Goal: Task Accomplishment & Management: Manage account settings

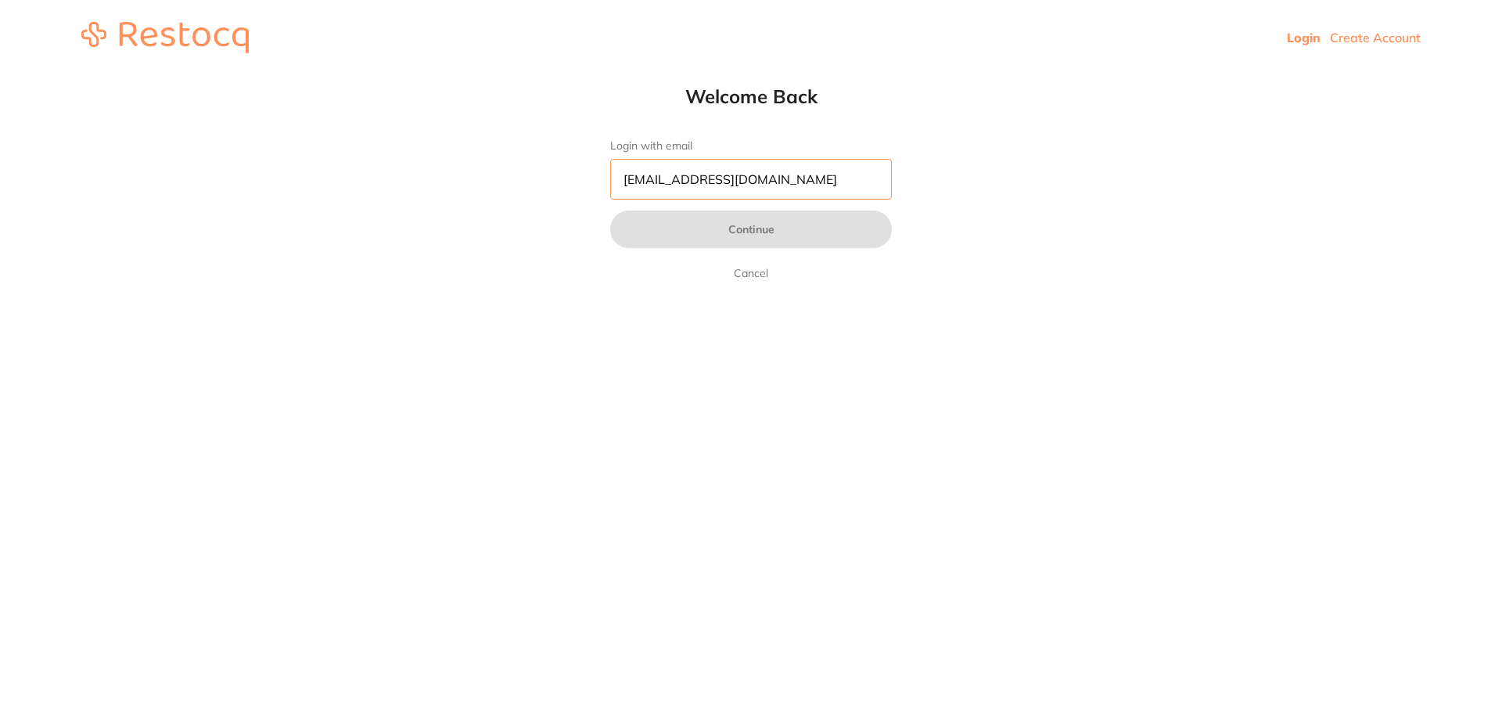
click at [779, 177] on input "pm@helixdentistry.com.au" at bounding box center [751, 179] width 282 height 41
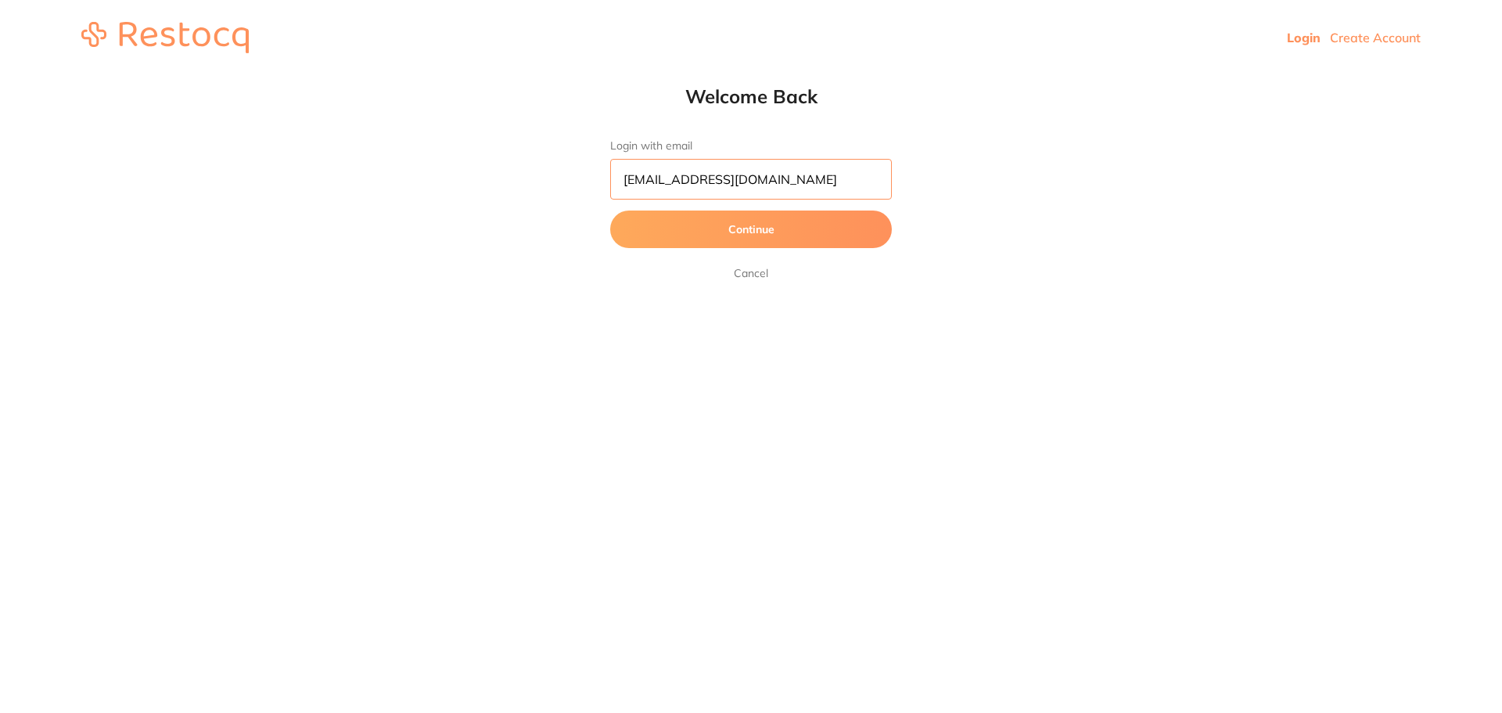
click at [779, 177] on input "pm@helixdentistry.com.au" at bounding box center [751, 179] width 282 height 41
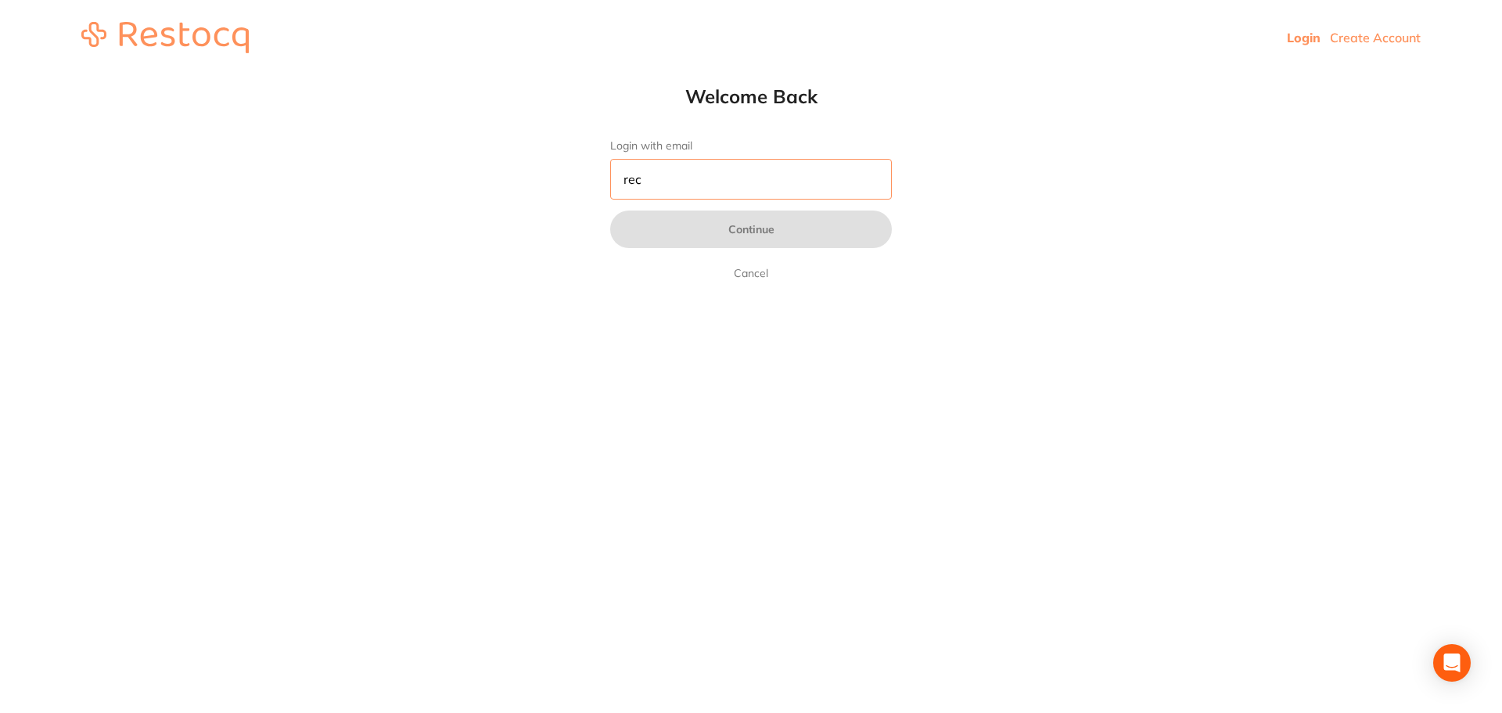
type input "[EMAIL_ADDRESS][DOMAIN_NAME]"
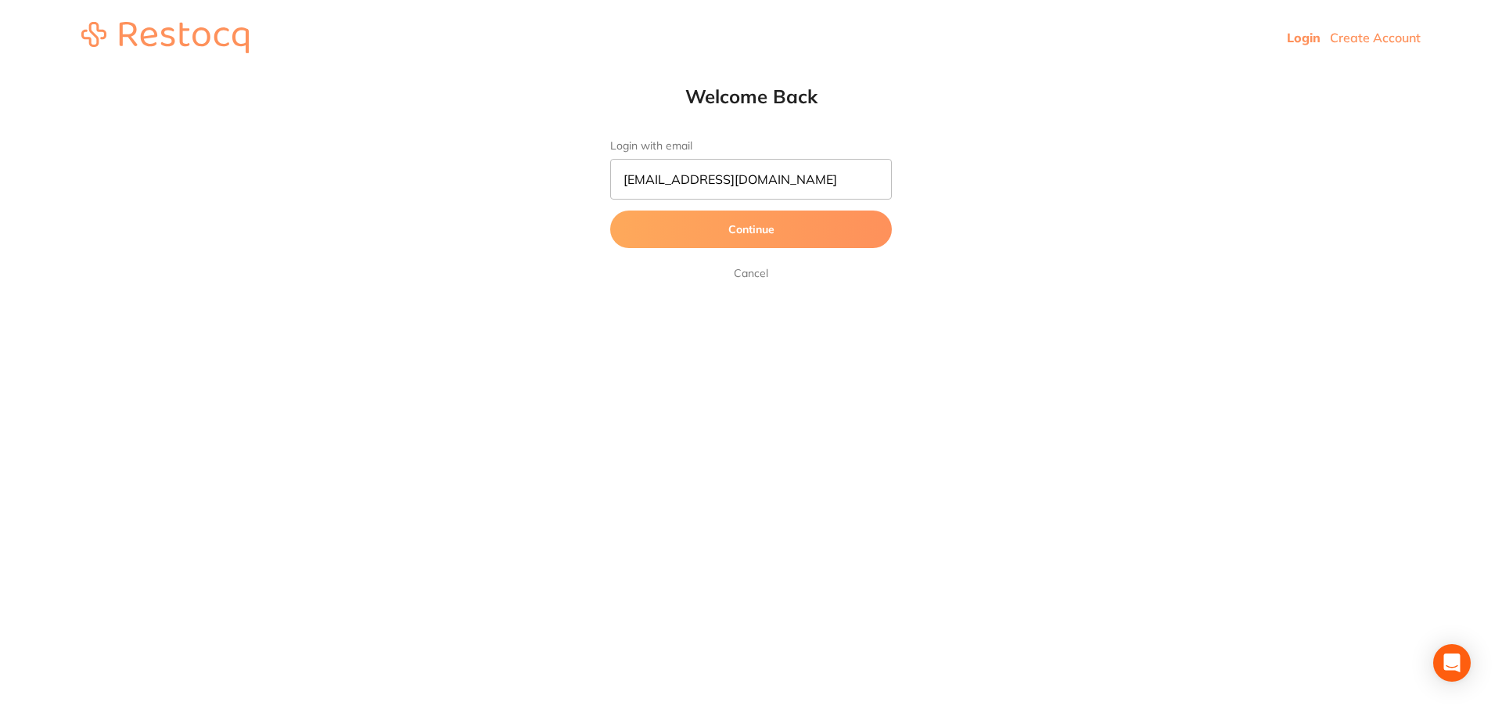
click at [775, 226] on button "Continue" at bounding box center [751, 229] width 282 height 38
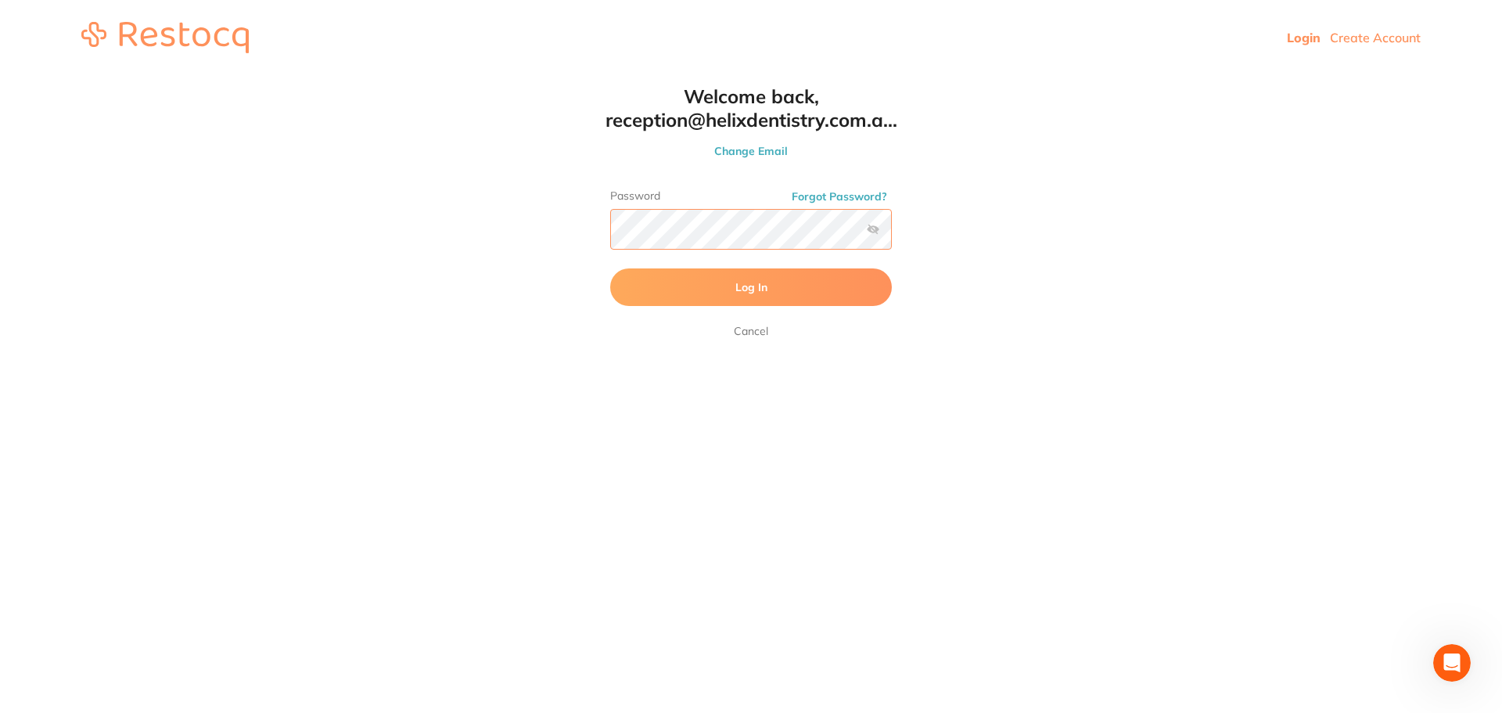
click at [610, 268] on button "Log In" at bounding box center [751, 287] width 282 height 38
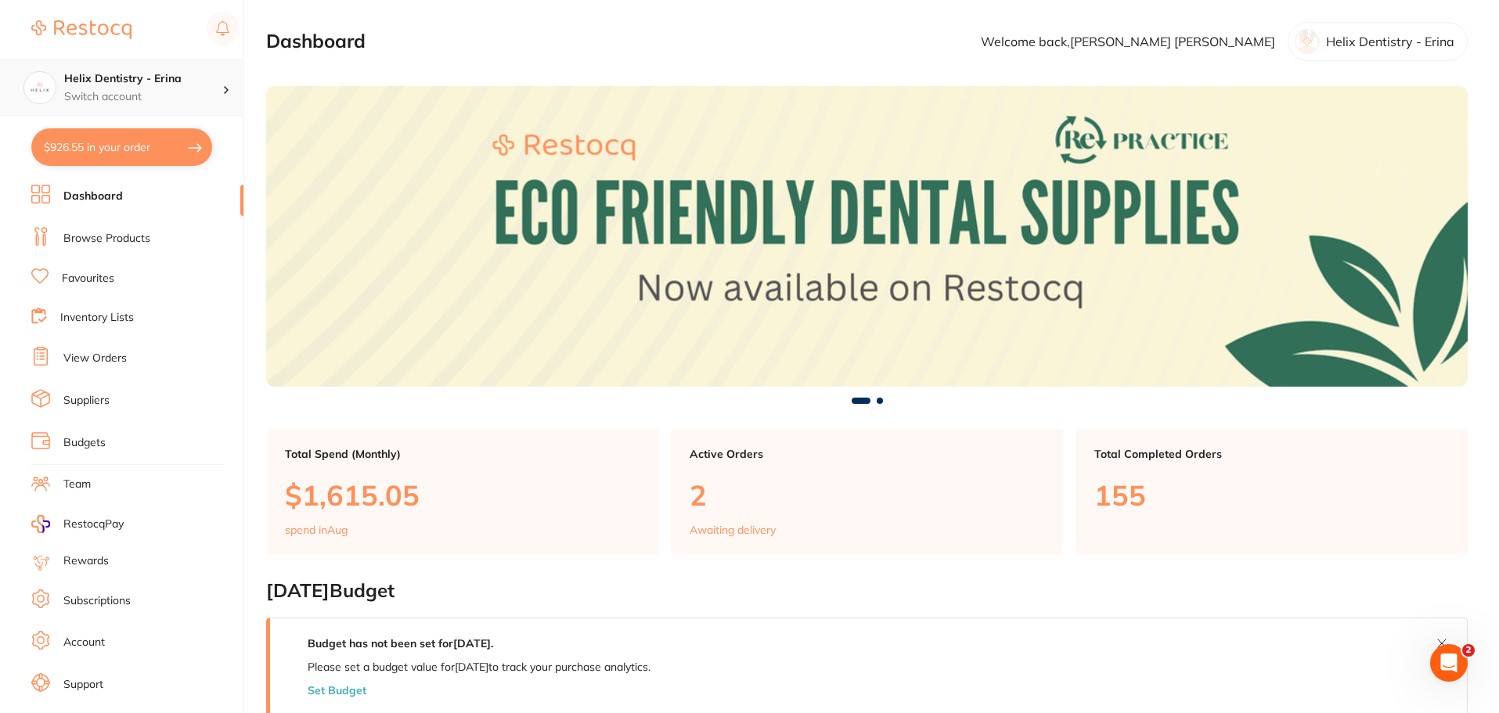
click at [164, 94] on p "Switch account" at bounding box center [143, 97] width 158 height 16
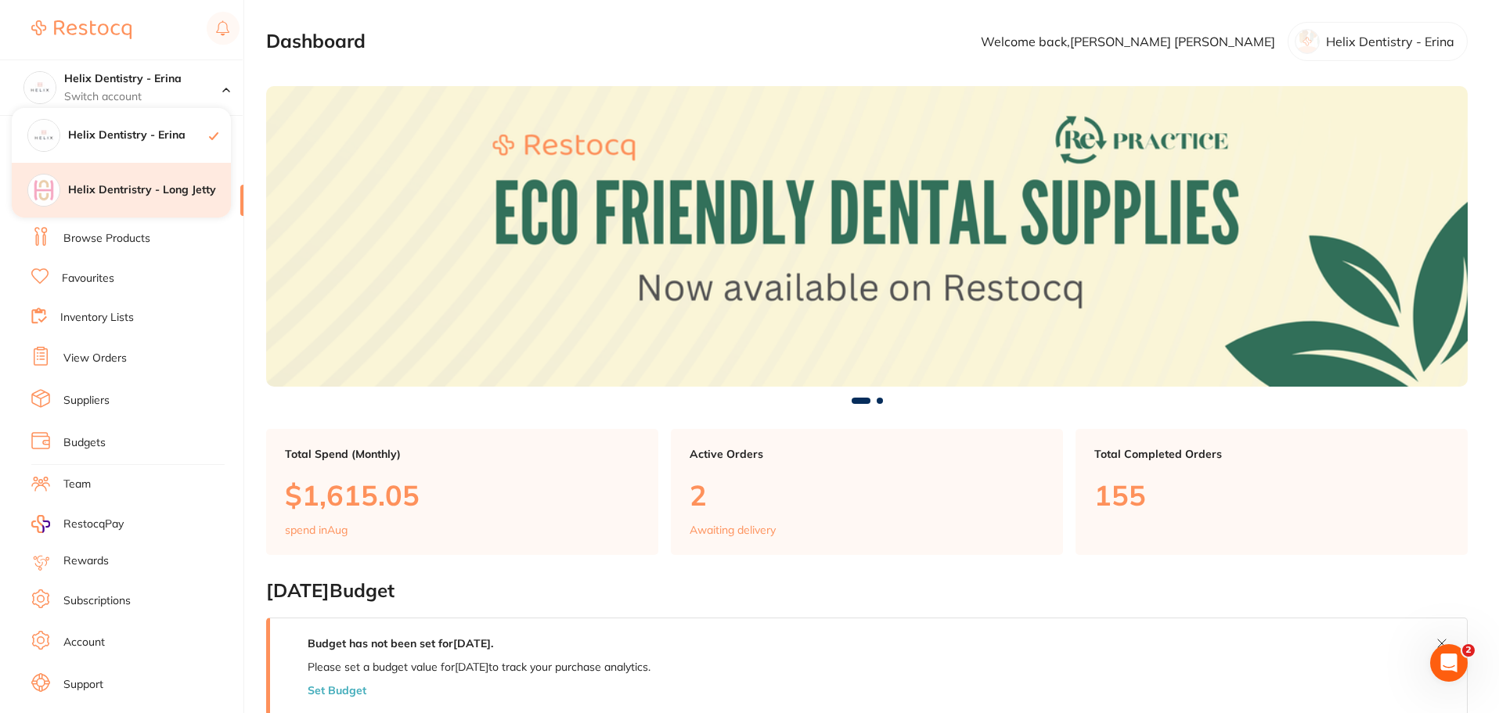
click at [178, 200] on div "Helix Dentristry - Long Jetty" at bounding box center [121, 190] width 219 height 55
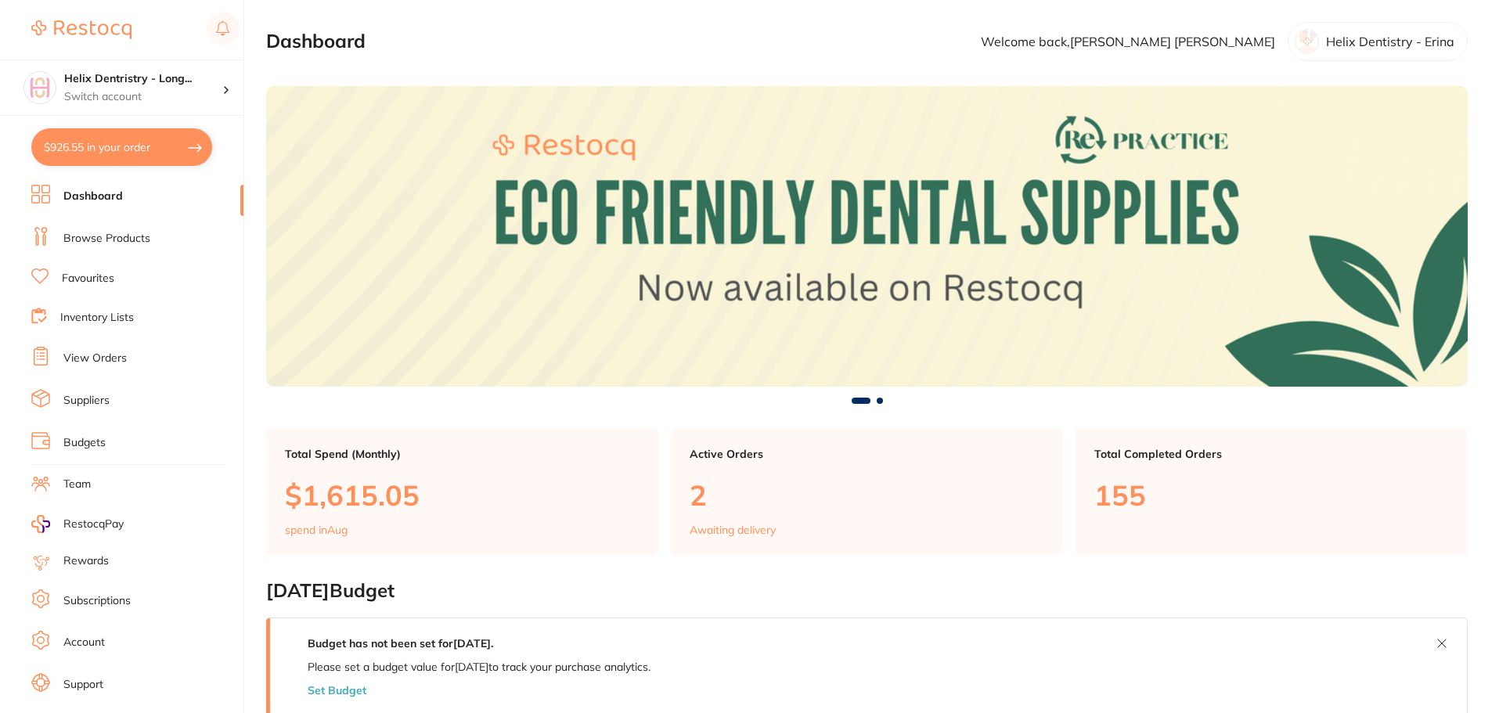
checkbox input "true"
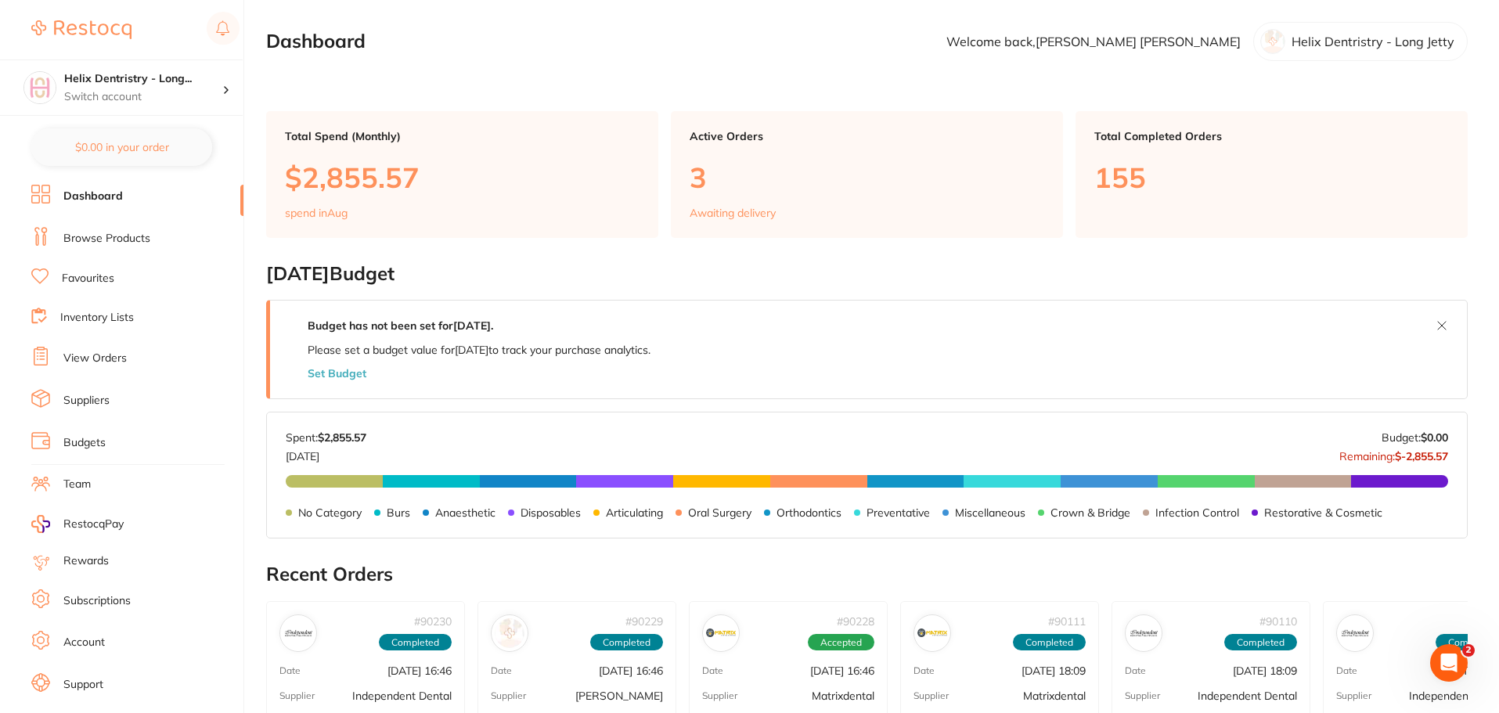
click at [90, 233] on link "Browse Products" at bounding box center [106, 239] width 87 height 16
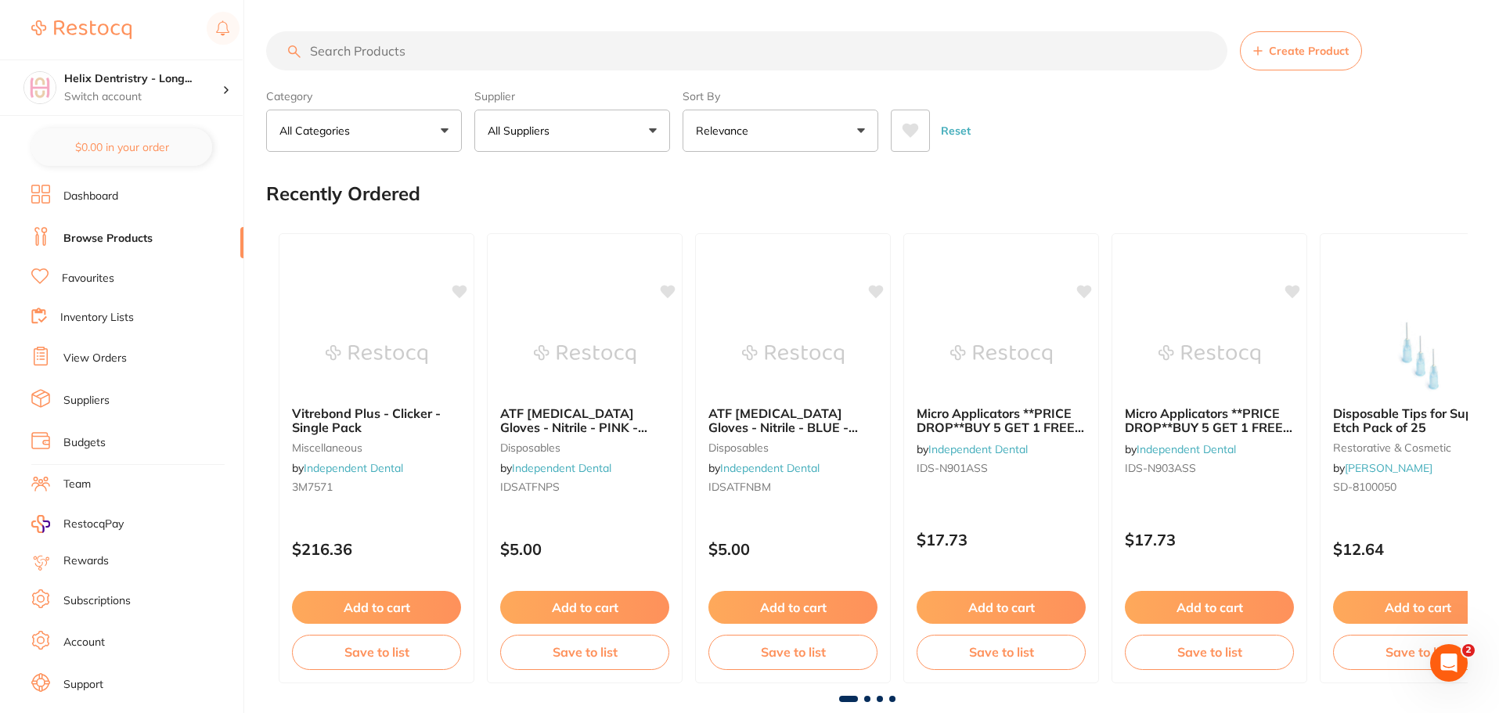
click at [88, 357] on link "View Orders" at bounding box center [94, 359] width 63 height 16
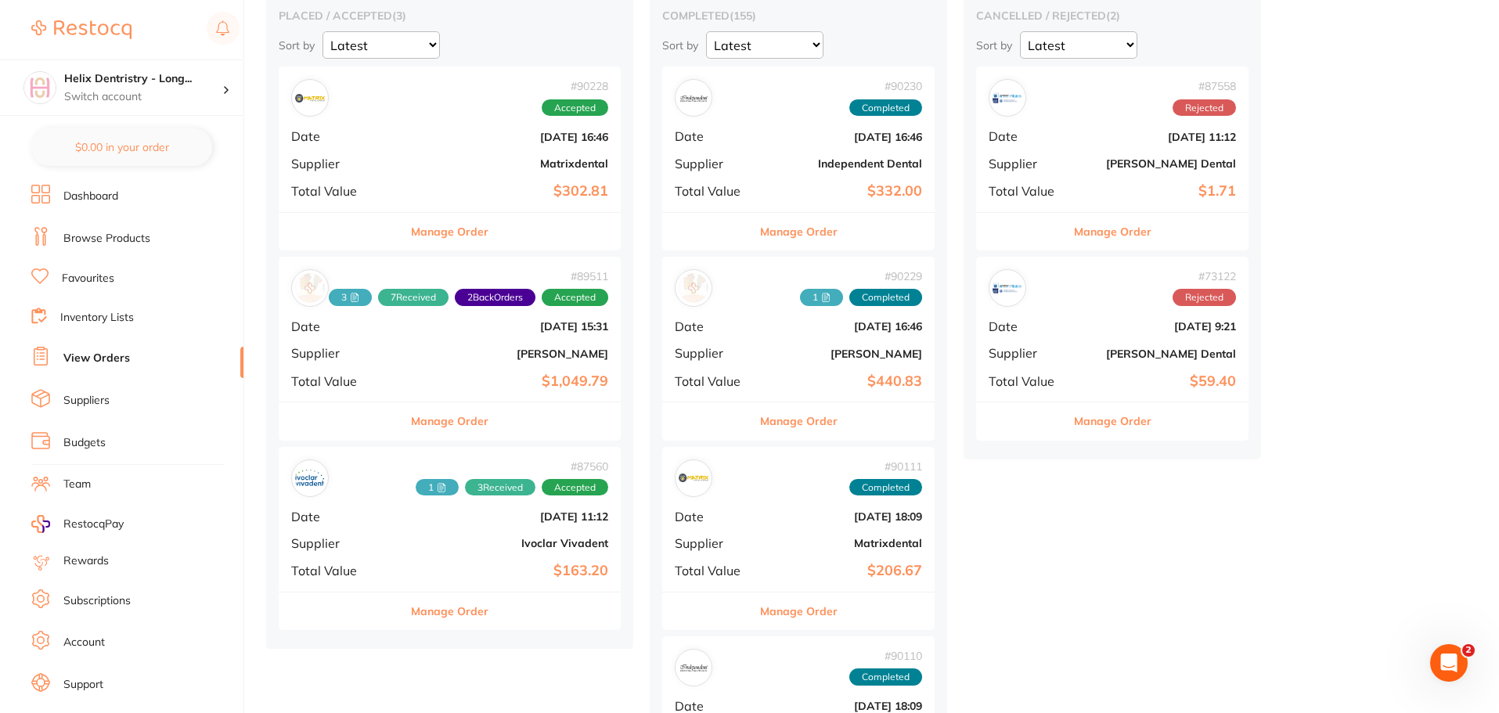
scroll to position [157, 0]
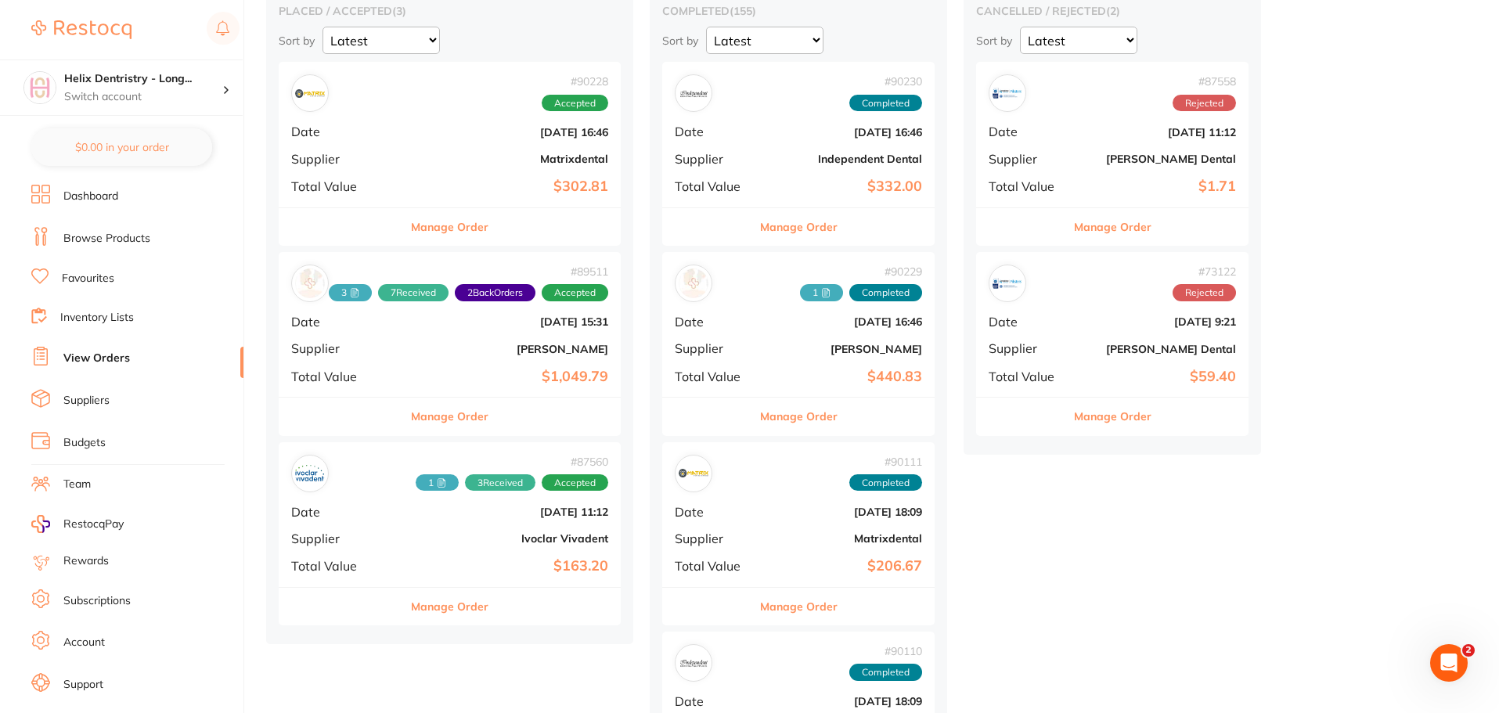
click at [488, 531] on div "# 87560 1 3 Received Accepted Date Jul 25 2025, 11:12 Supplier Ivoclar Vivadent…" at bounding box center [450, 514] width 342 height 145
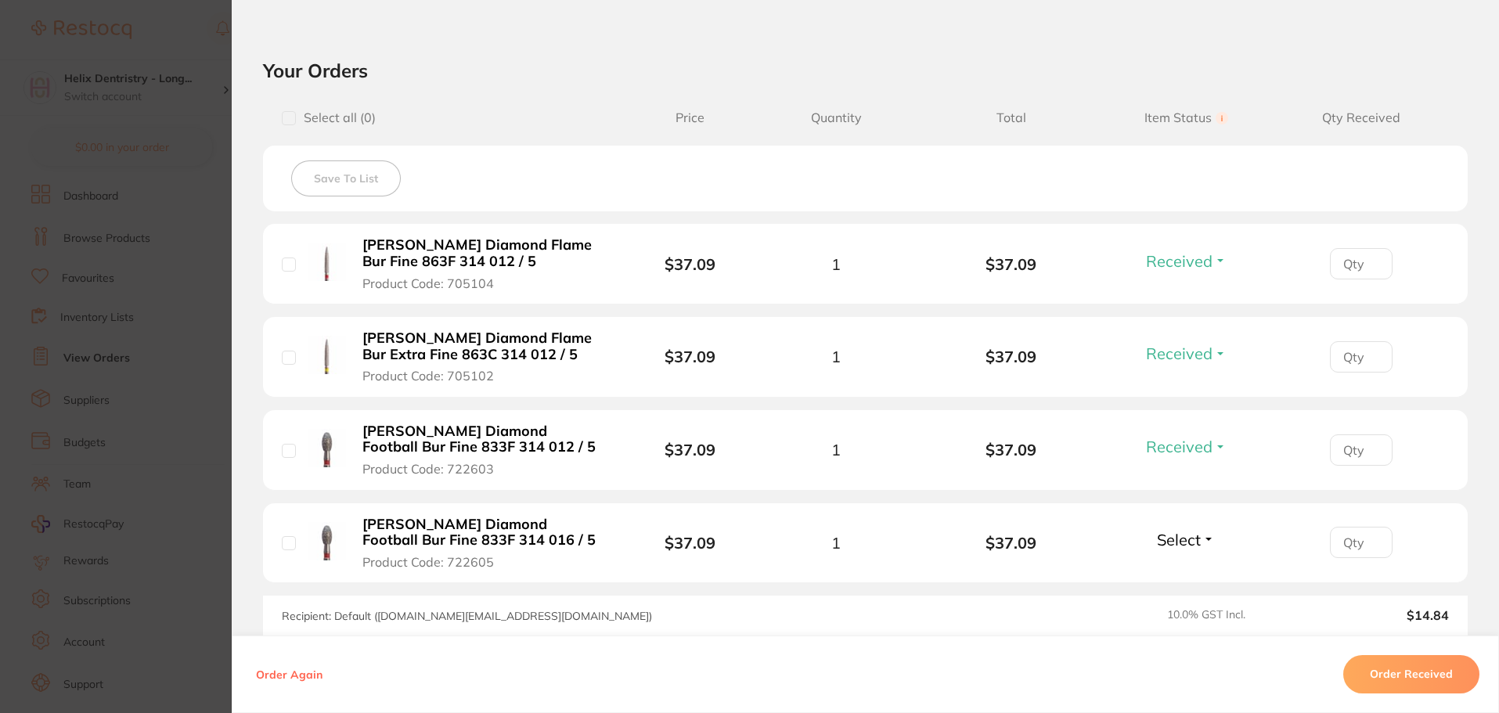
scroll to position [313, 0]
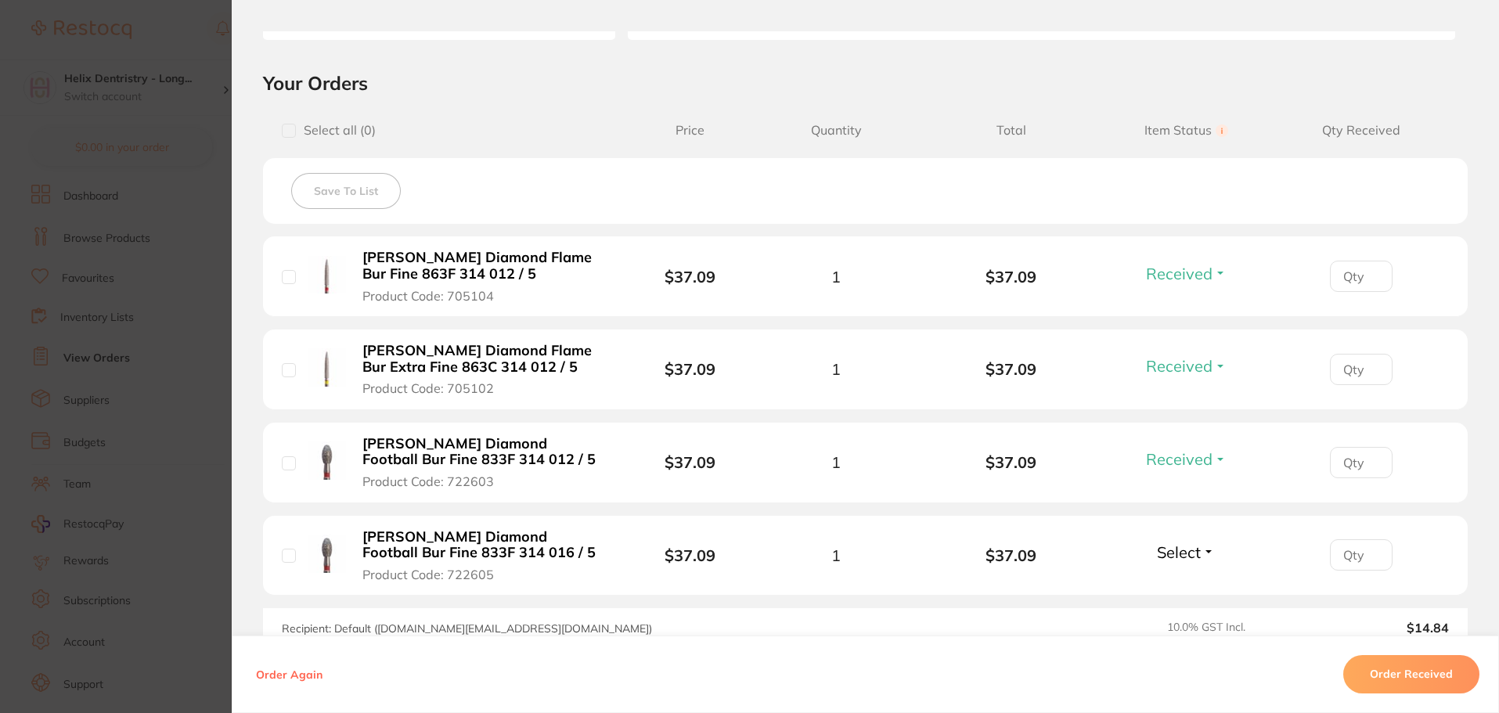
click at [1171, 557] on span "Select" at bounding box center [1179, 552] width 44 height 20
click at [1183, 581] on span "Received" at bounding box center [1186, 586] width 40 height 12
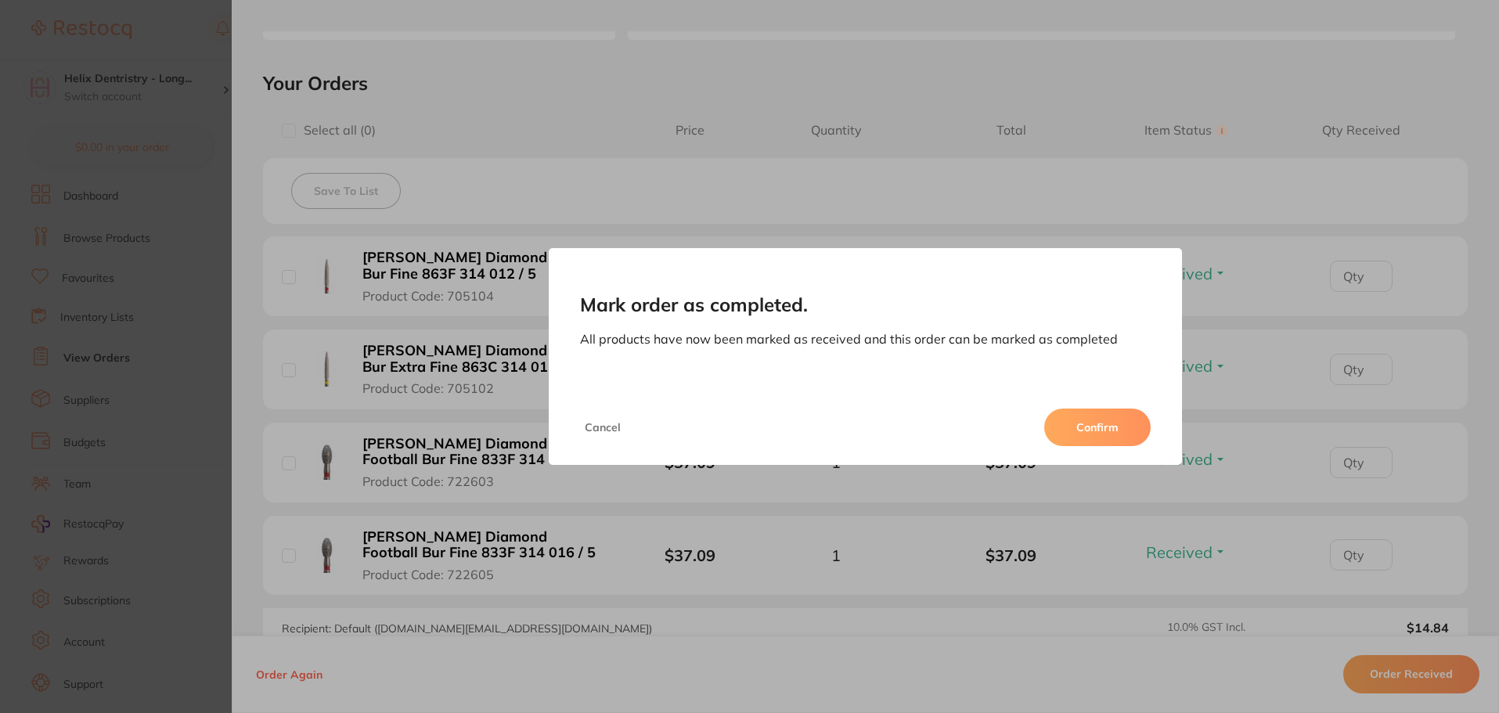
click at [1100, 400] on div "Cancel Confirm" at bounding box center [866, 427] width 634 height 75
click at [1099, 417] on button "Confirm" at bounding box center [1097, 427] width 106 height 38
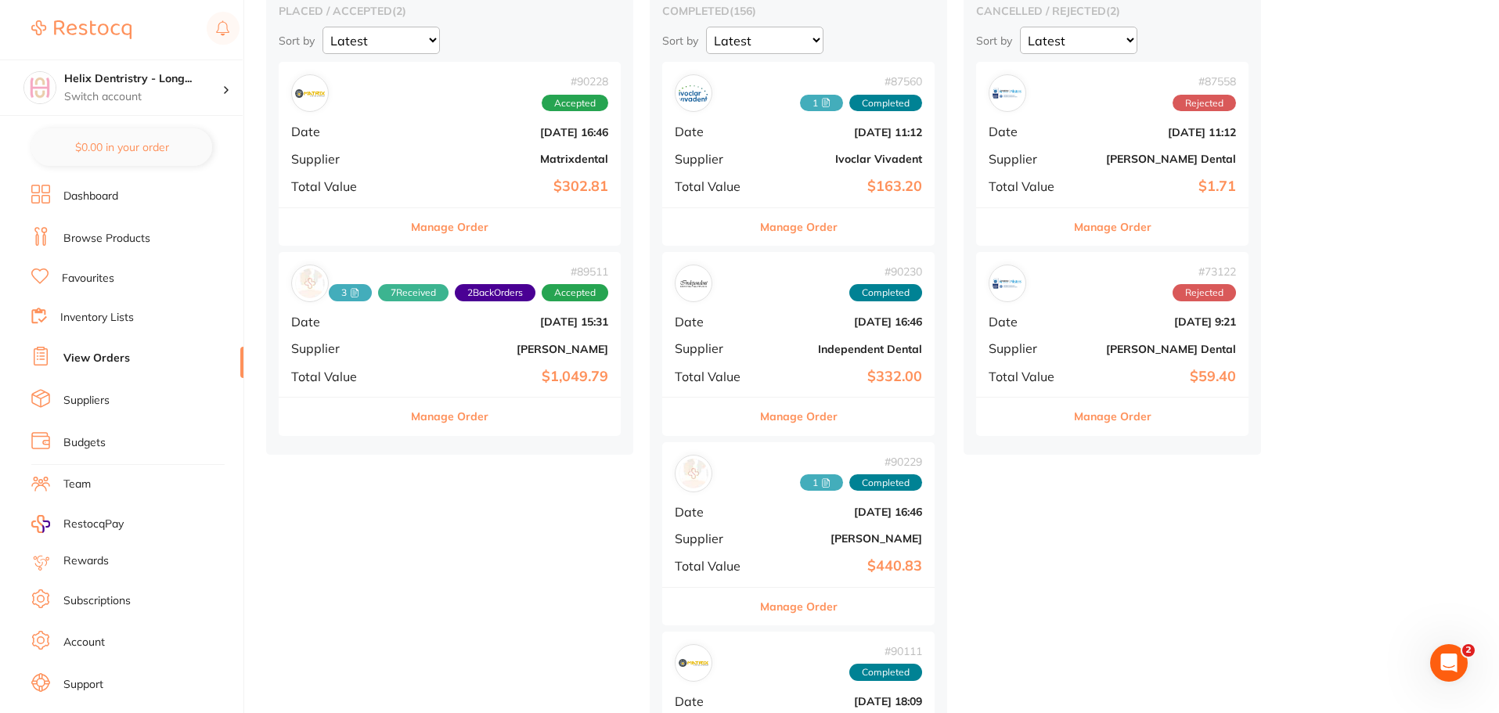
click at [724, 174] on div "# 87560 1 Completed Date Jul 25 2025, 11:12 Supplier Ivoclar Vivadent Total Val…" at bounding box center [798, 134] width 272 height 145
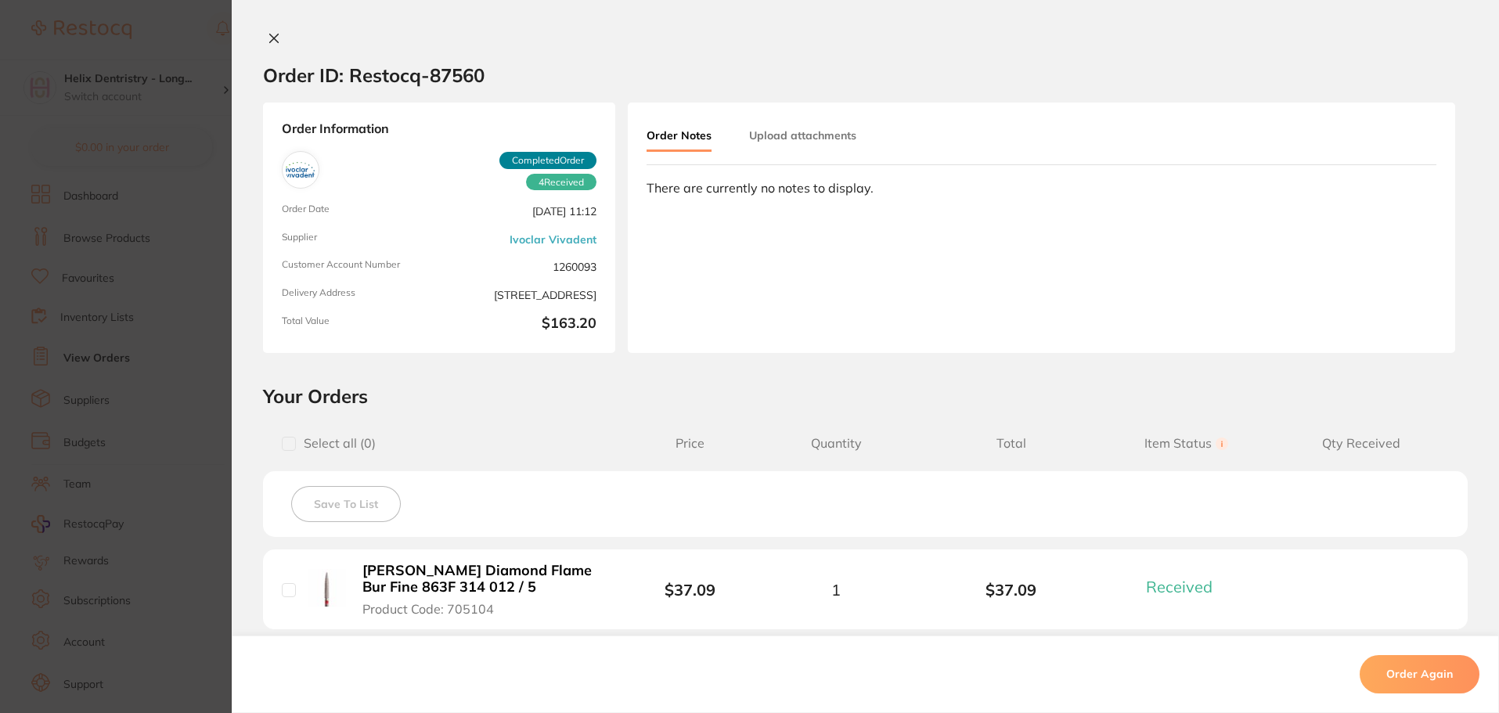
click at [808, 139] on button "Upload attachments" at bounding box center [802, 135] width 107 height 28
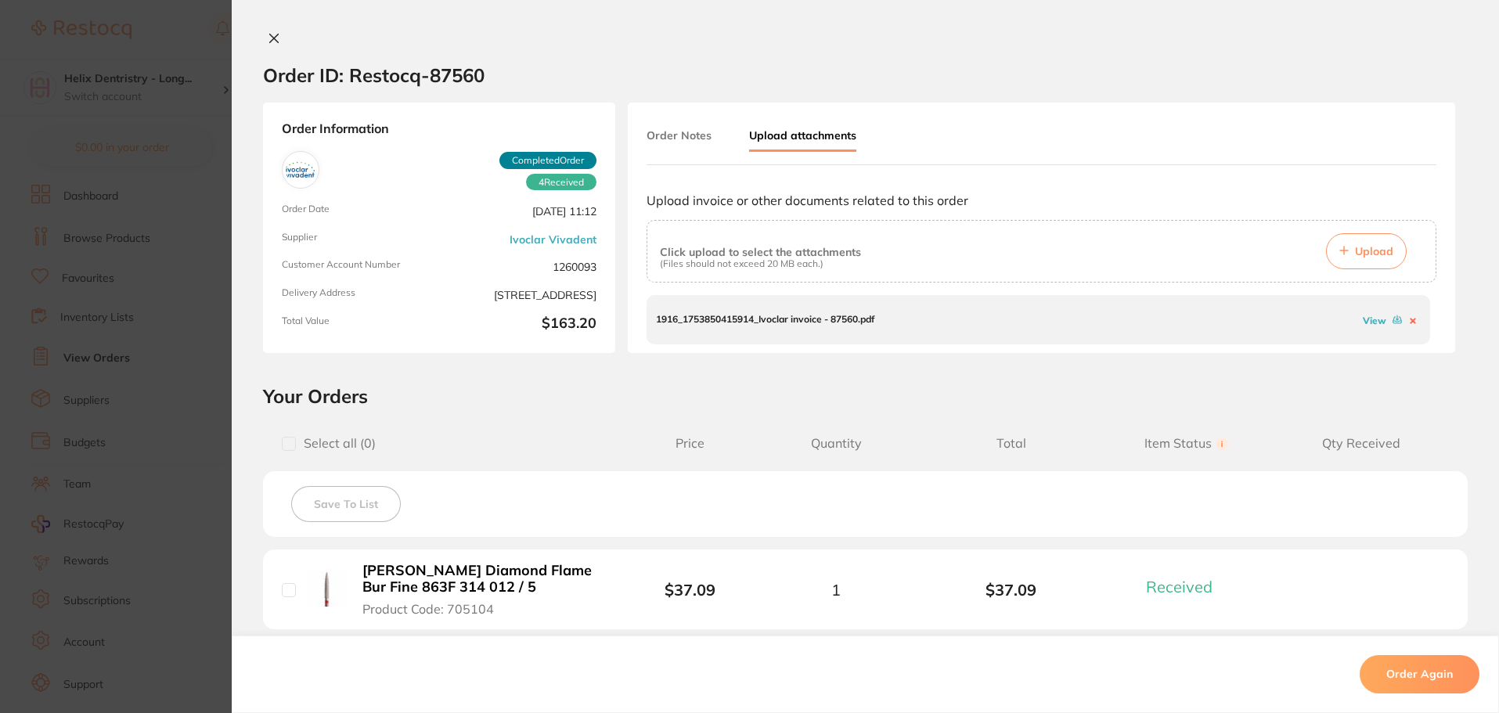
click at [1374, 250] on span "Upload" at bounding box center [1374, 251] width 38 height 14
click at [1372, 321] on link "View" at bounding box center [1373, 321] width 23 height 12
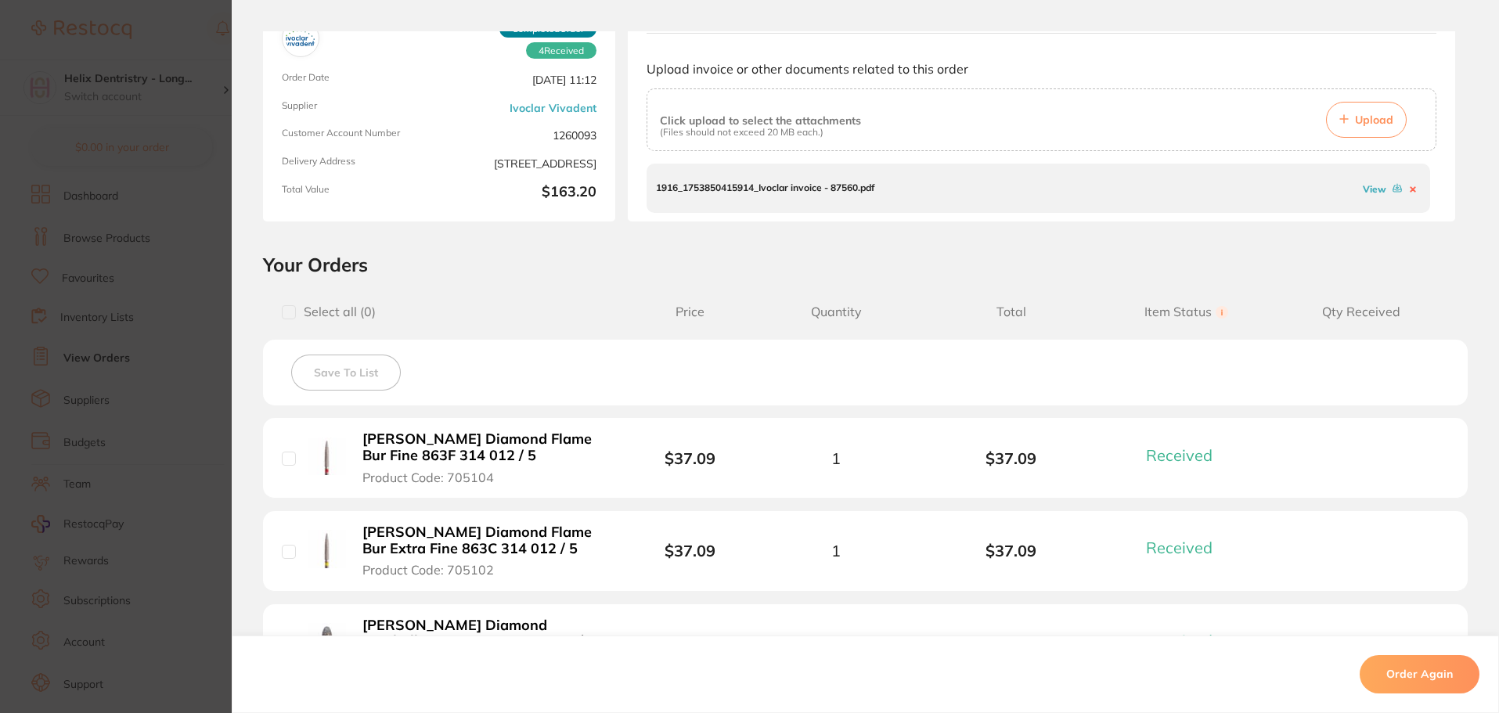
scroll to position [125, 0]
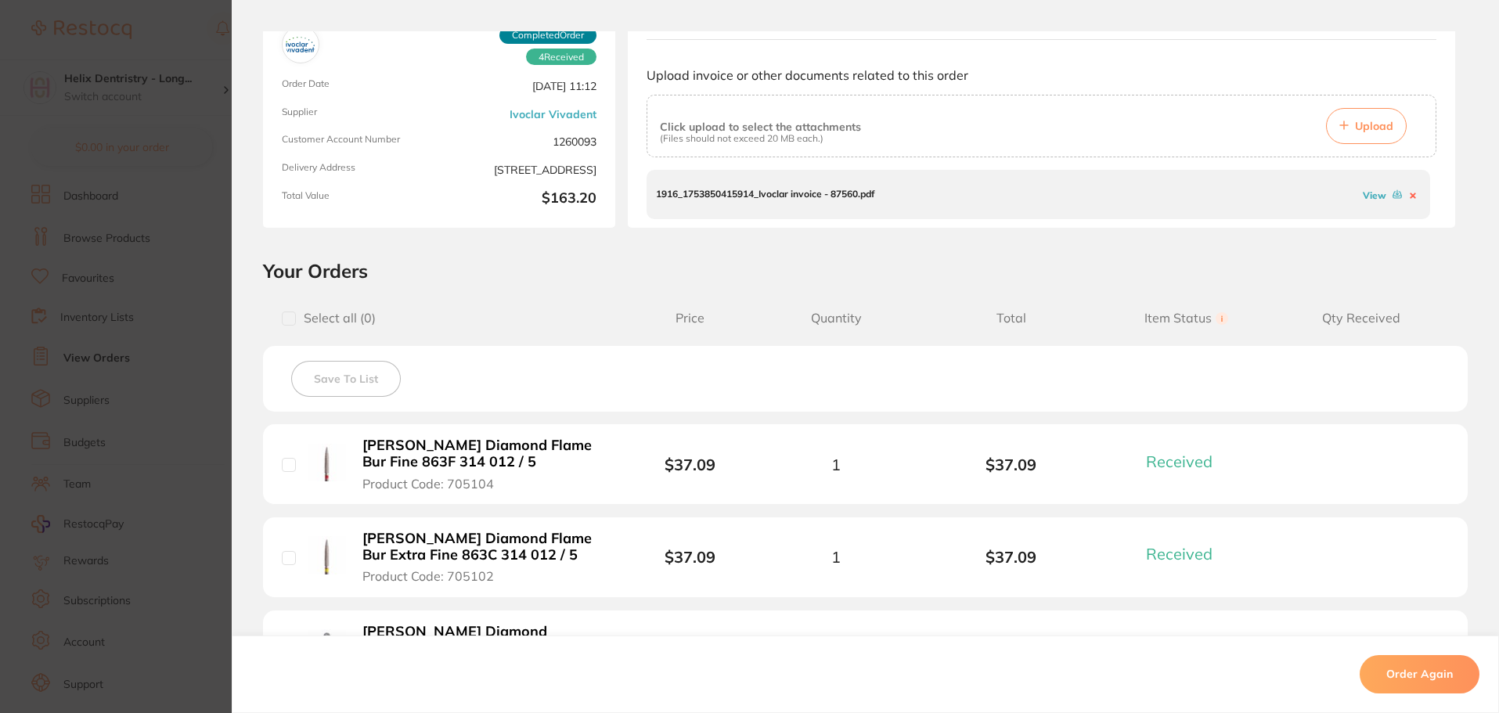
click at [1370, 119] on span "Upload" at bounding box center [1374, 126] width 38 height 14
click at [1366, 194] on link "View" at bounding box center [1373, 195] width 23 height 12
click at [210, 175] on section "Order ID: Restocq- 87560 Order Information 4 Received Completed Order Order Dat…" at bounding box center [749, 356] width 1499 height 713
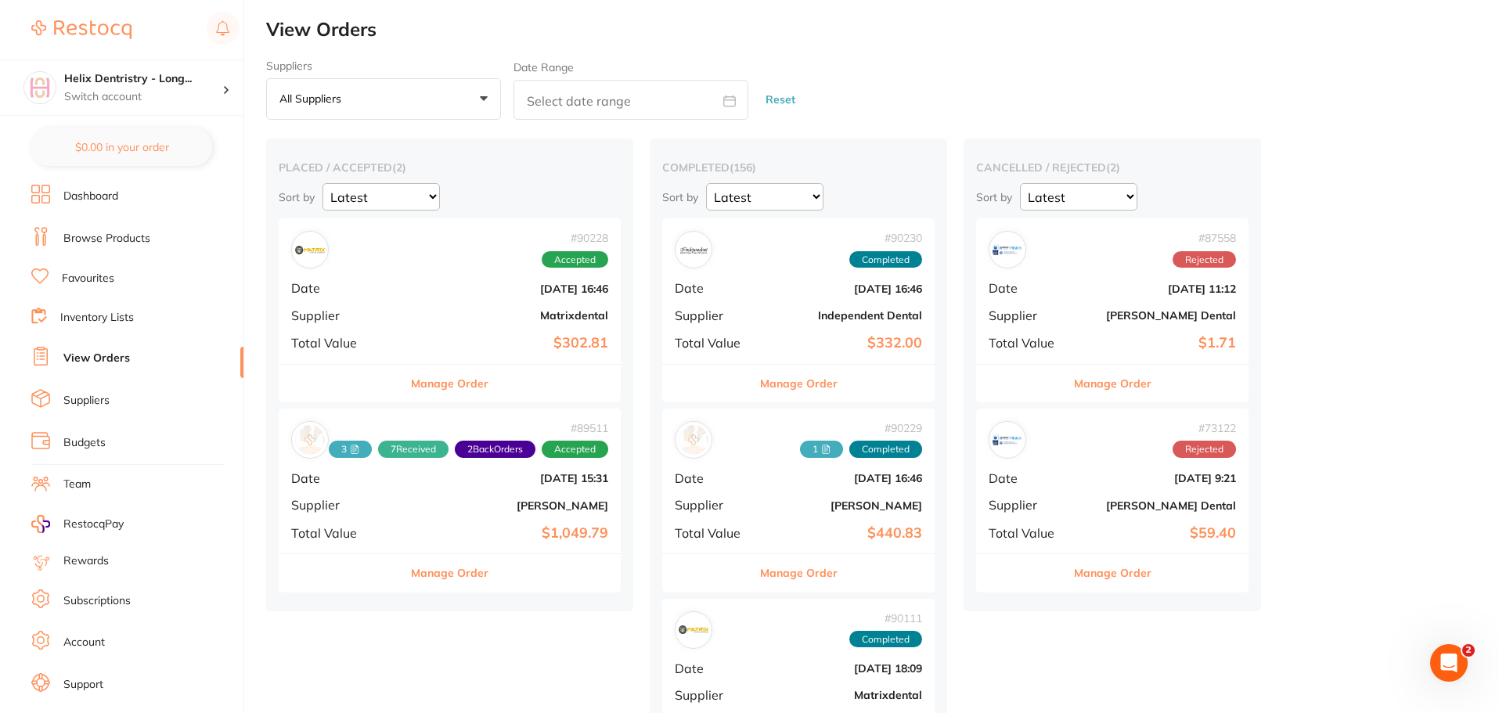
click at [474, 502] on b "[PERSON_NAME]" at bounding box center [506, 505] width 203 height 13
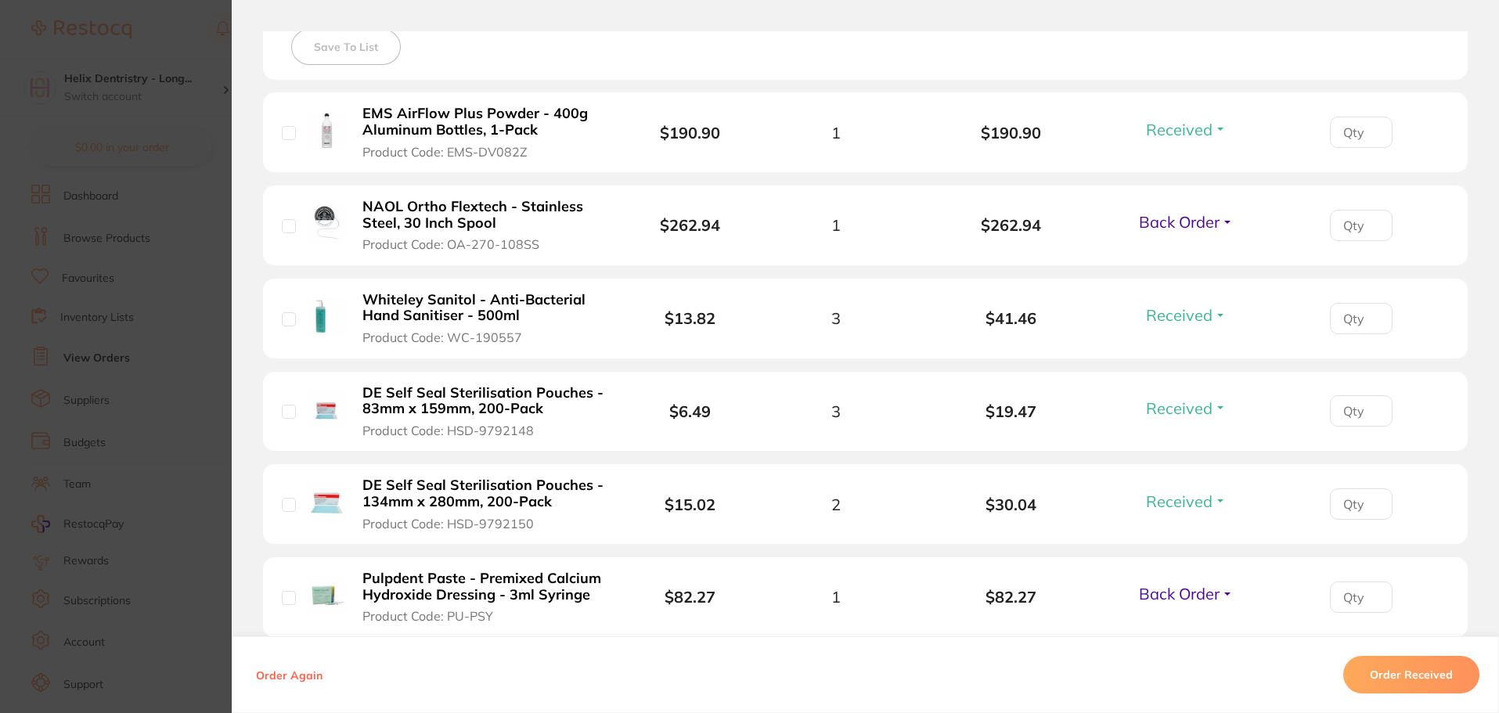
scroll to position [433, 0]
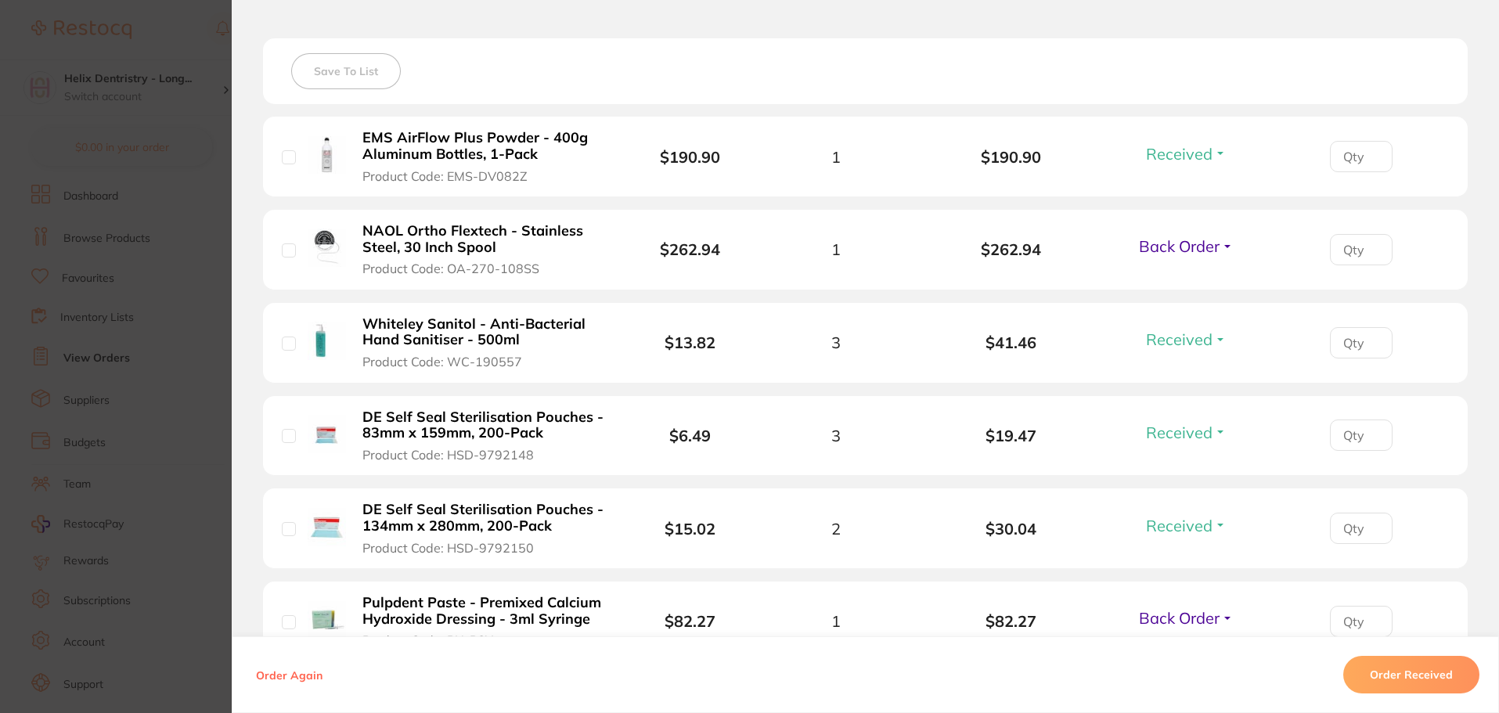
click at [1186, 248] on span "Back Order" at bounding box center [1179, 246] width 81 height 20
click at [1179, 279] on span "Received" at bounding box center [1186, 280] width 40 height 12
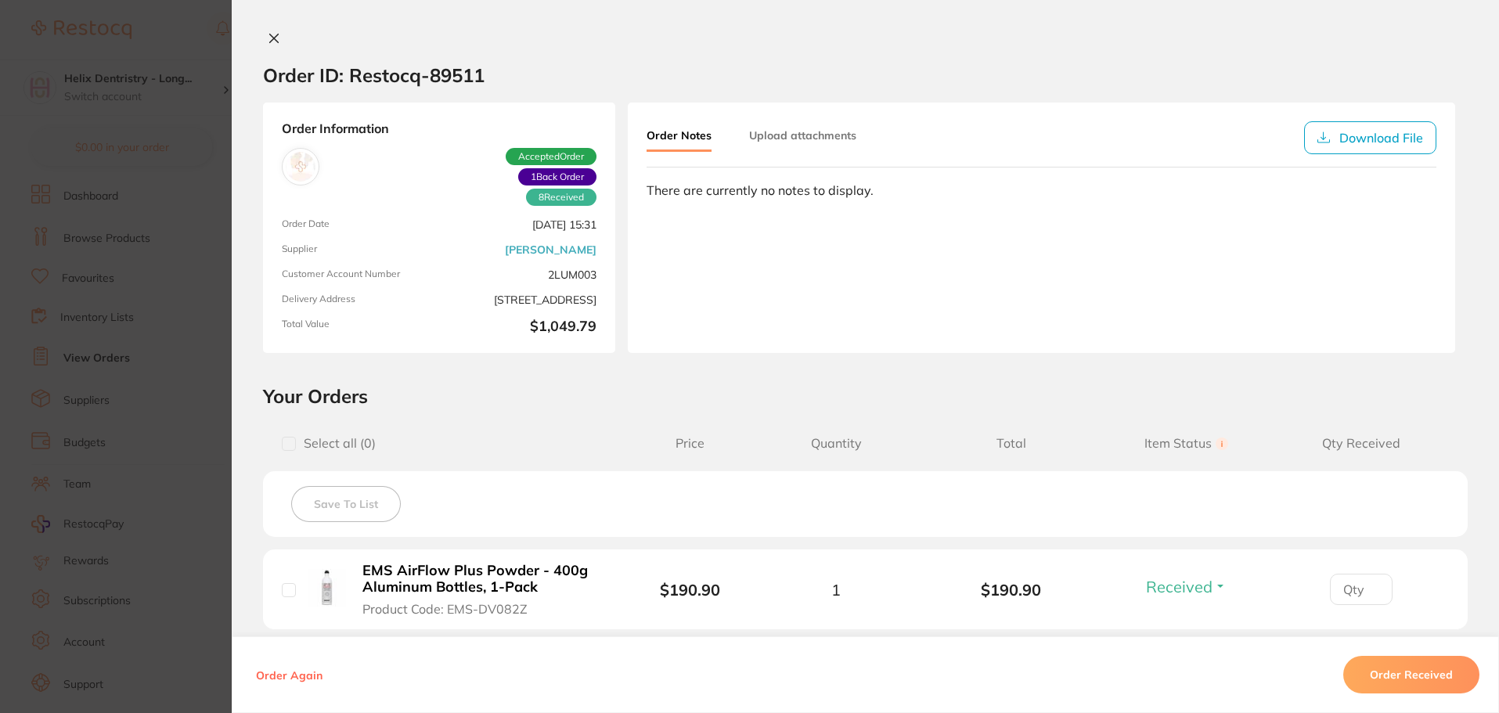
scroll to position [78, 0]
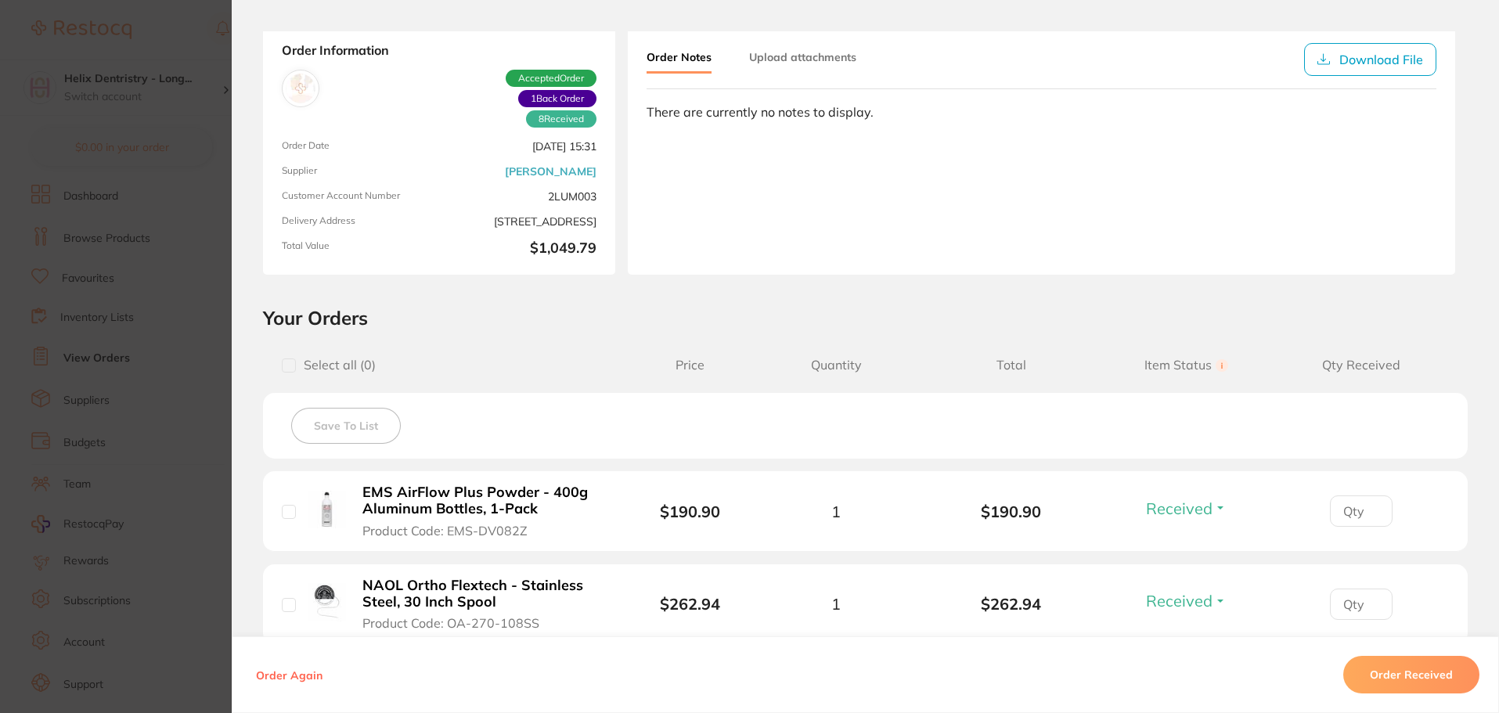
click at [782, 49] on button "Upload attachments" at bounding box center [802, 57] width 107 height 28
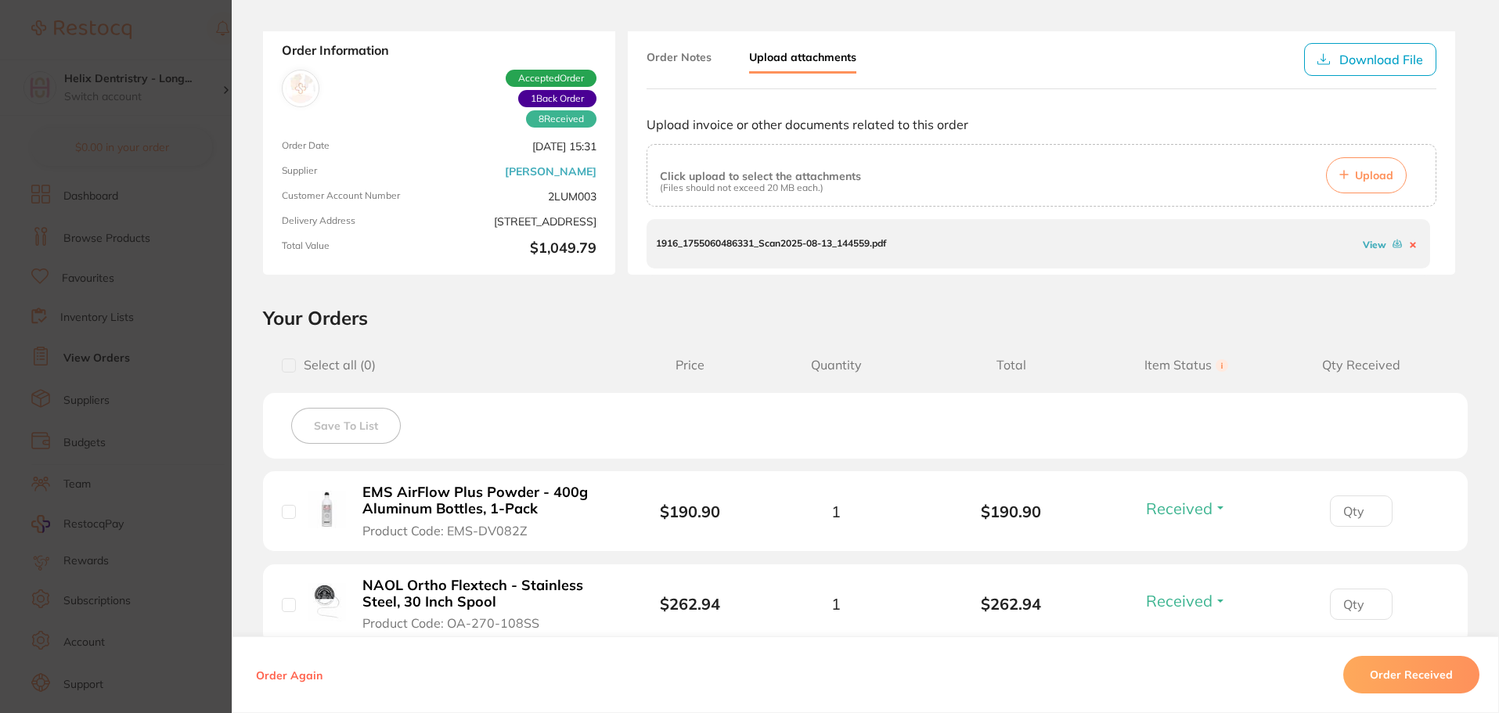
click at [1369, 168] on span "Upload" at bounding box center [1374, 175] width 38 height 14
click at [1360, 236] on div "View" at bounding box center [1389, 243] width 61 height 15
click at [1362, 240] on link "View" at bounding box center [1373, 245] width 23 height 12
click at [170, 315] on section "Order ID: Restocq- 89511 Order Information 8 Received 1 Back Order Accepted Ord…" at bounding box center [749, 356] width 1499 height 713
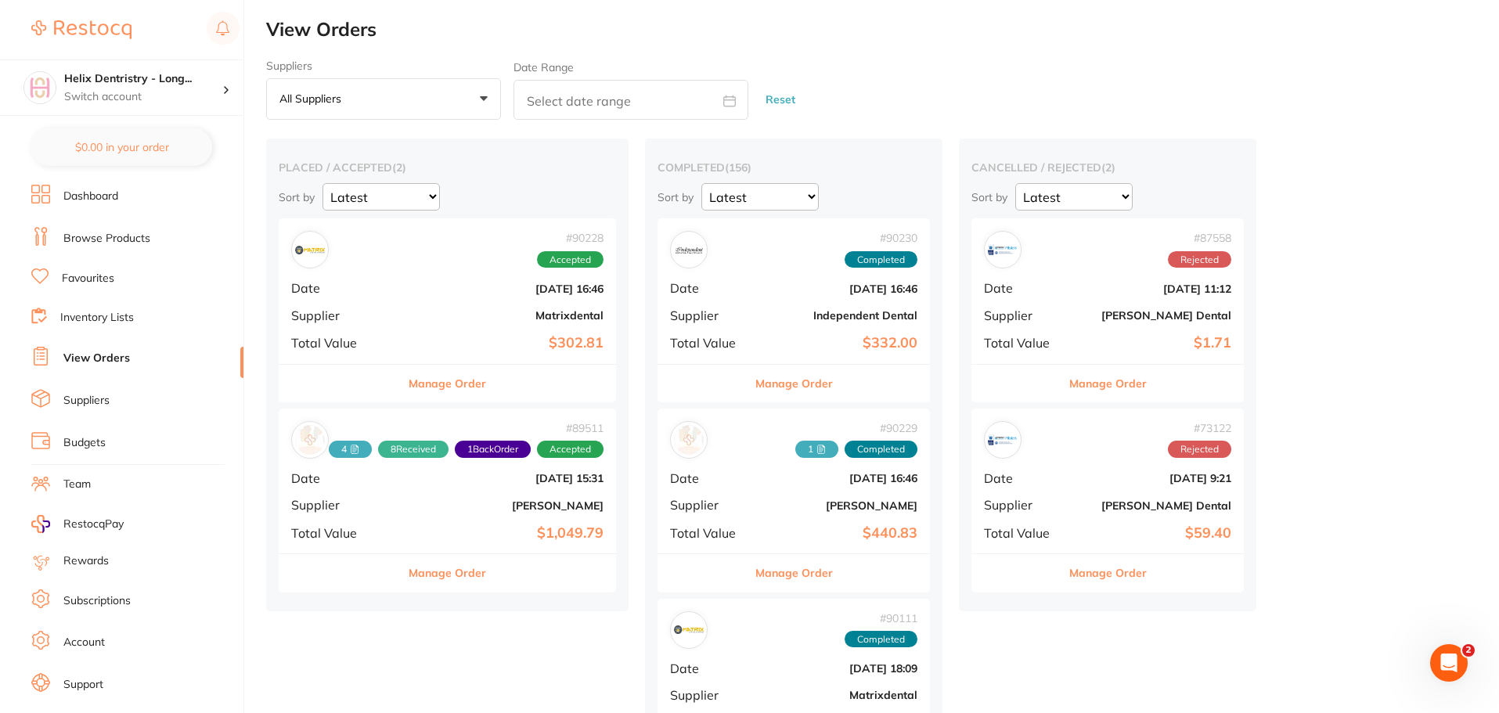
click at [795, 311] on b "Independent Dental" at bounding box center [839, 315] width 157 height 13
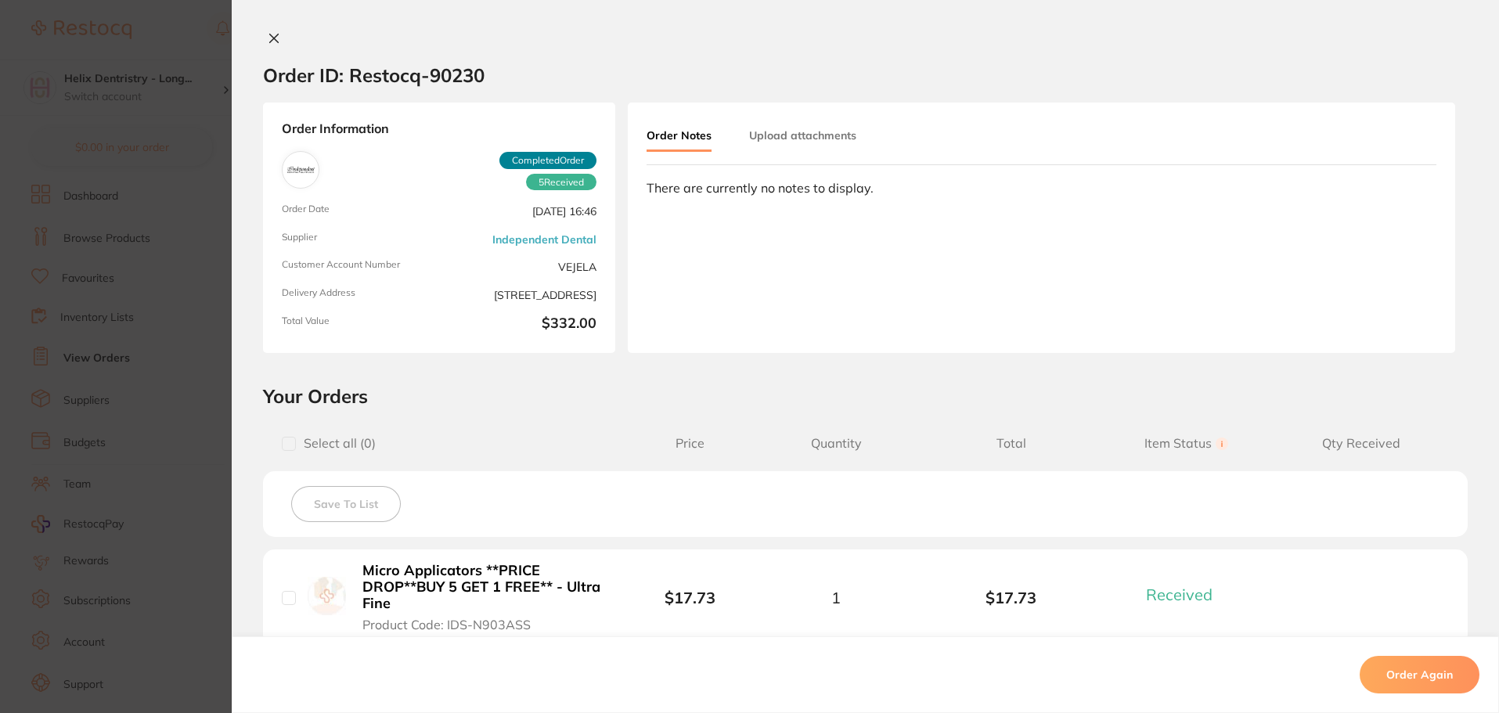
click at [789, 131] on button "Upload attachments" at bounding box center [802, 135] width 107 height 28
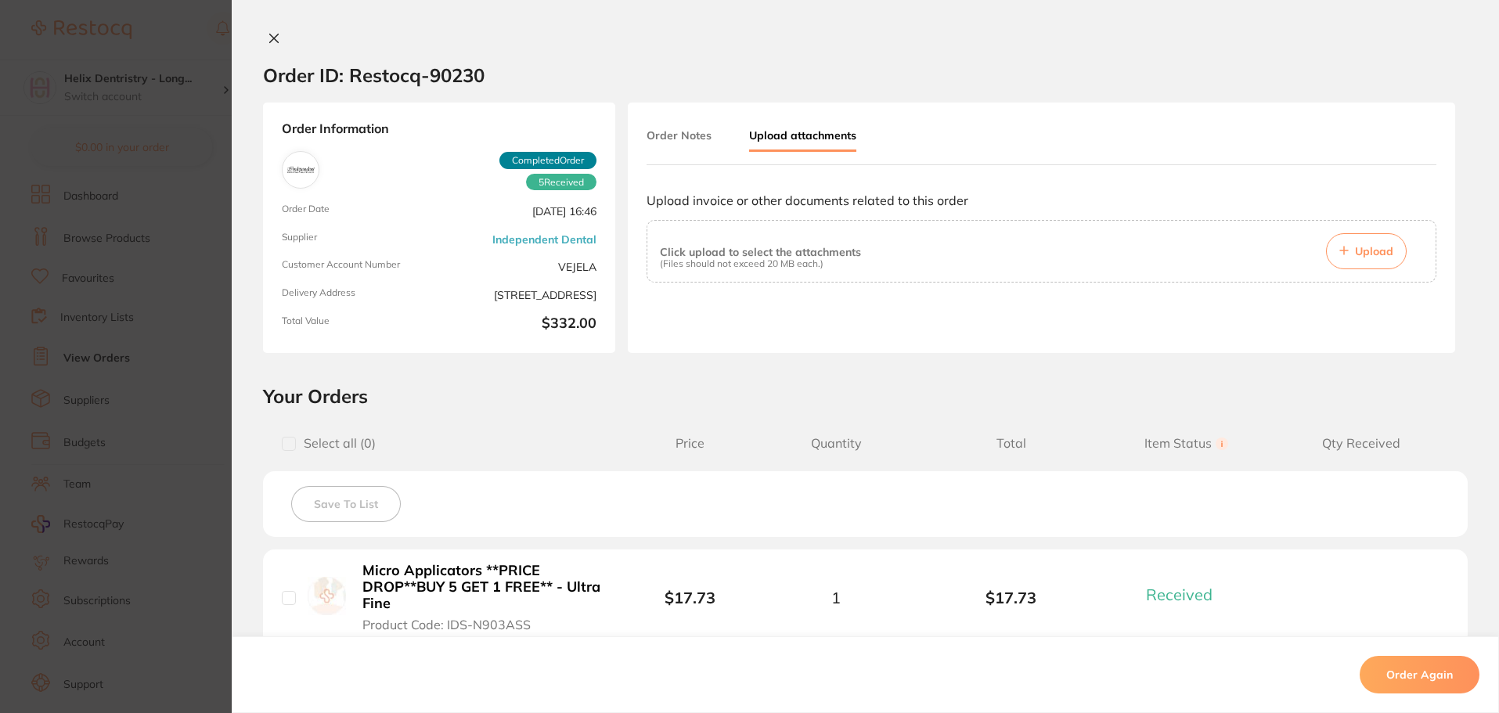
click at [1365, 252] on span "Upload" at bounding box center [1374, 251] width 38 height 14
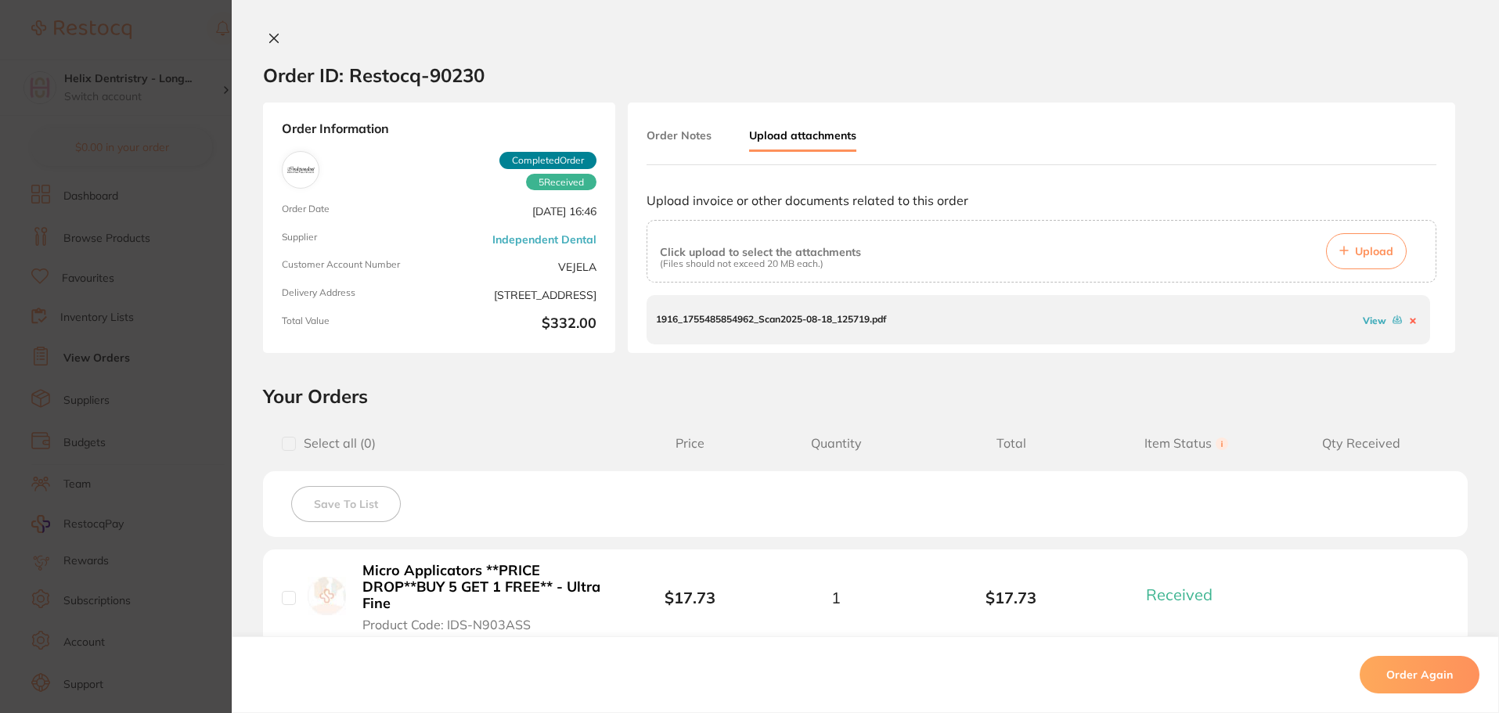
click at [1369, 311] on div "1916_1755485854962_Scan2025-08-18_125719.pdf View" at bounding box center [1037, 319] width 783 height 49
click at [1368, 318] on link "View" at bounding box center [1373, 321] width 23 height 12
click at [1375, 315] on link "View" at bounding box center [1373, 321] width 23 height 12
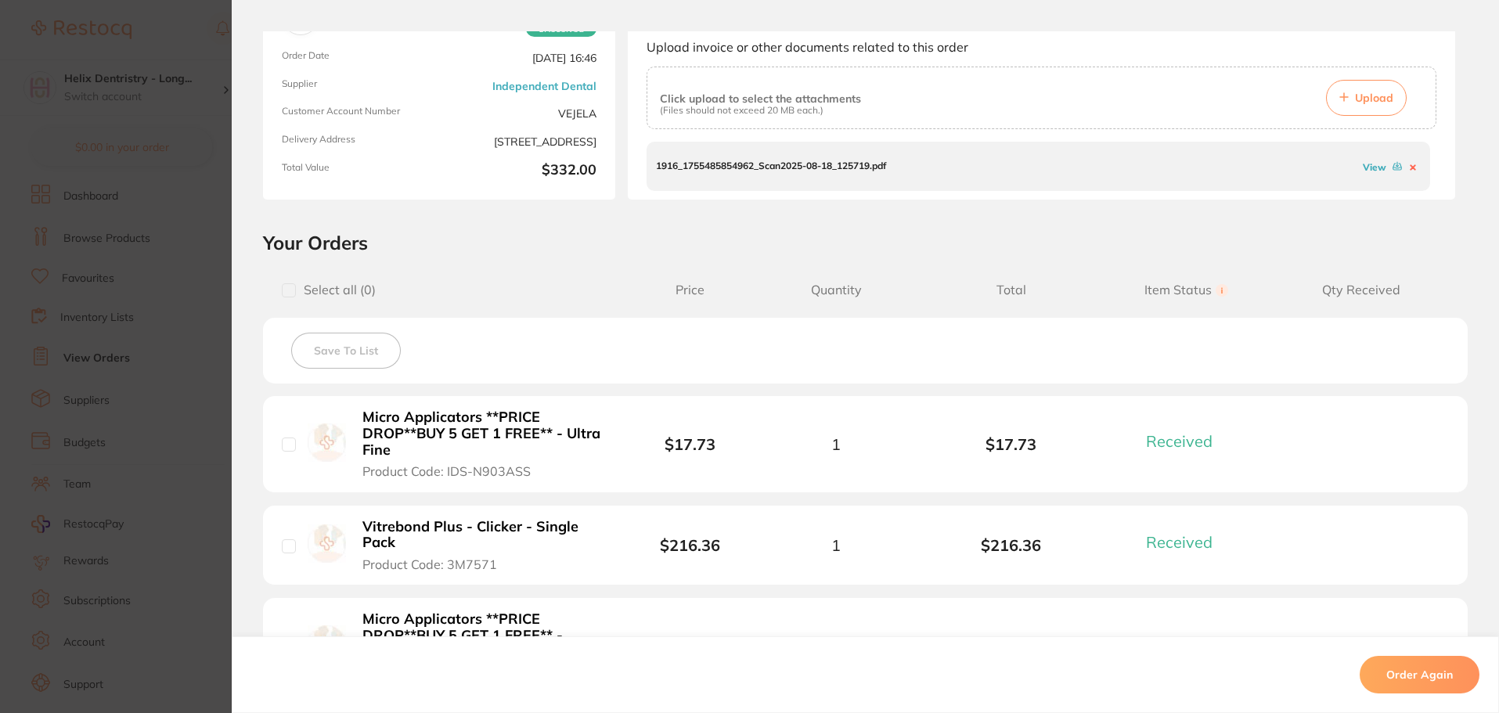
scroll to position [157, 0]
click at [195, 130] on section "Order ID: Restocq- 90230 Order Information 5 Received Completed Order Order Dat…" at bounding box center [749, 356] width 1499 height 713
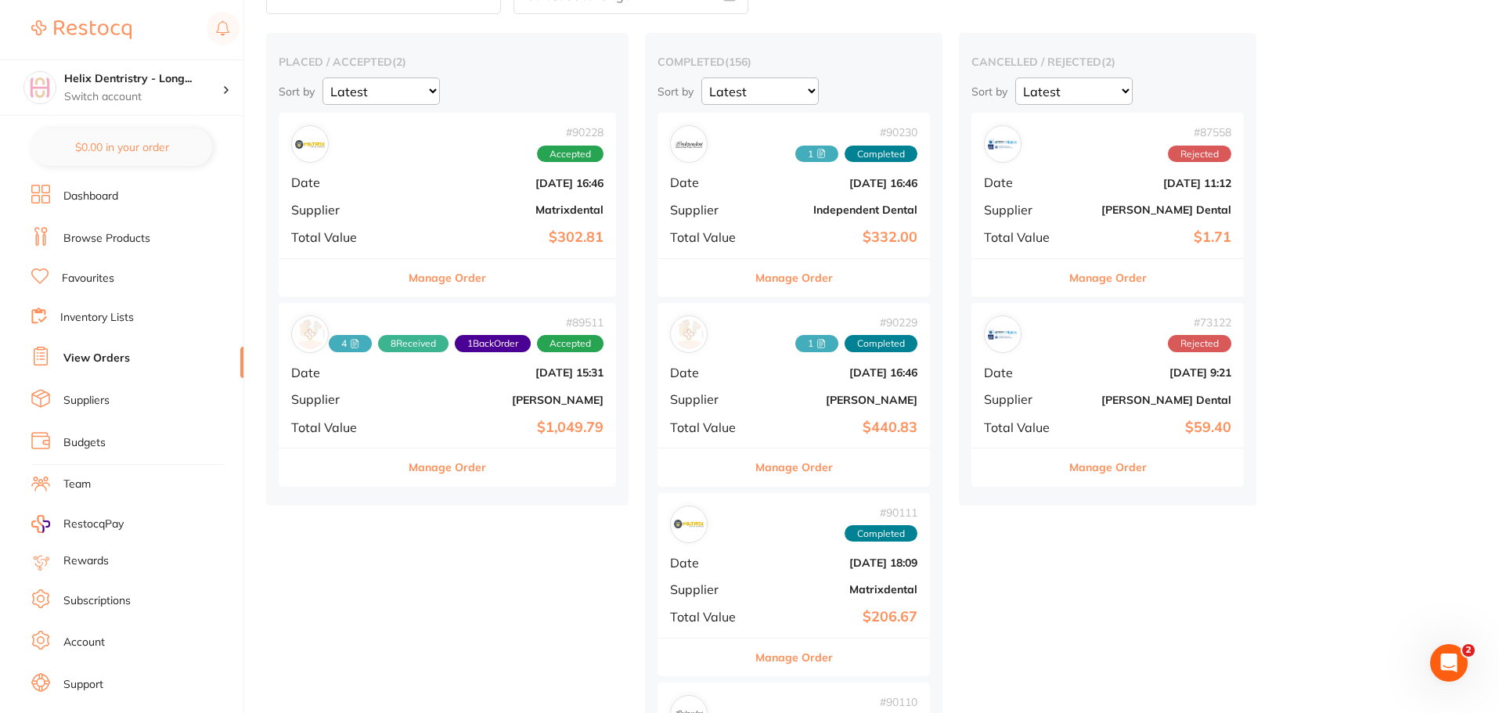
scroll to position [78, 0]
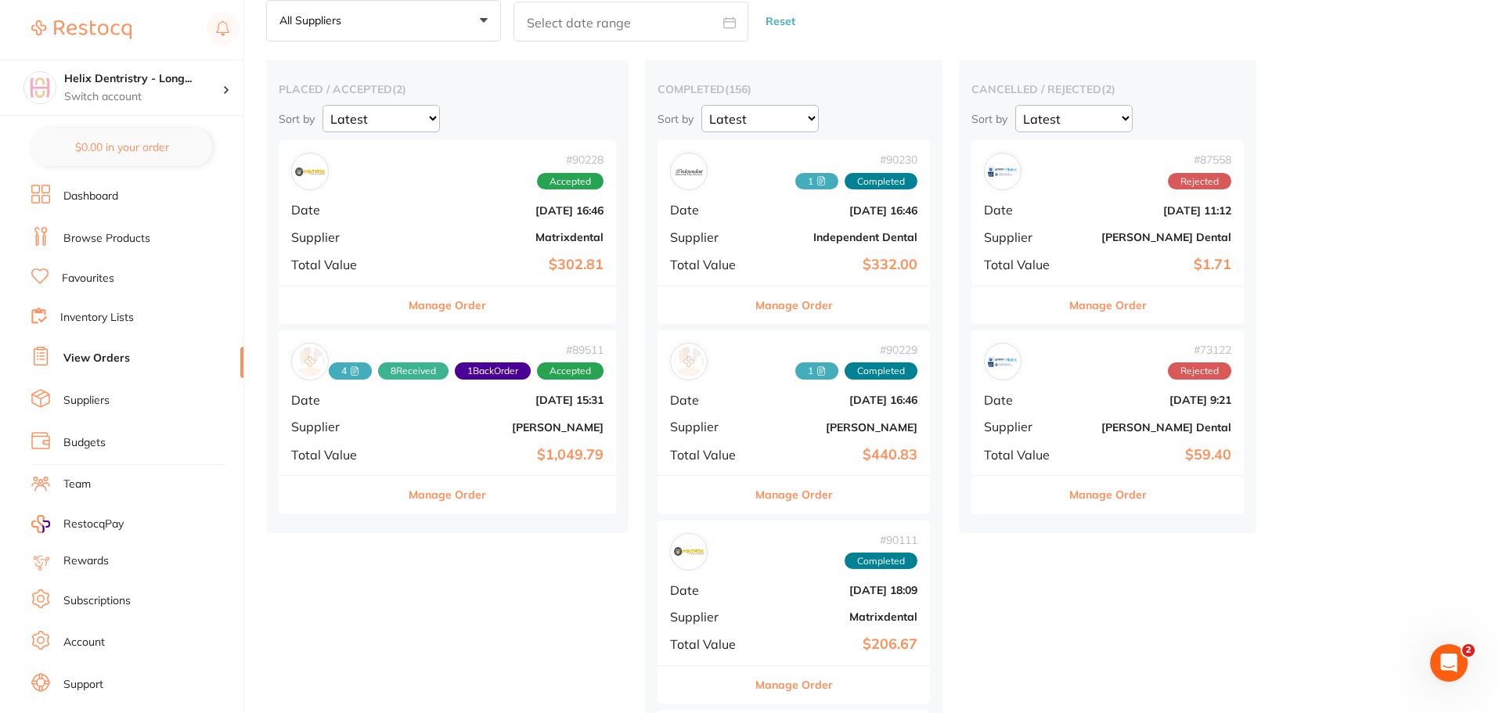
click at [497, 419] on div "# 89511 4 8 Received 1 Back Order Accepted Date Aug 7 2025, 15:31 Supplier Henr…" at bounding box center [447, 402] width 337 height 145
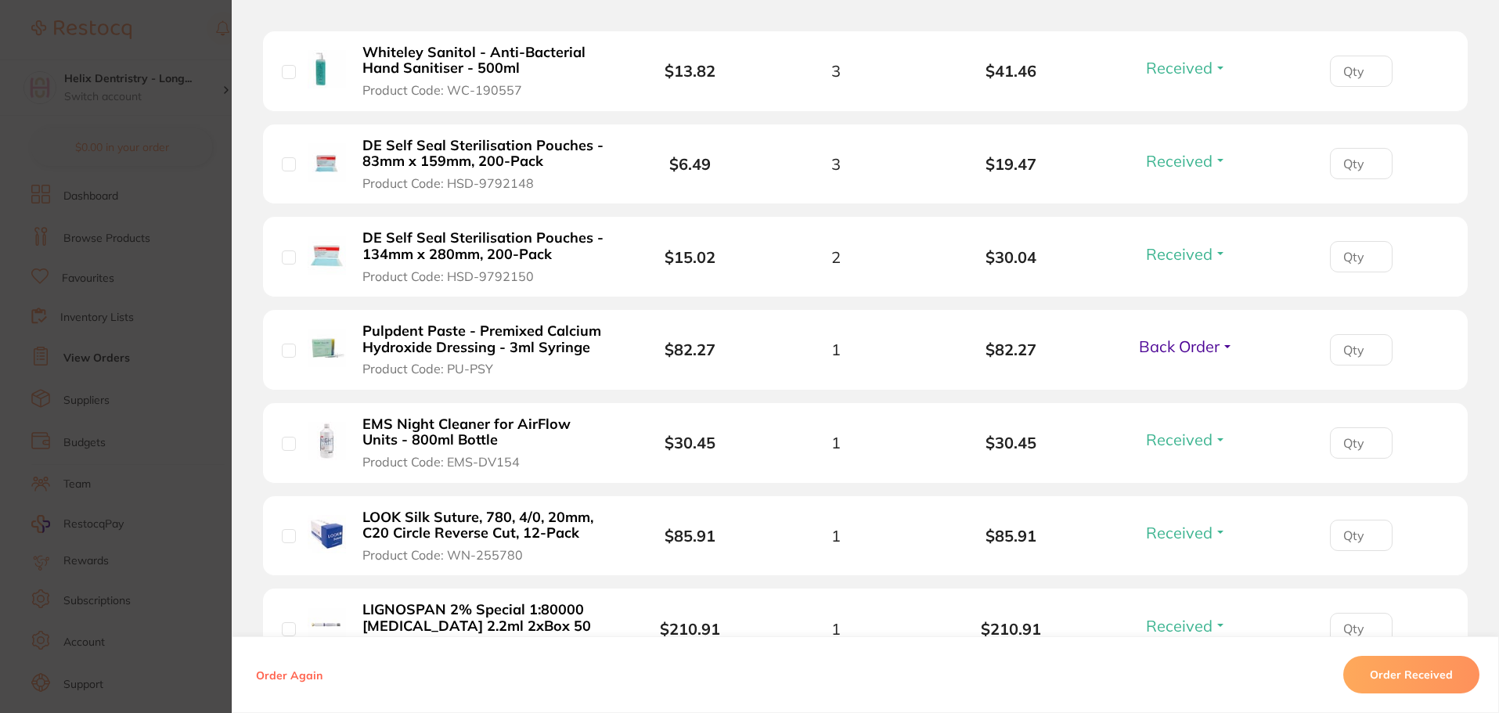
scroll to position [939, 0]
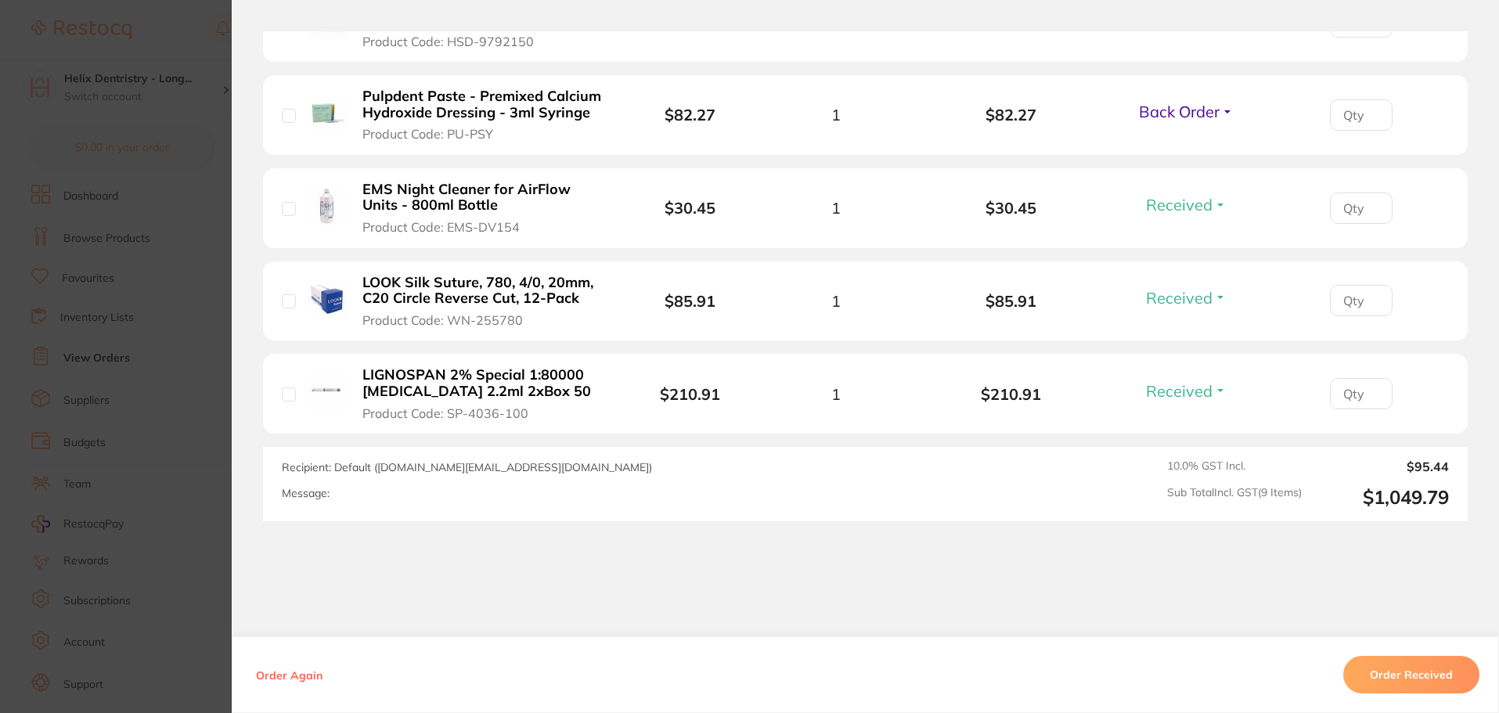
click at [200, 474] on section "Order ID: Restocq- 89511 Order Information 8 Received 1 Back Order Accepted Ord…" at bounding box center [749, 356] width 1499 height 713
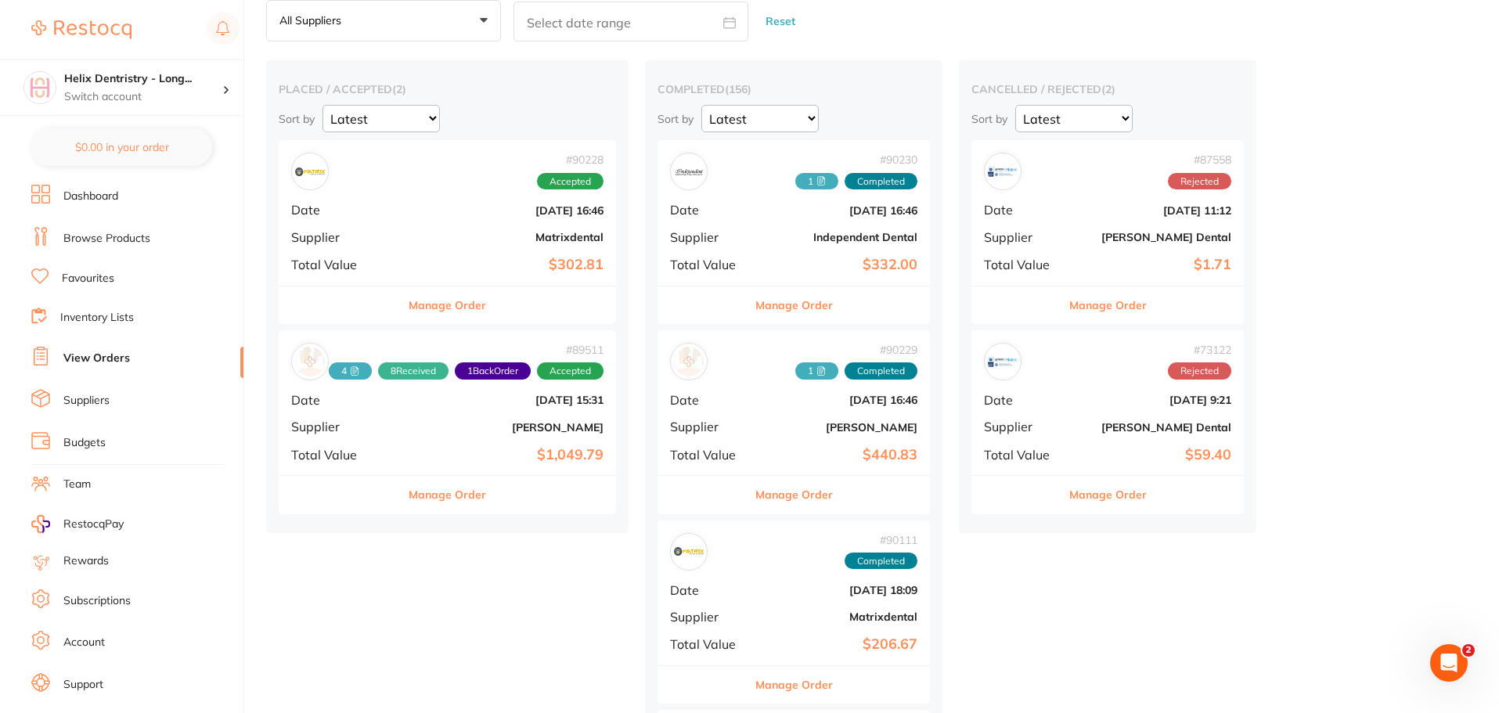
click at [777, 401] on b "[DATE] 16:46" at bounding box center [839, 400] width 157 height 13
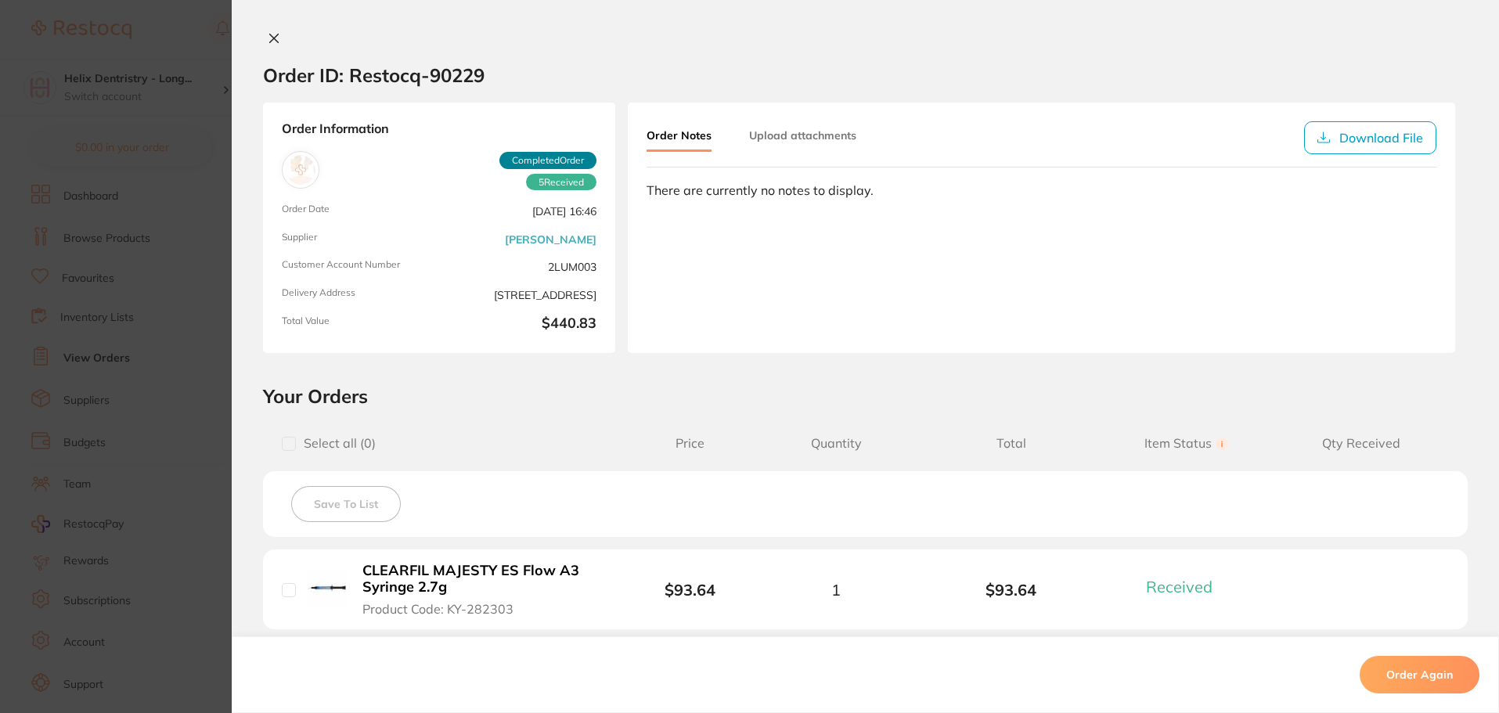
click at [773, 137] on button "Upload attachments" at bounding box center [802, 135] width 107 height 28
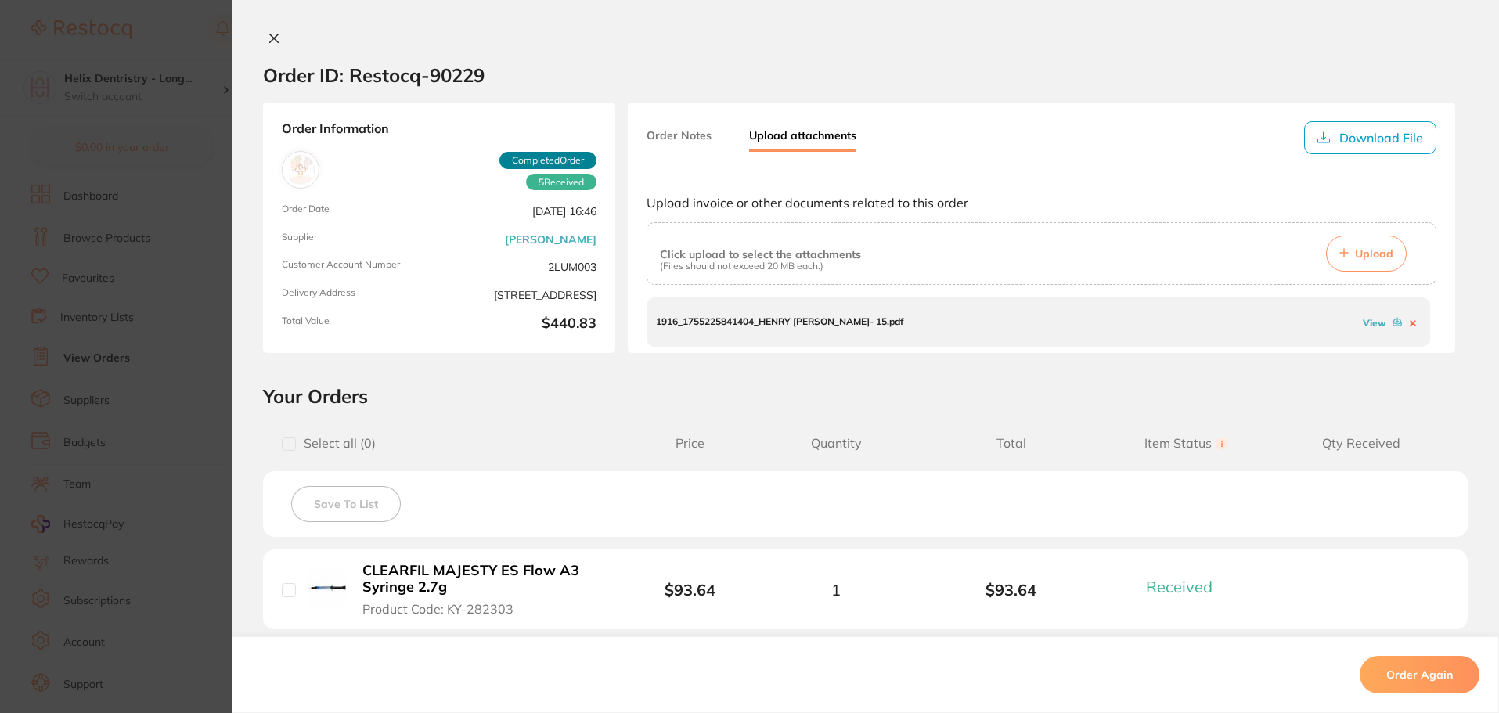
click at [1366, 322] on link "View" at bounding box center [1373, 323] width 23 height 12
click at [125, 399] on section "Order ID: Restocq- 90229 Order Information 5 Received Completed Order Order Dat…" at bounding box center [749, 356] width 1499 height 713
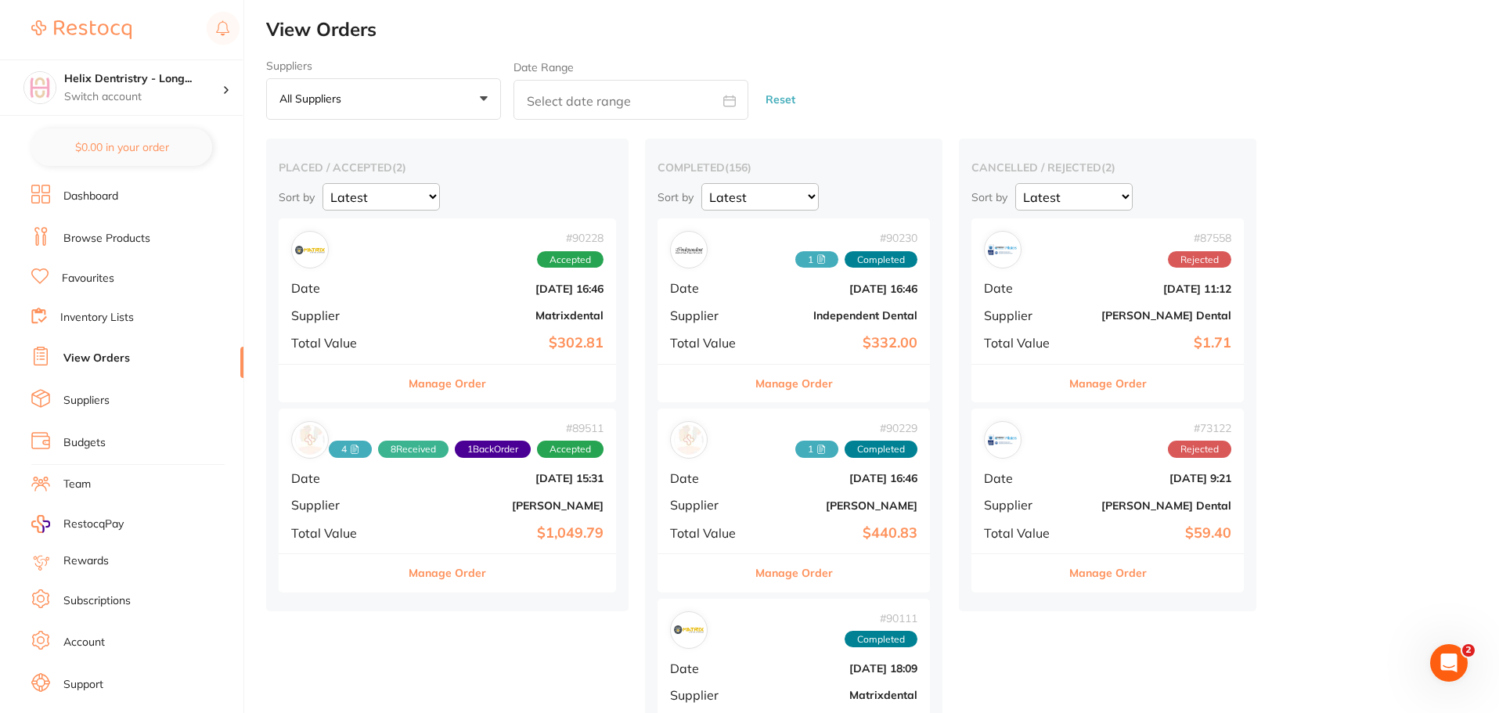
click at [840, 302] on div "# 90230 1 Completed Date Aug 13 2025, 16:46 Supplier Independent Dental Total V…" at bounding box center [793, 290] width 272 height 145
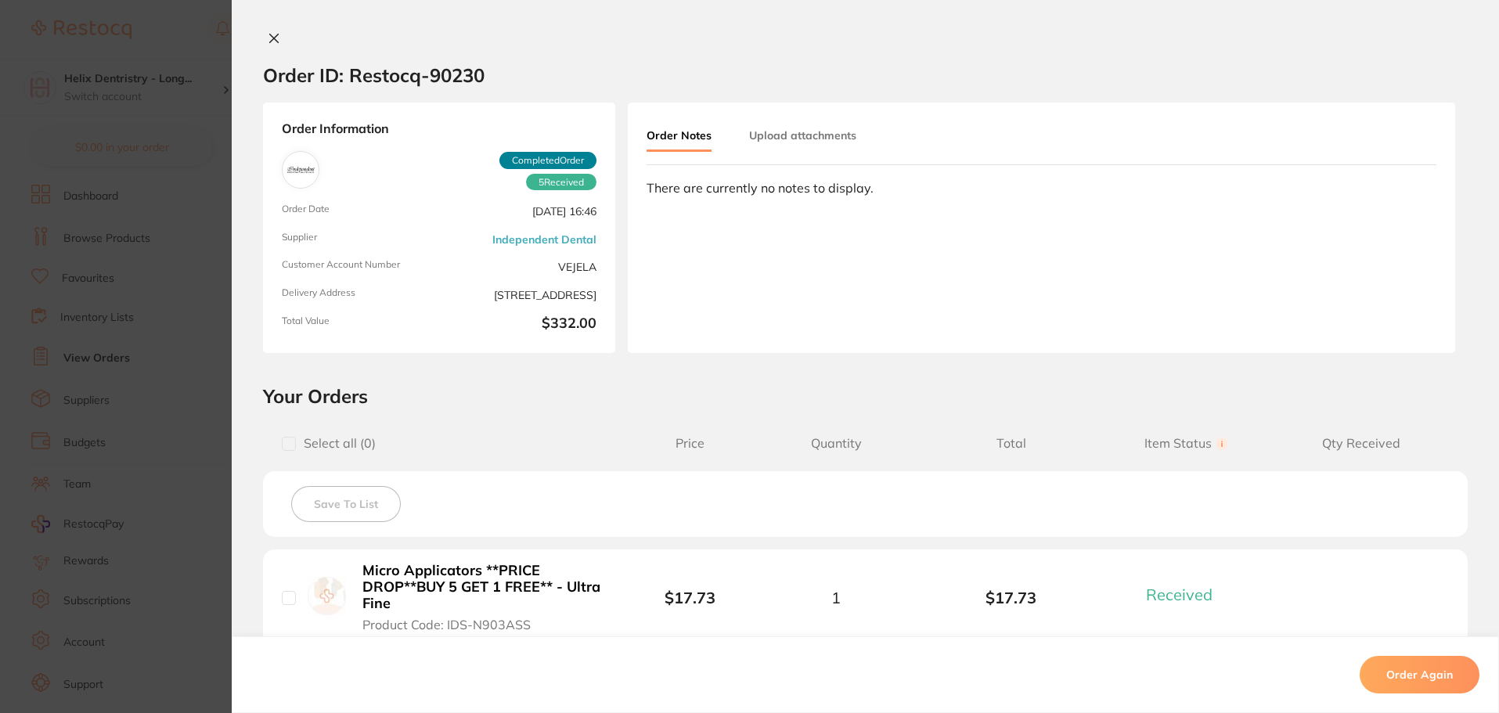
click at [101, 164] on section "Order ID: Restocq- 90230 Order Information 5 Received Completed Order Order Dat…" at bounding box center [749, 356] width 1499 height 713
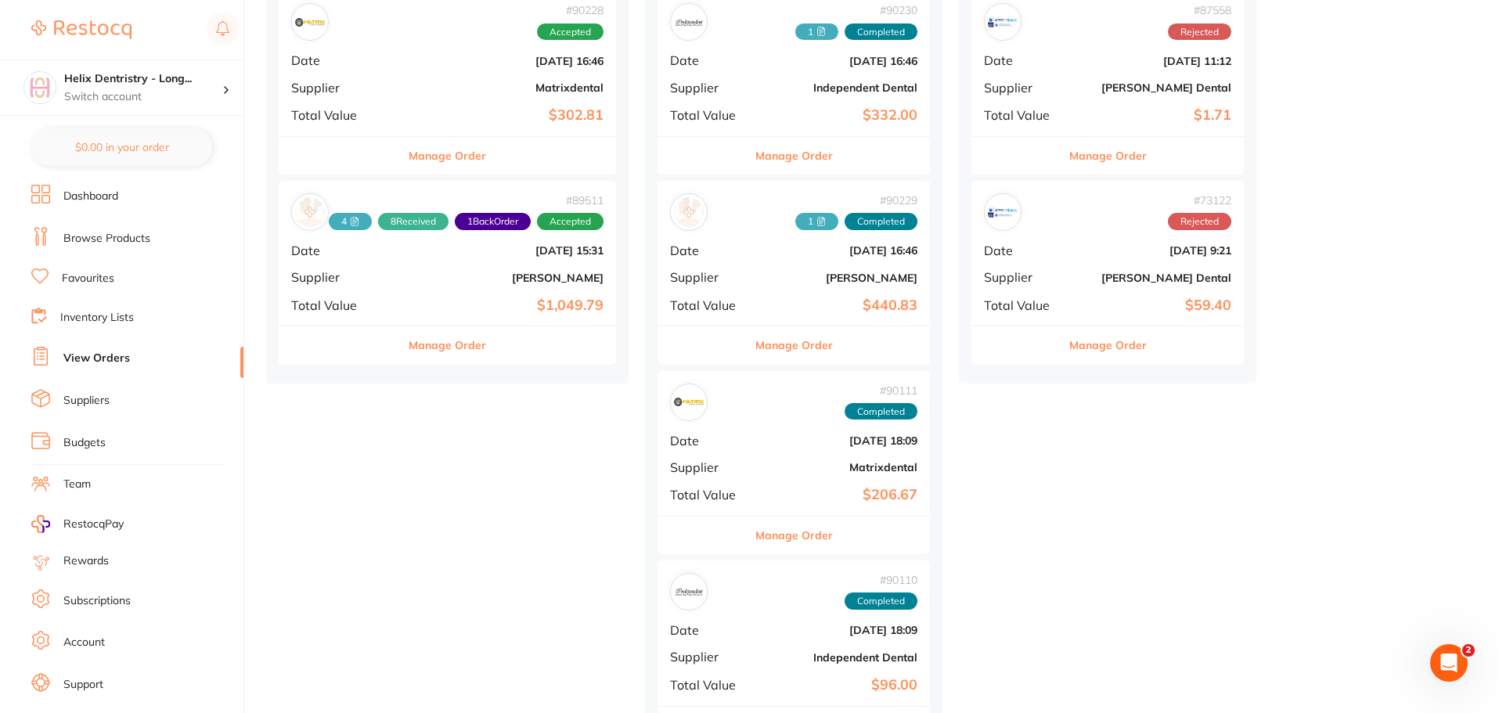
scroll to position [391, 0]
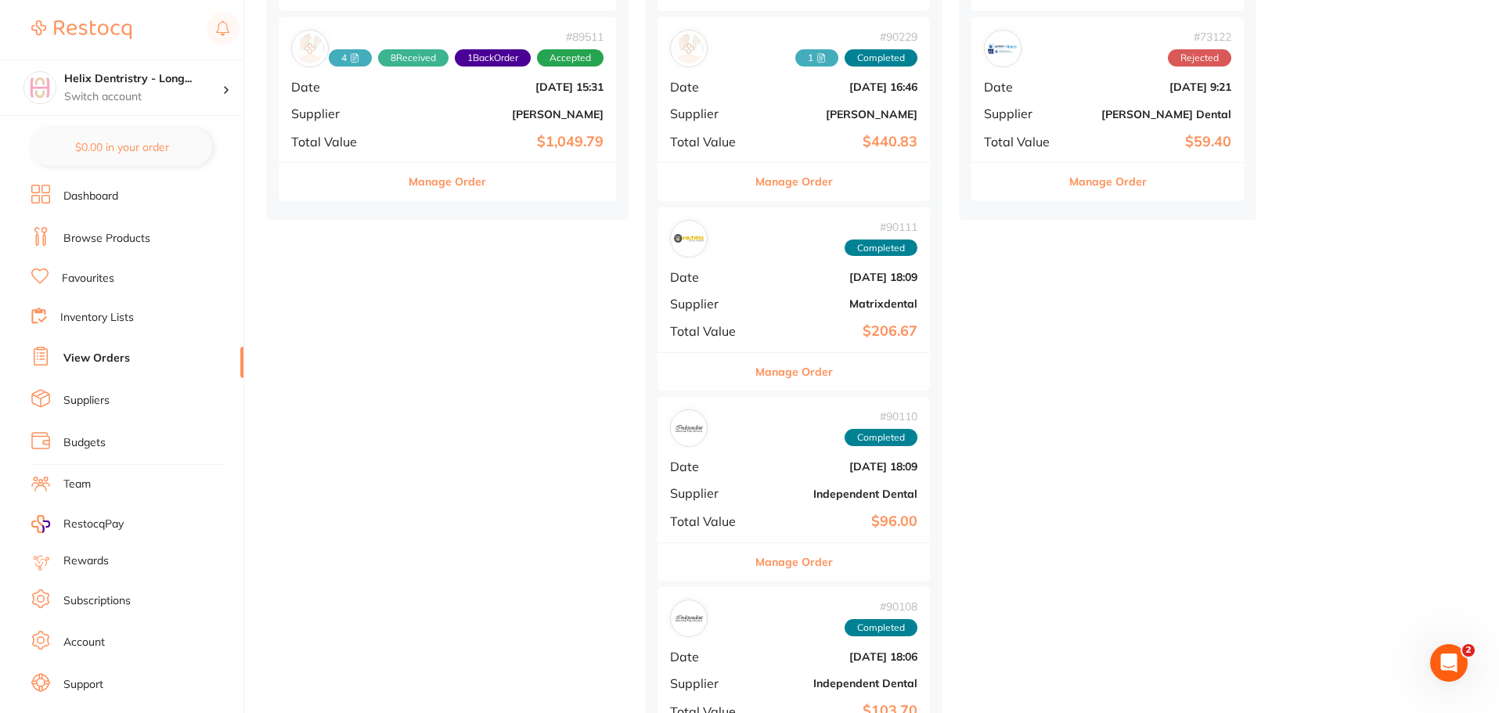
click at [795, 434] on div "# 90110 Completed" at bounding box center [793, 428] width 247 height 38
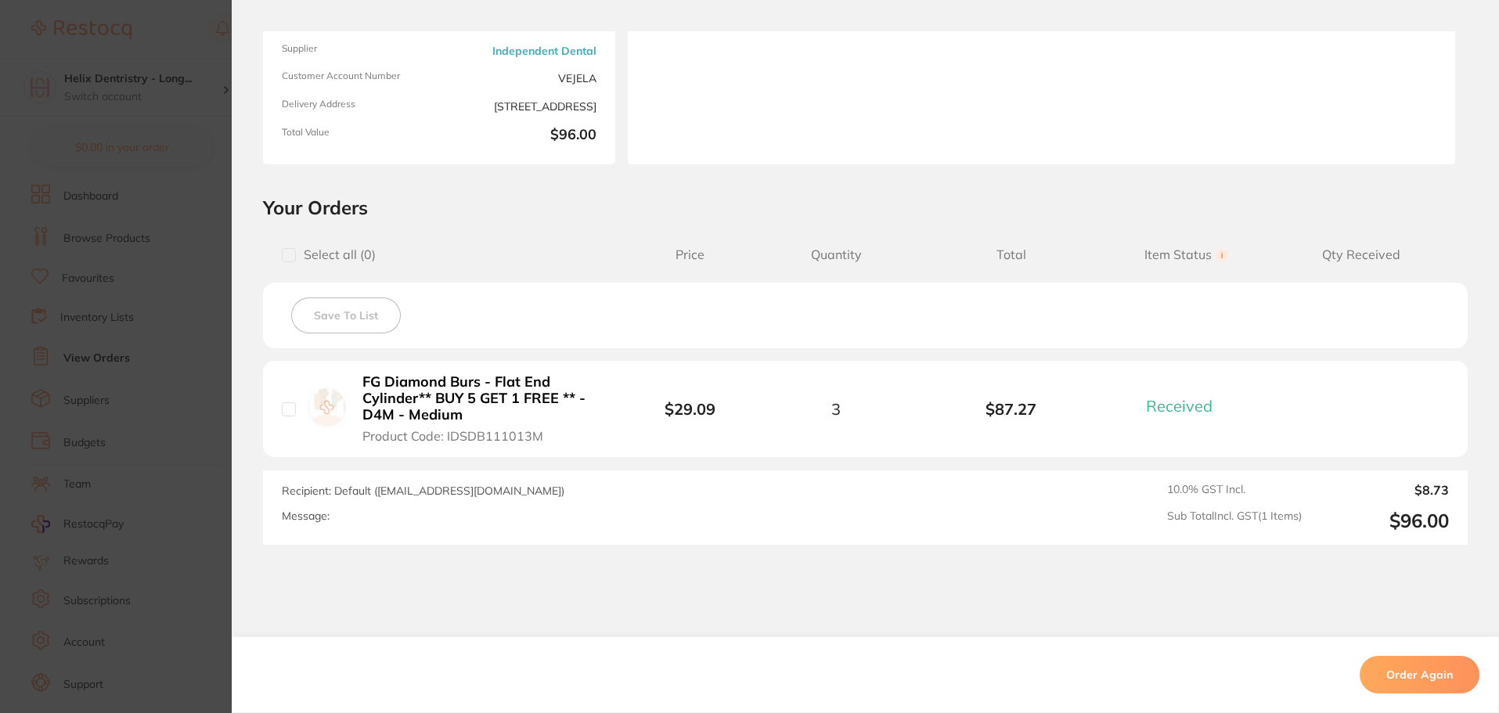
scroll to position [254, 0]
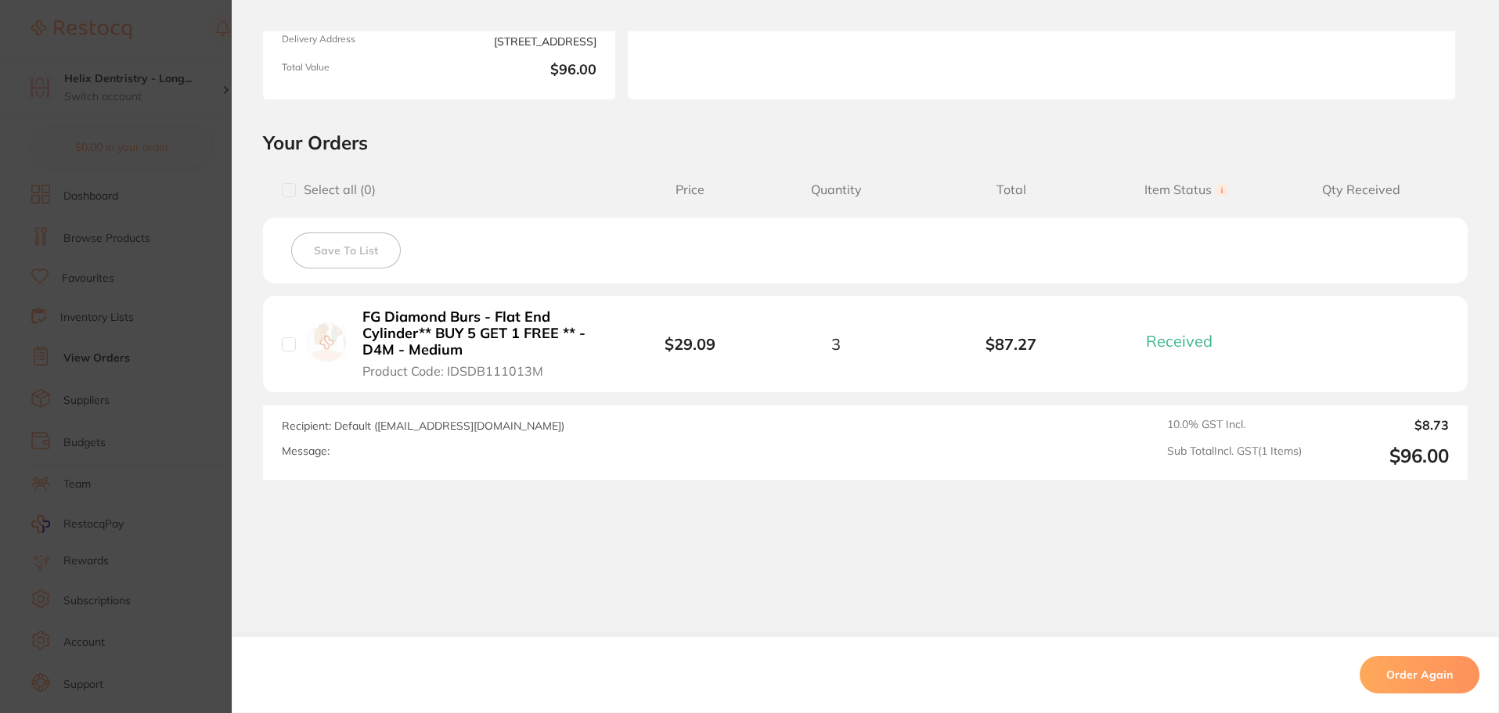
click at [113, 318] on section "Order ID: Restocq- 90110 Order Information 1 Received Completed Order Order Dat…" at bounding box center [749, 356] width 1499 height 713
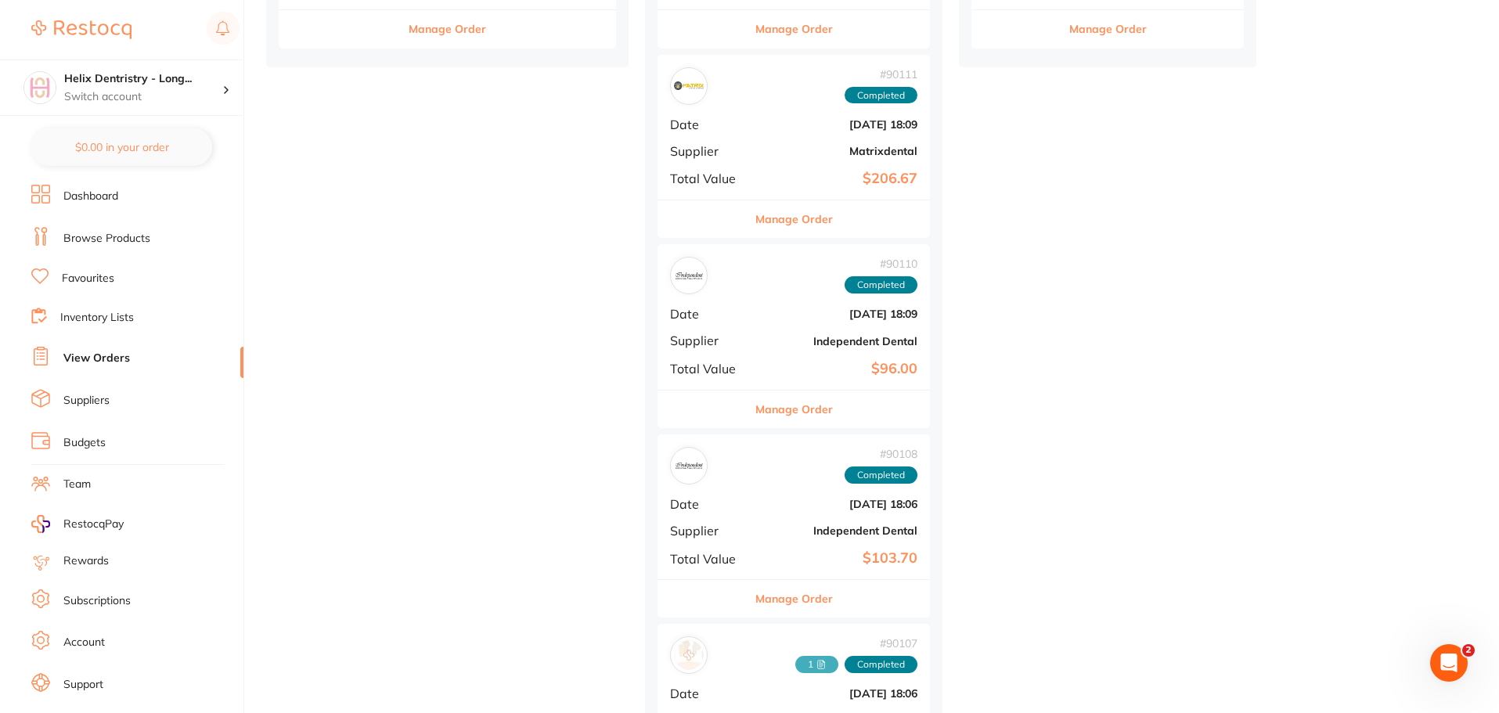
scroll to position [548, 0]
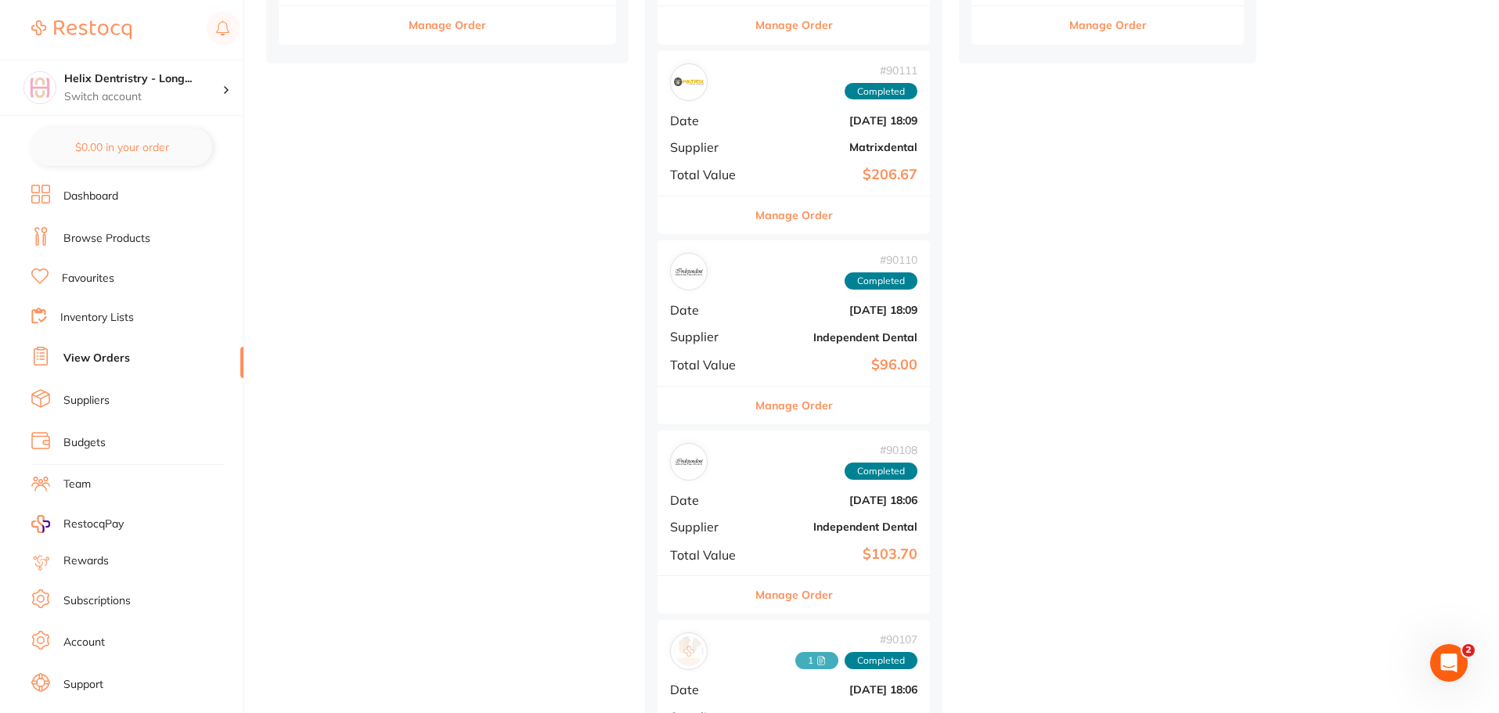
click at [826, 501] on b "[DATE] 18:06" at bounding box center [839, 500] width 157 height 13
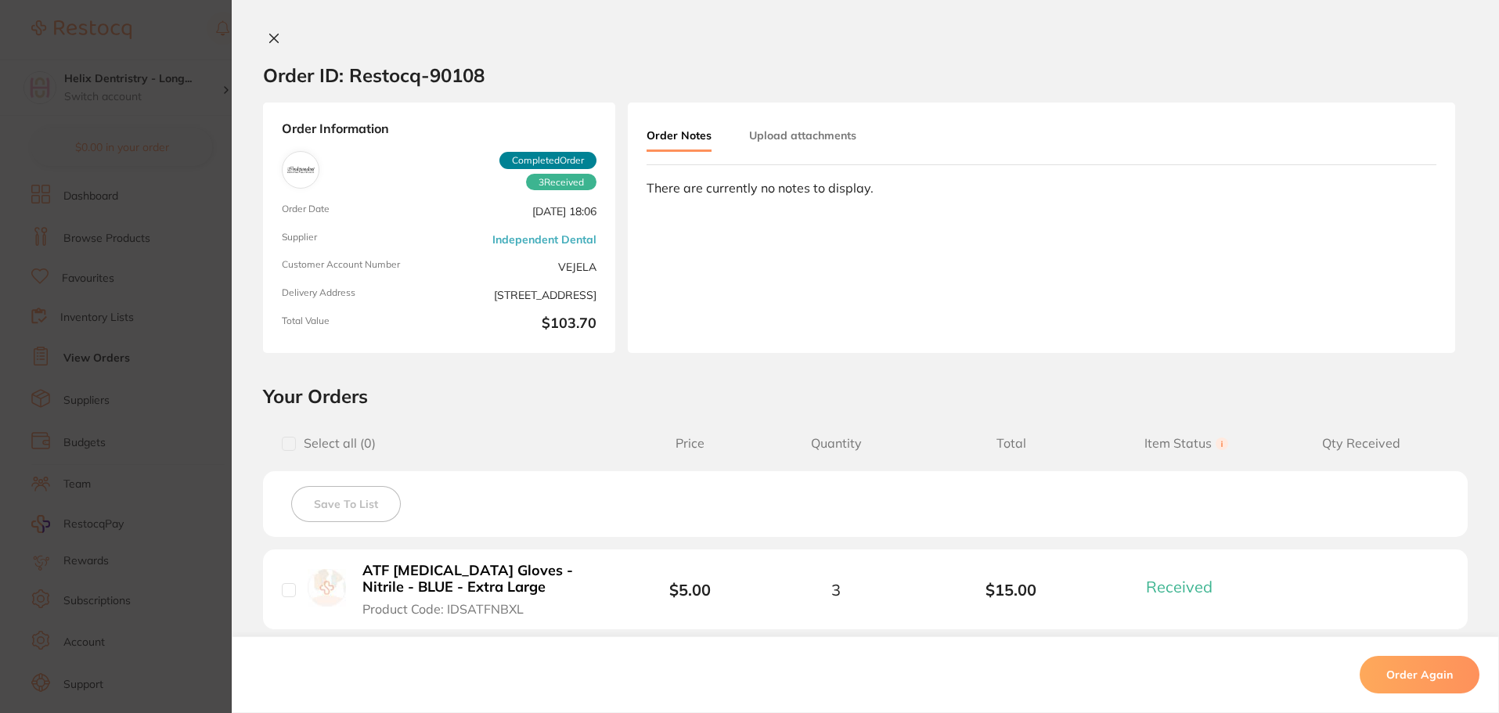
scroll to position [235, 0]
click at [808, 140] on button "Upload attachments" at bounding box center [802, 135] width 107 height 28
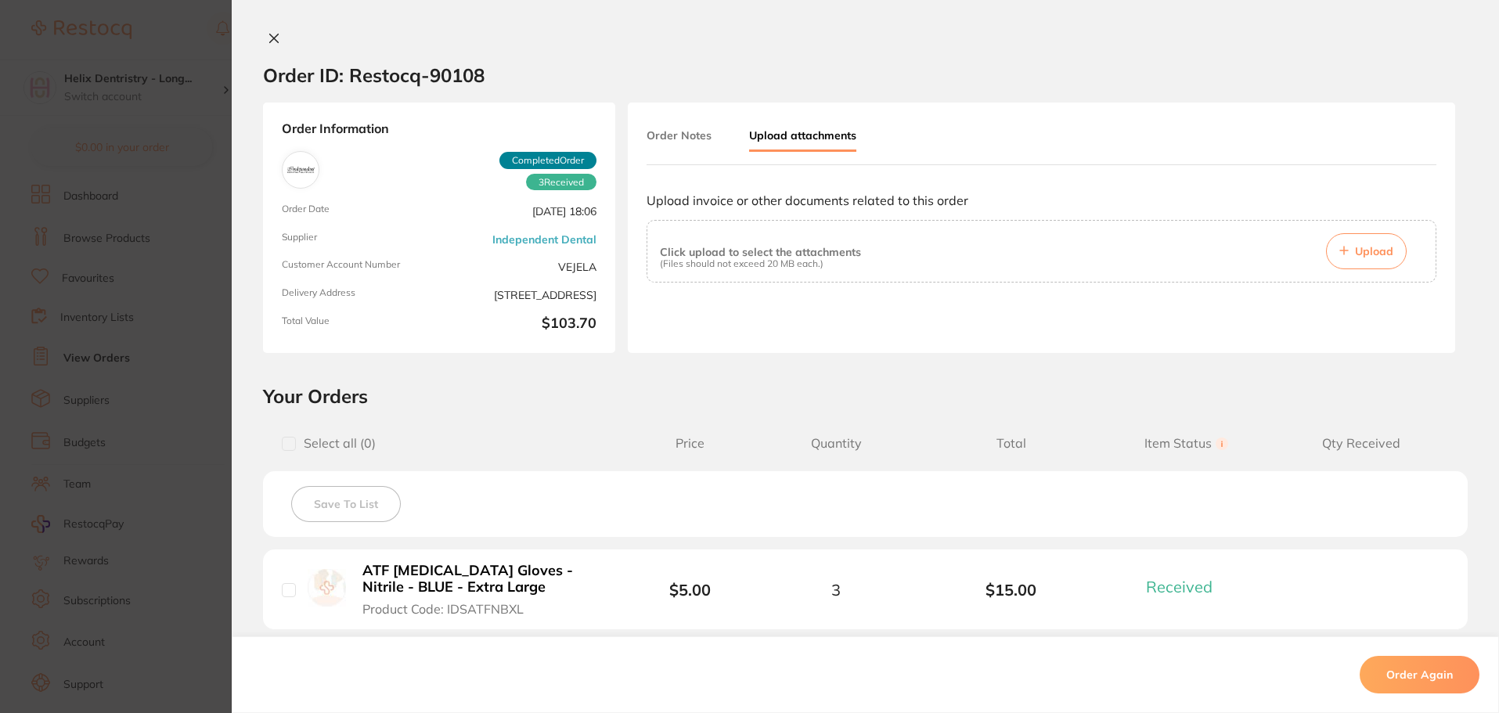
click at [1352, 242] on button "Upload" at bounding box center [1366, 251] width 81 height 36
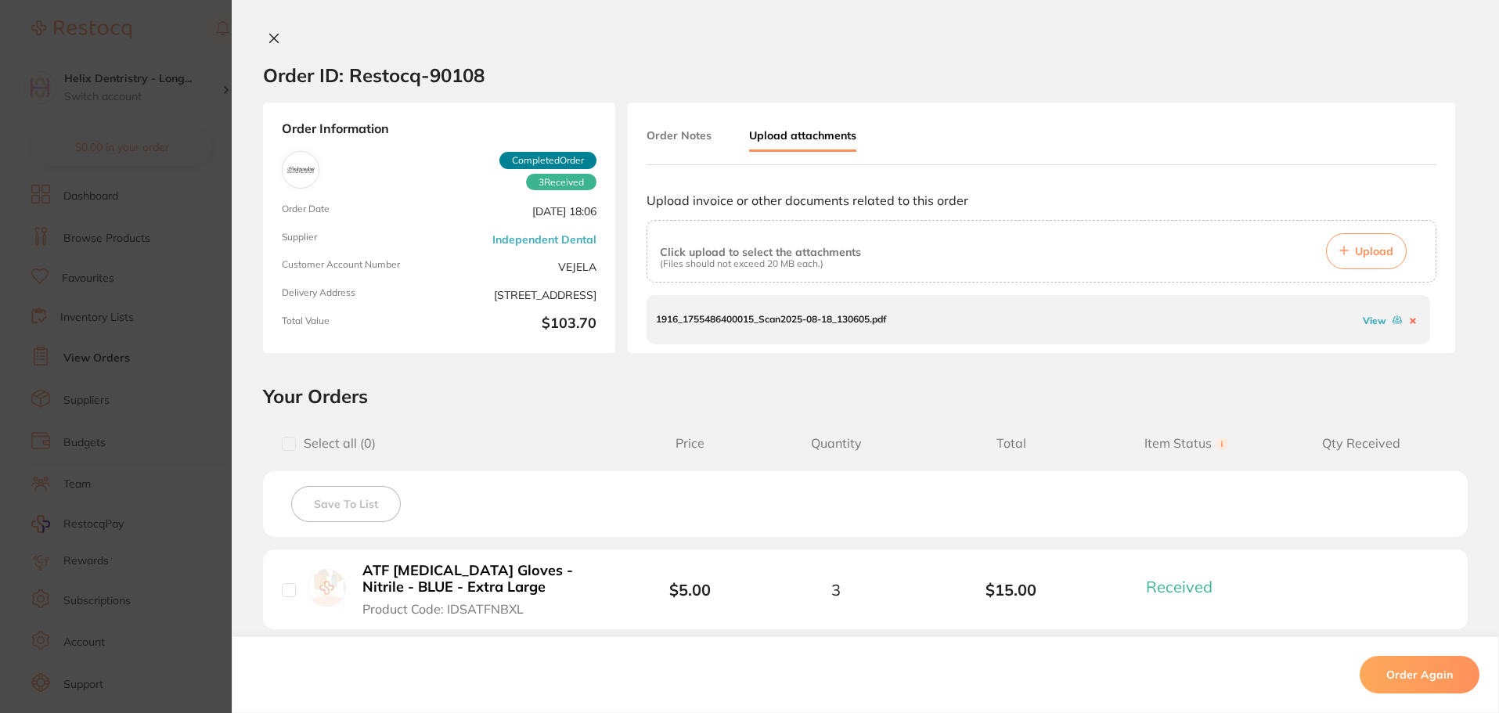
click at [1374, 322] on link "View" at bounding box center [1373, 321] width 23 height 12
click at [1373, 240] on button "Upload" at bounding box center [1366, 251] width 81 height 36
click at [1371, 321] on link "View" at bounding box center [1373, 321] width 23 height 12
click at [85, 245] on section "Order ID: Restocq- 90108 Order Information 3 Received Completed Order Order Dat…" at bounding box center [749, 356] width 1499 height 713
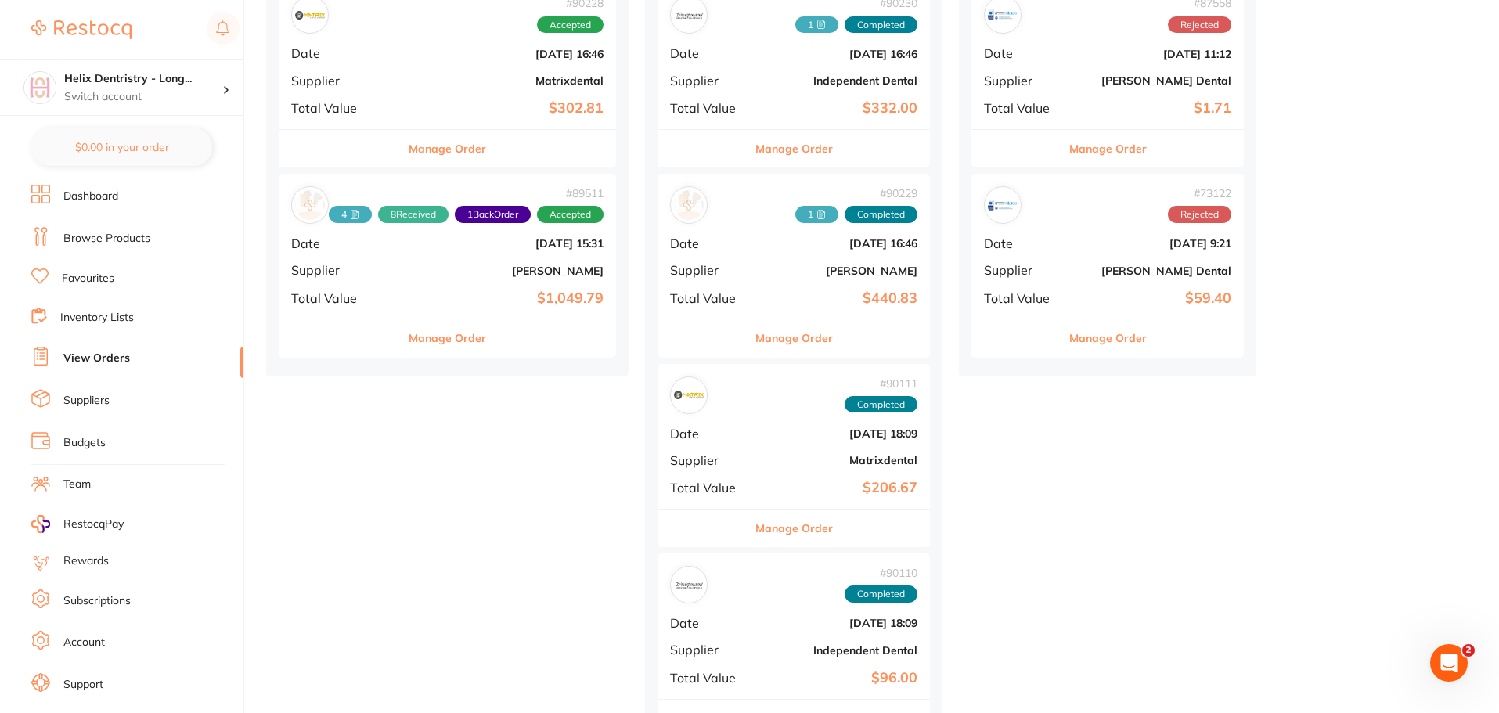
click at [767, 612] on div "# 90110 Completed Date Aug 12 2025, 18:09 Supplier Independent Dental Total Val…" at bounding box center [793, 625] width 272 height 145
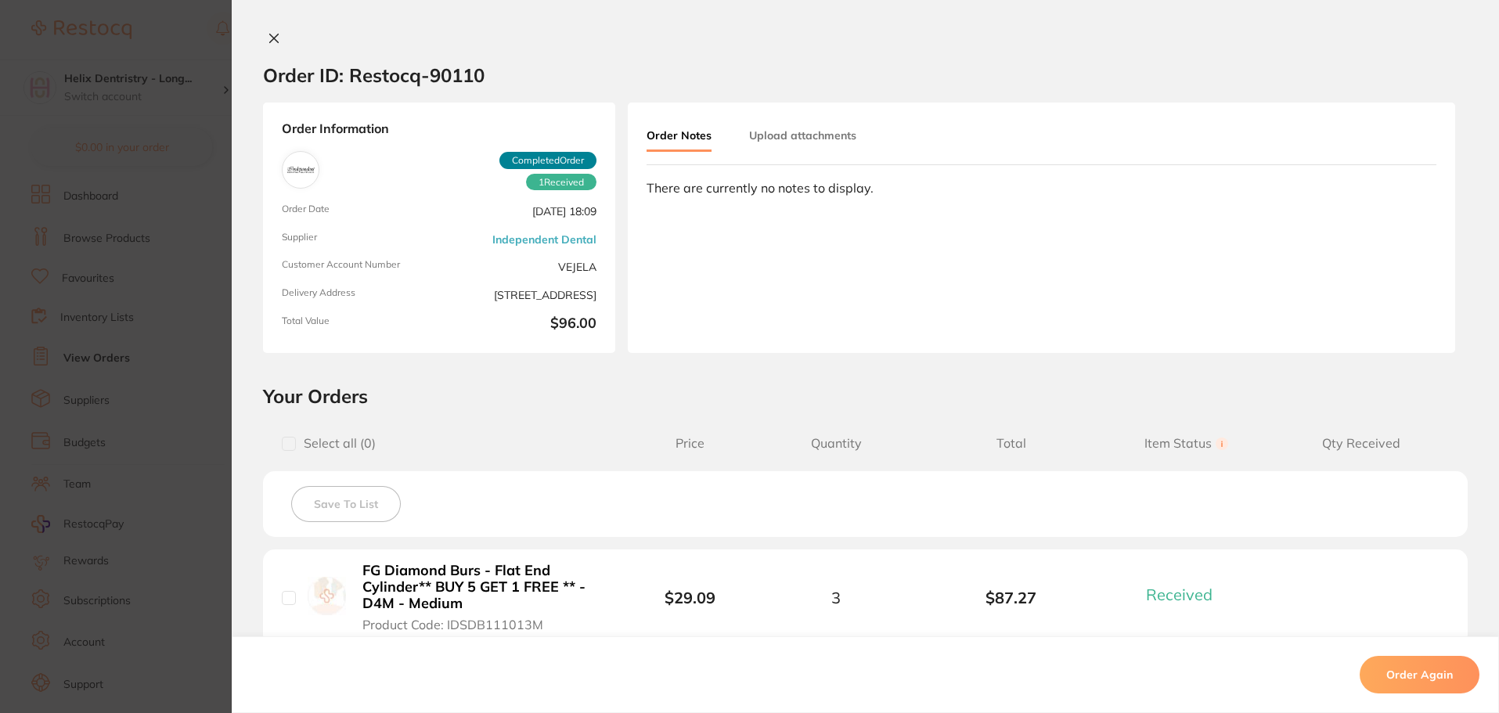
click at [828, 128] on button "Upload attachments" at bounding box center [802, 135] width 107 height 28
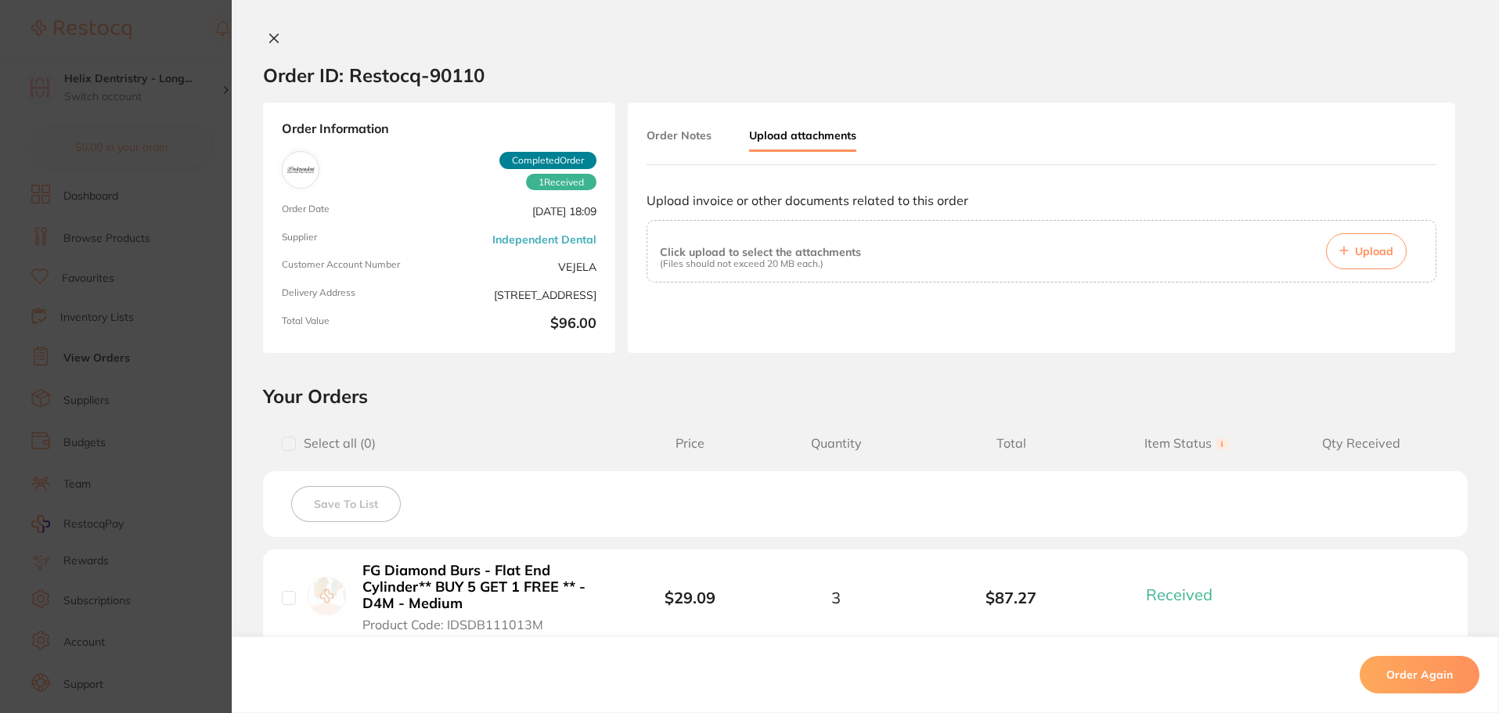
click at [1359, 245] on span "Upload" at bounding box center [1374, 251] width 38 height 14
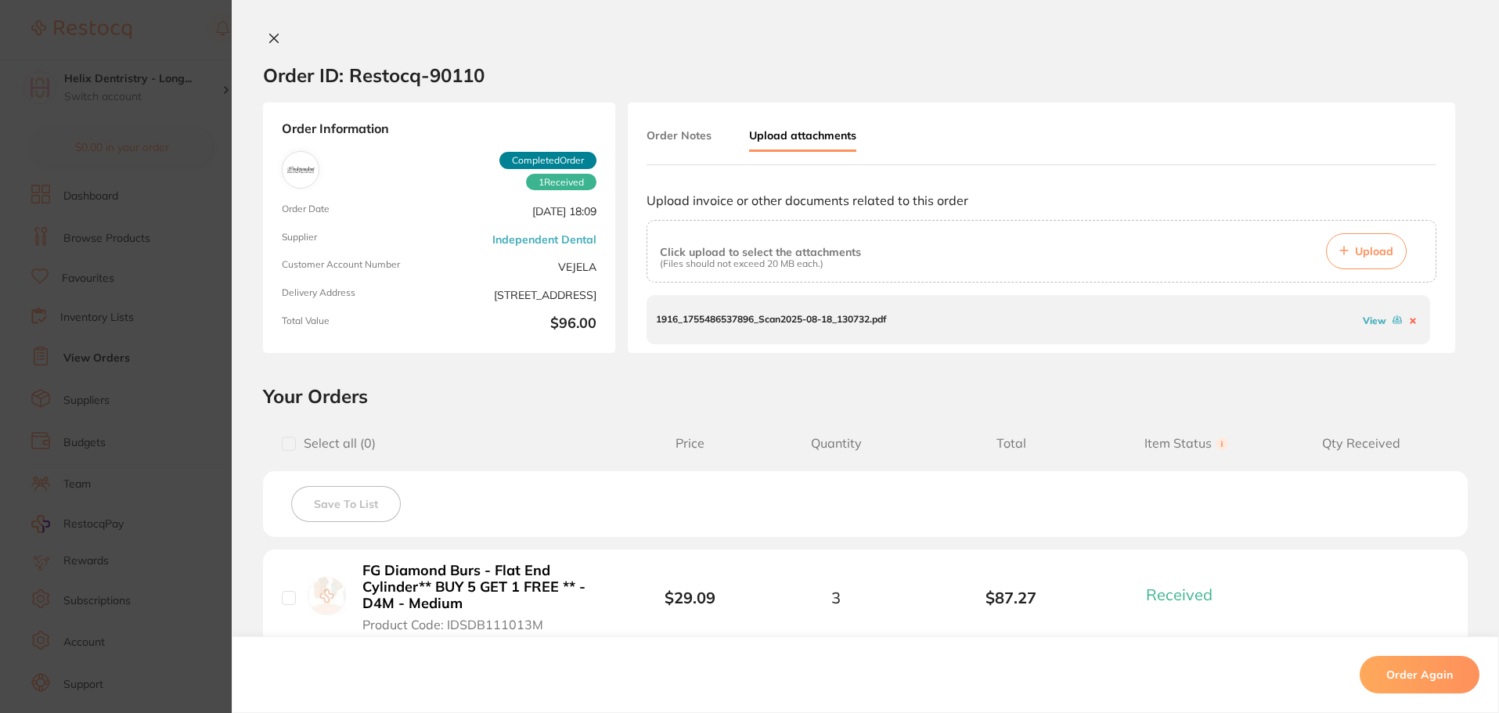
click at [1373, 312] on div "View" at bounding box center [1389, 319] width 61 height 15
click at [1373, 319] on link "View" at bounding box center [1373, 321] width 23 height 12
click at [95, 362] on section "Order ID: Restocq- 90110 Order Information 1 Received Completed Order Order Dat…" at bounding box center [749, 356] width 1499 height 713
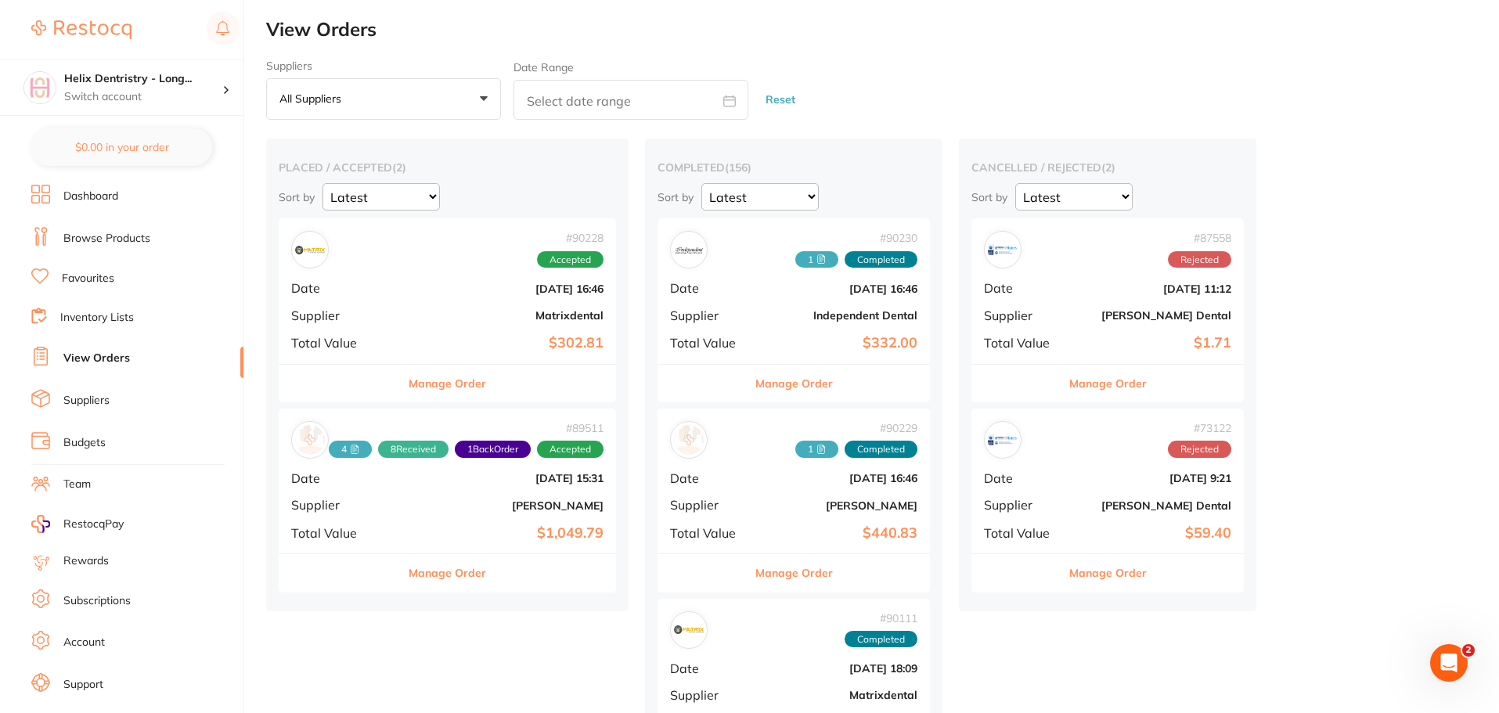
click at [509, 293] on b "[DATE] 16:46" at bounding box center [504, 288] width 200 height 13
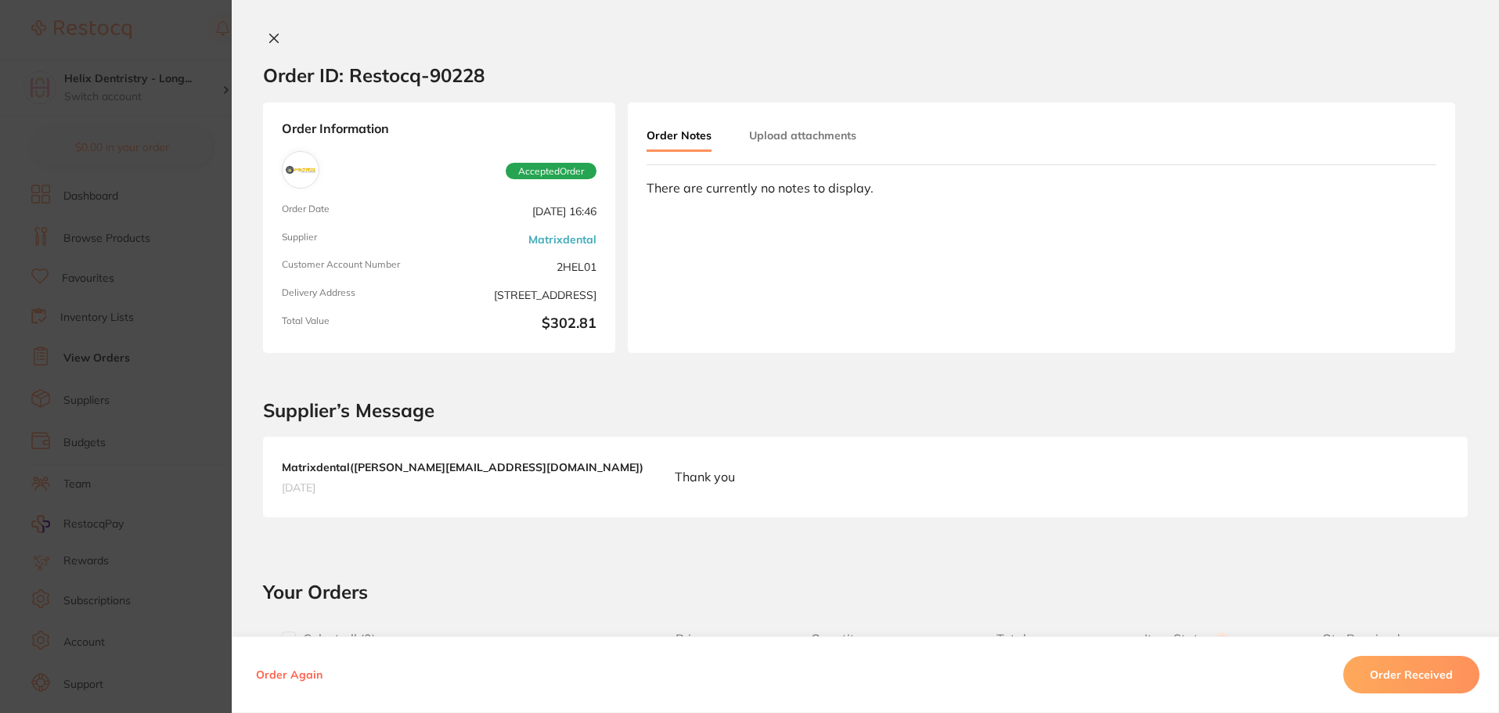
click at [161, 318] on section "Order ID: Restocq- 90228 Order Information Accepted Order Order Date [DATE] 16:…" at bounding box center [749, 356] width 1499 height 713
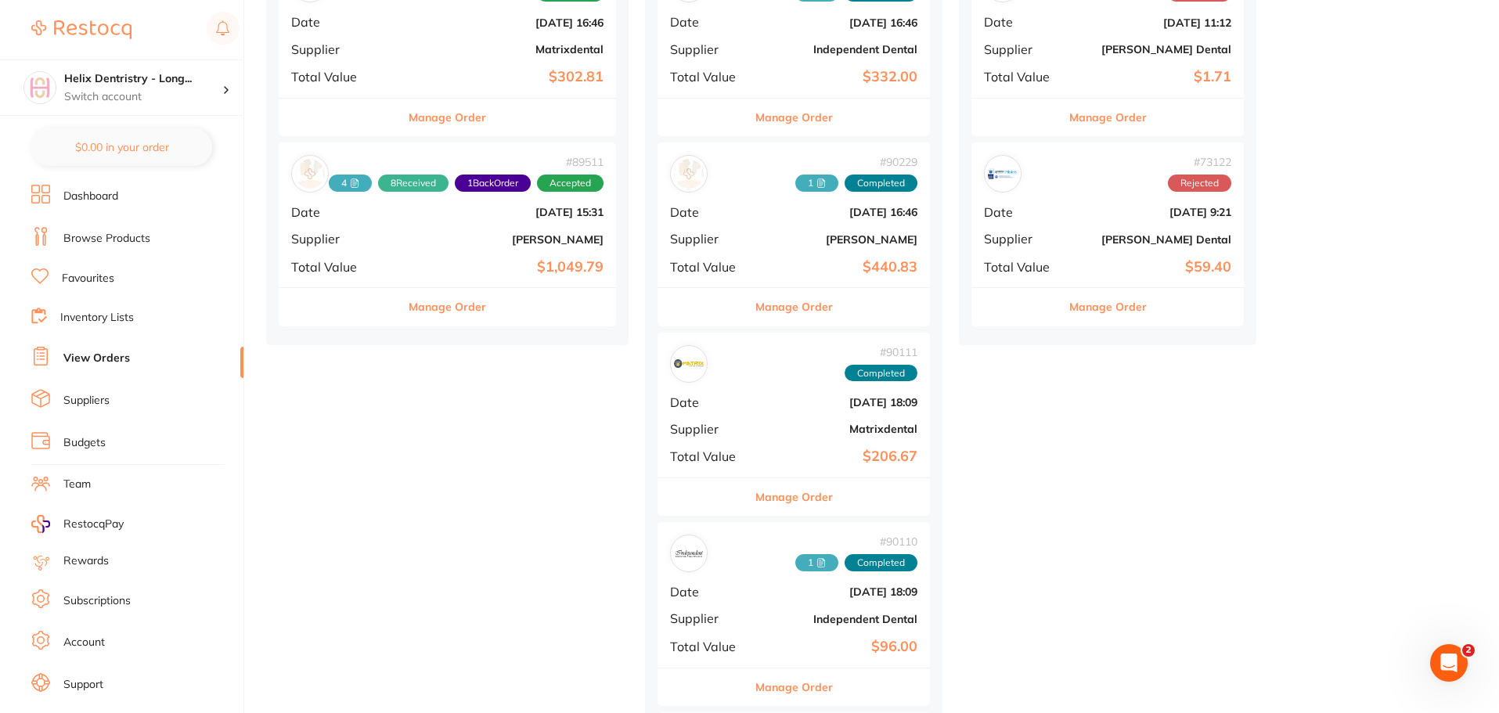
scroll to position [313, 0]
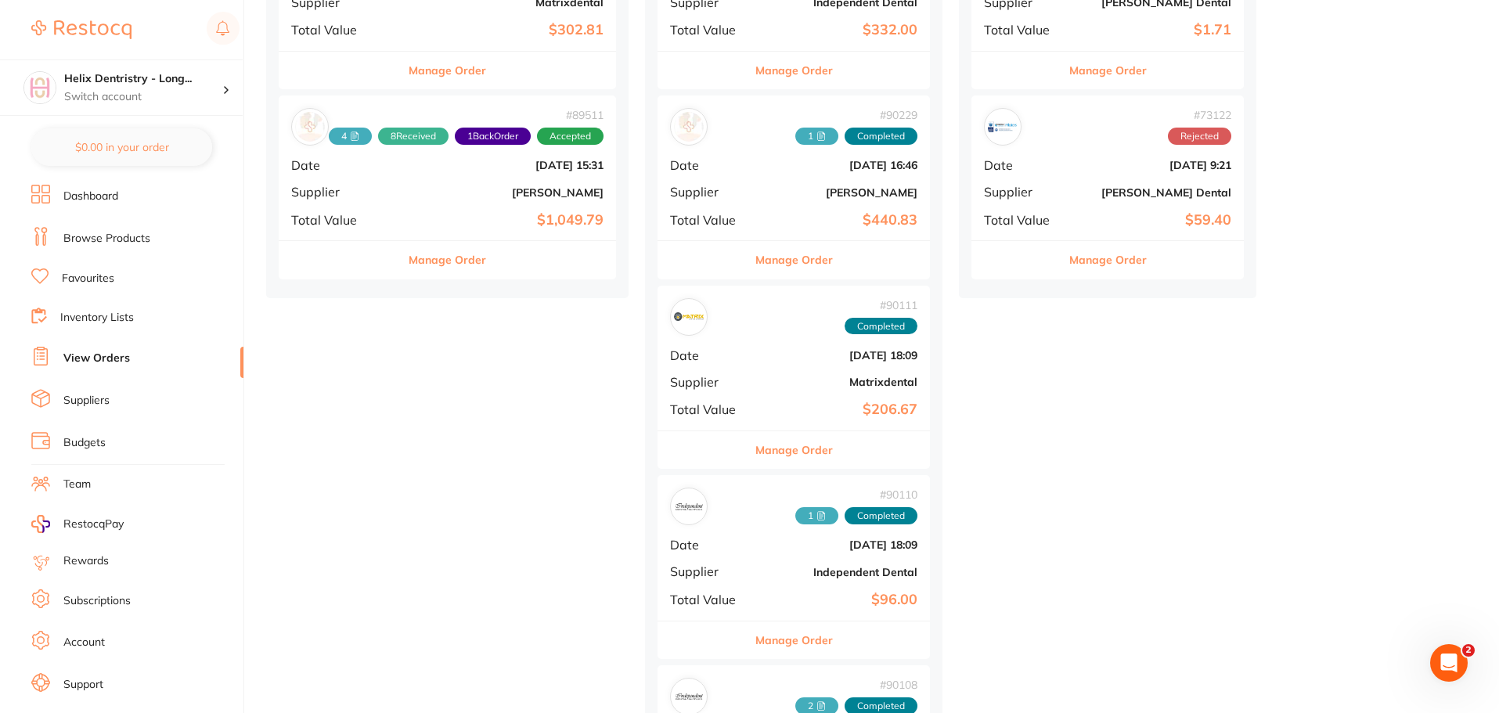
click at [822, 394] on div "# 90111 Completed Date [DATE] 18:09 Supplier Matrixdental Total Value $206.67" at bounding box center [793, 358] width 272 height 145
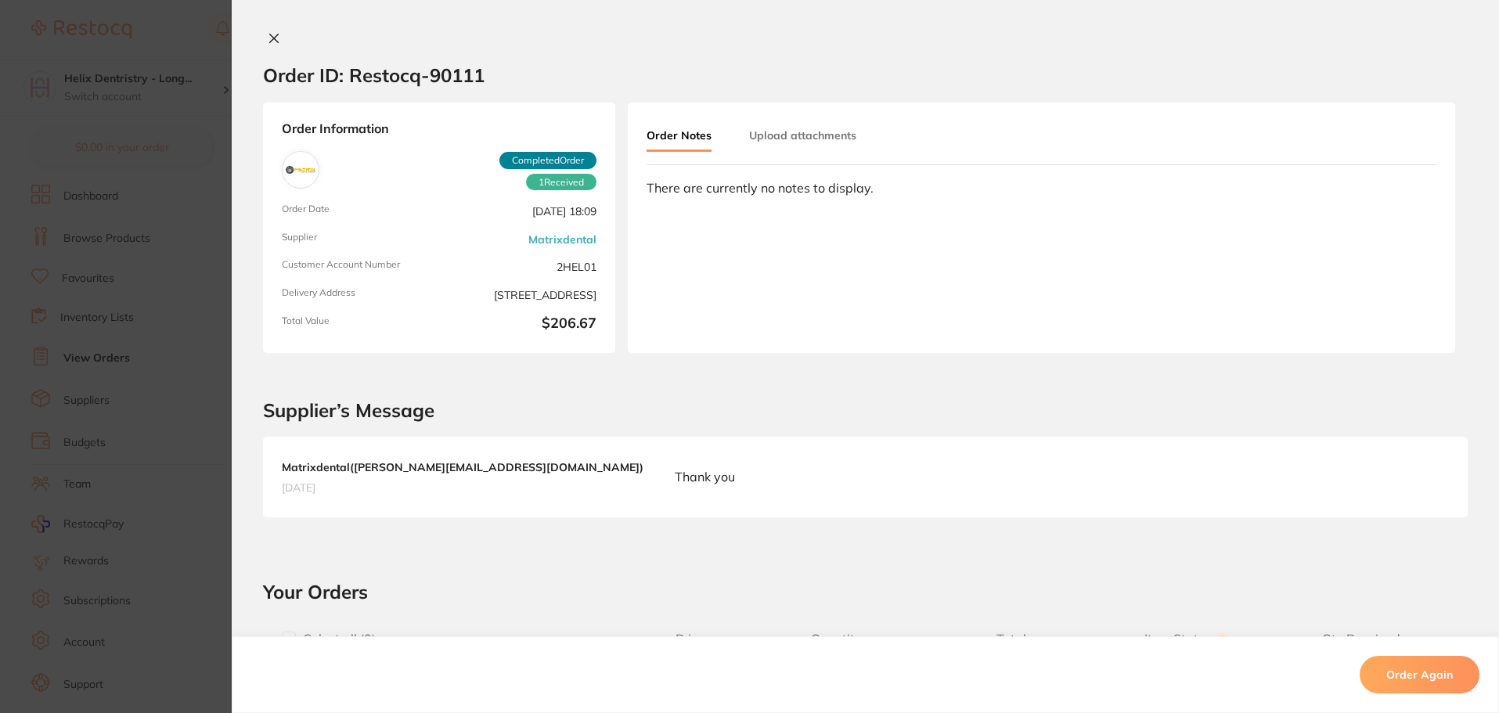
click at [778, 130] on button "Upload attachments" at bounding box center [802, 135] width 107 height 28
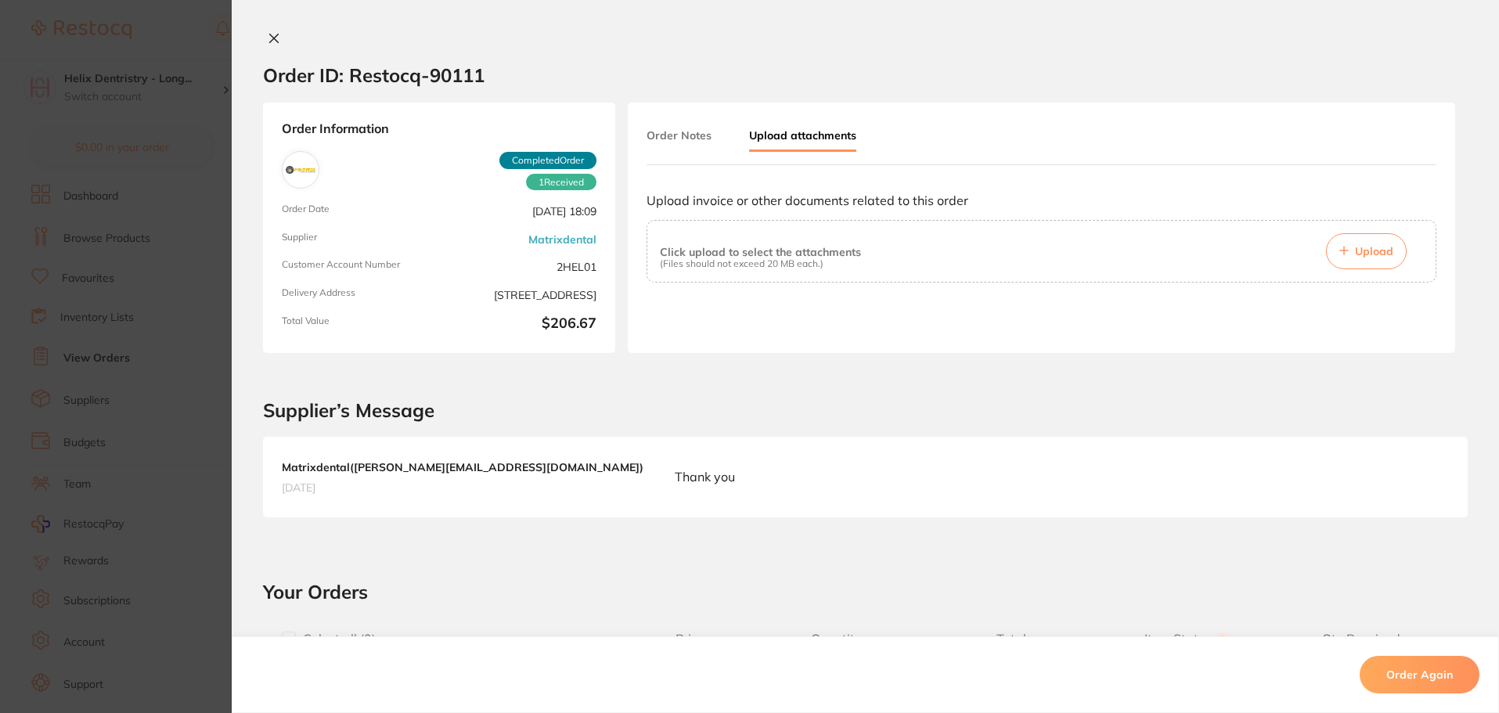
click at [1350, 248] on button "Upload" at bounding box center [1366, 251] width 81 height 36
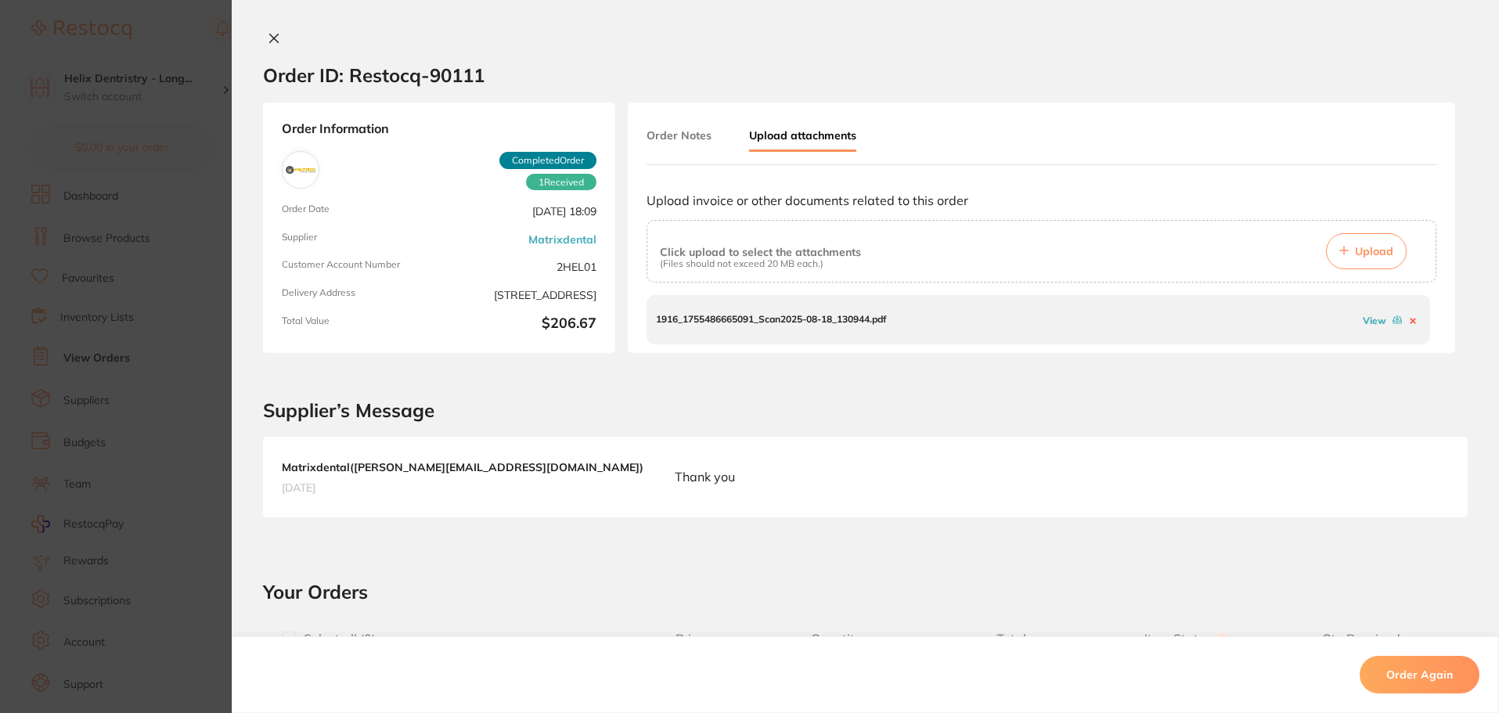
click at [1366, 318] on link "View" at bounding box center [1373, 321] width 23 height 12
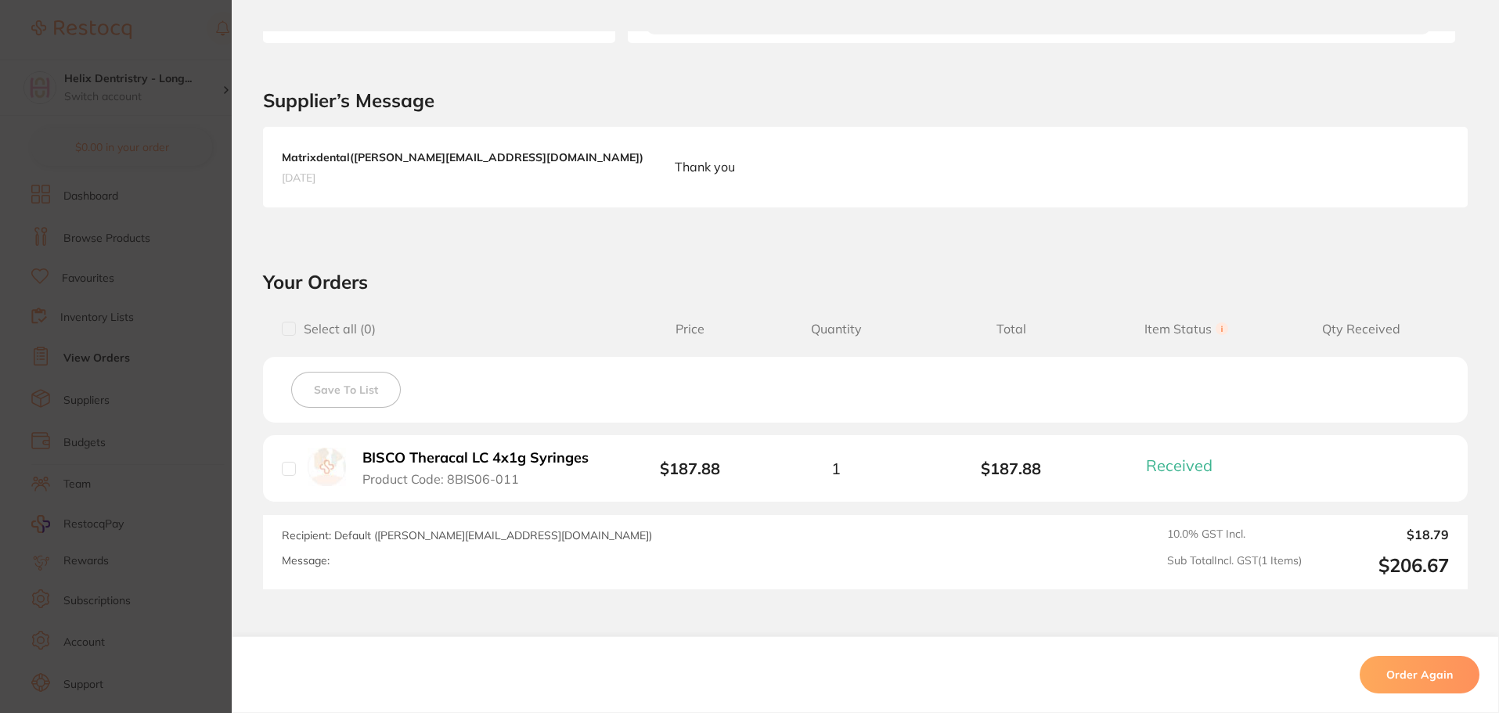
scroll to position [313, 0]
click at [113, 376] on section "Order ID: Restocq- 90111 Order Information 1 Received Completed Order Order Dat…" at bounding box center [749, 356] width 1499 height 713
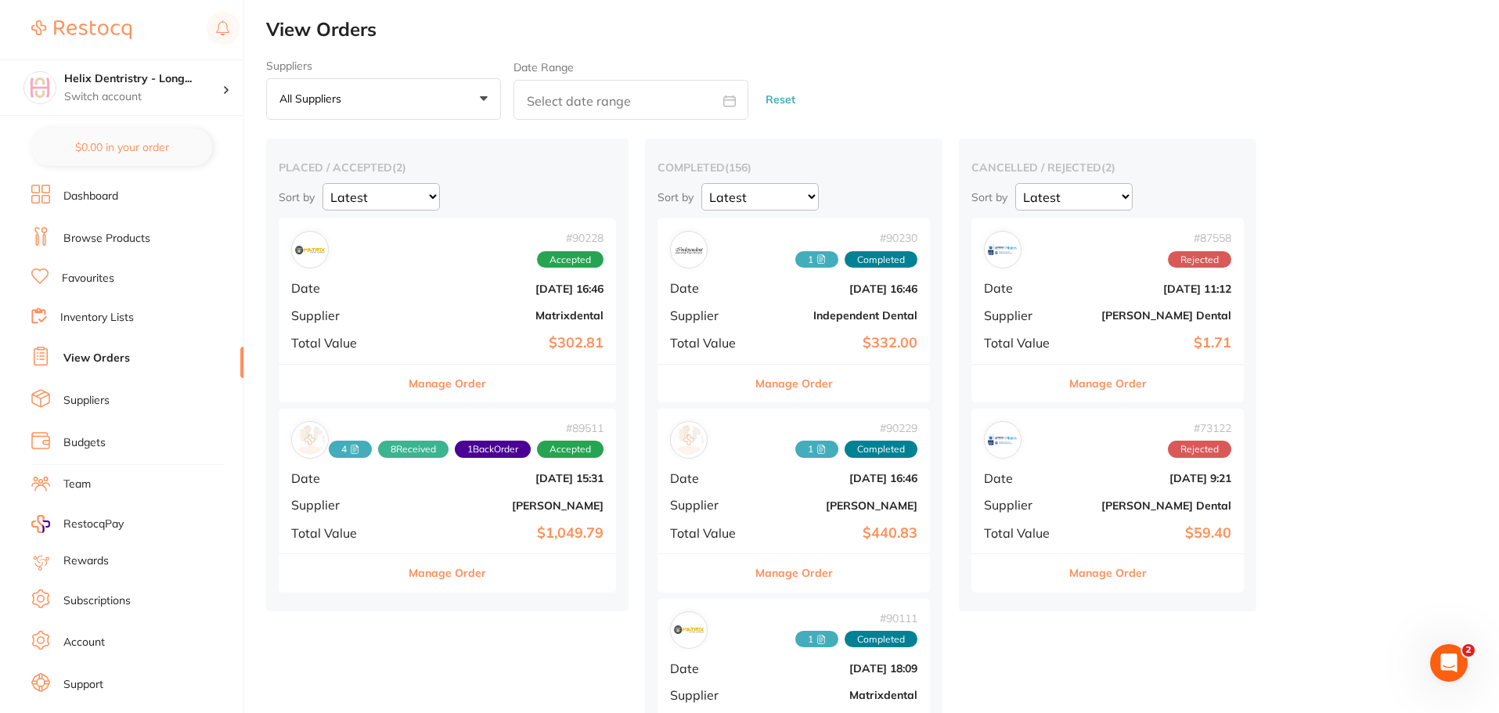
click at [478, 298] on div "# 90228 Accepted Date [DATE] 16:46 Supplier Matrixdental Total Value $302.81" at bounding box center [447, 290] width 337 height 145
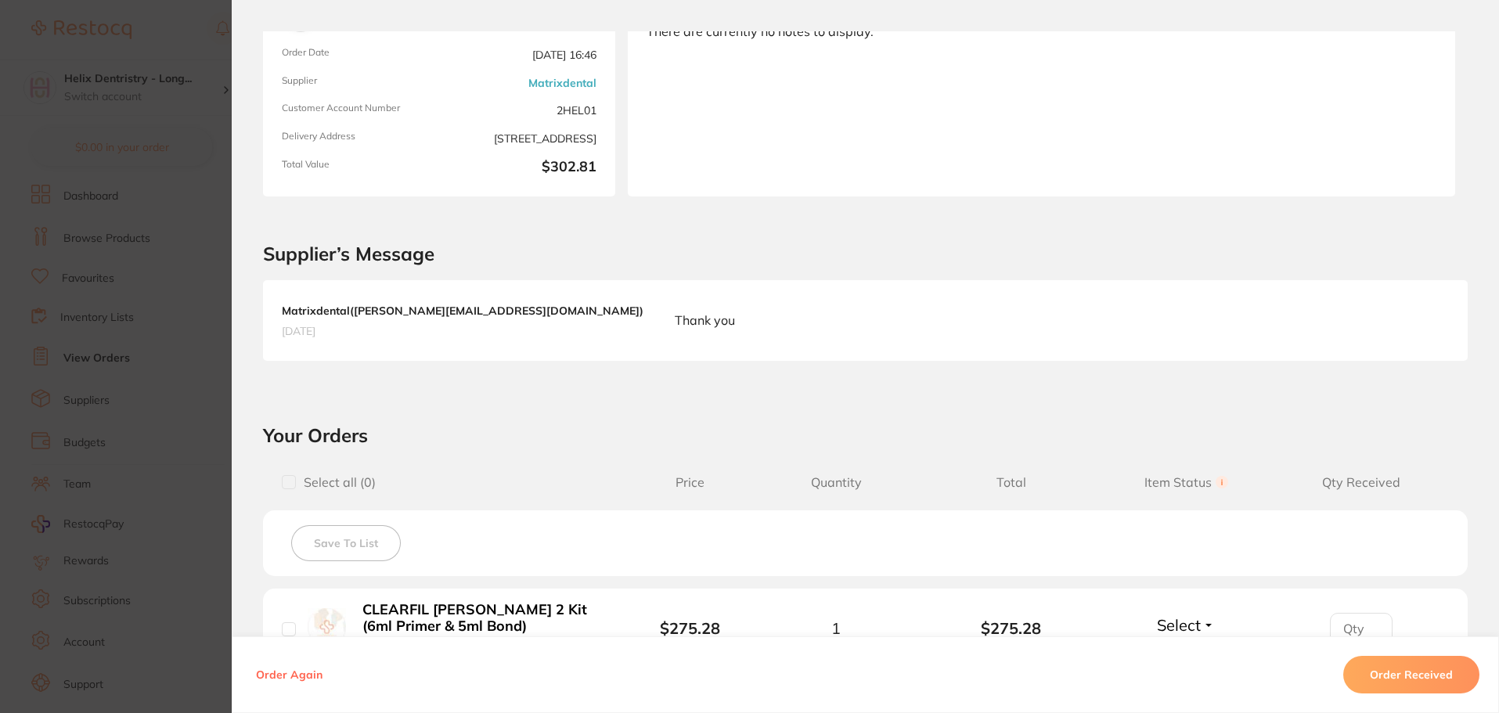
scroll to position [391, 0]
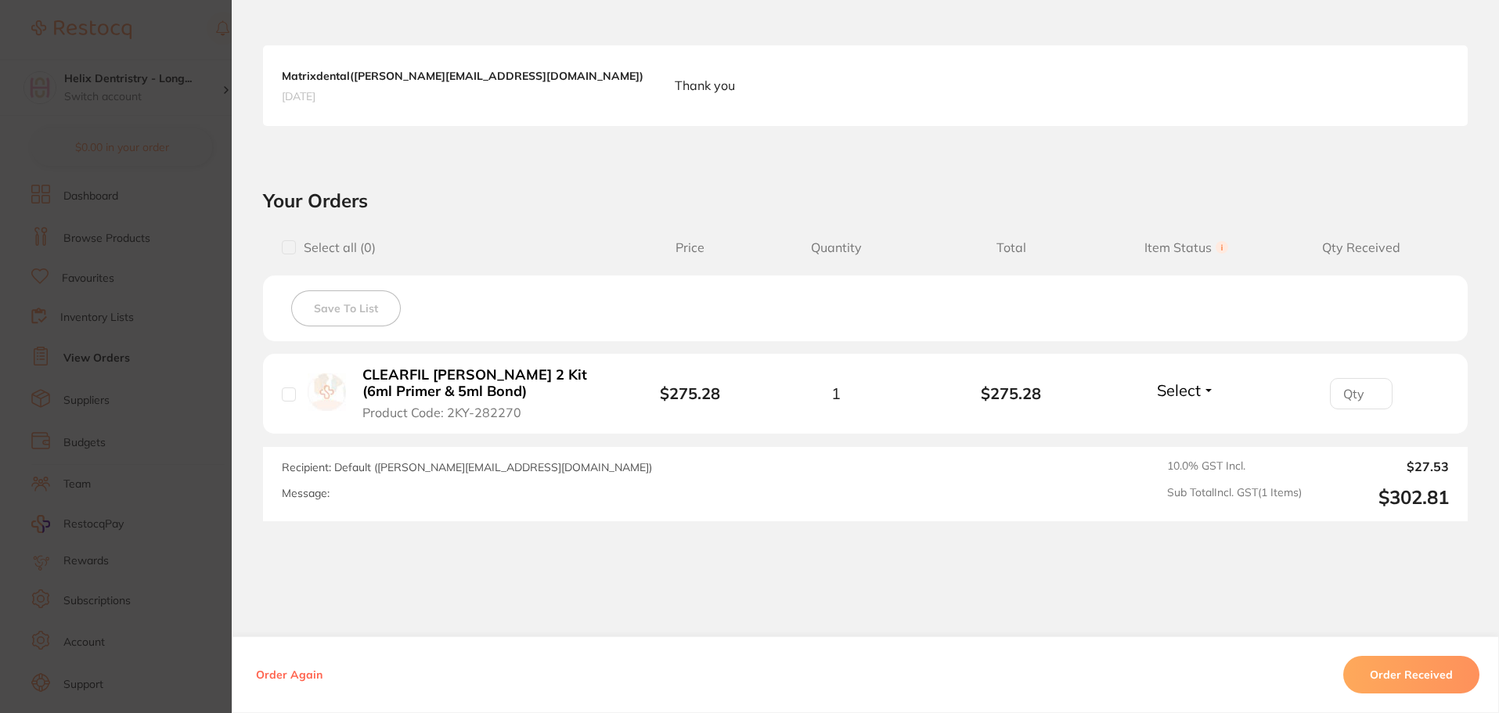
click at [112, 269] on section "Order ID: Restocq- 90228 Order Information Accepted Order Order Date [DATE] 16:…" at bounding box center [749, 356] width 1499 height 713
